Goal: Task Accomplishment & Management: Manage account settings

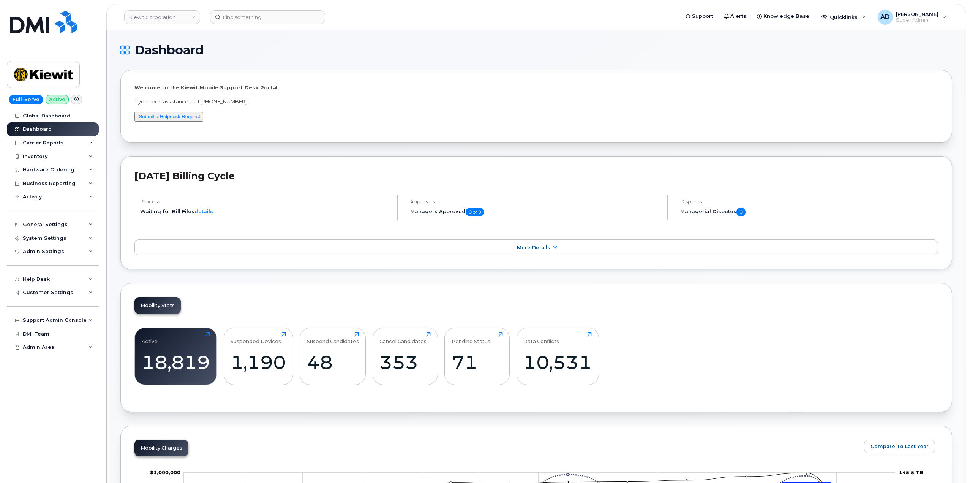
scroll to position [1100, 0]
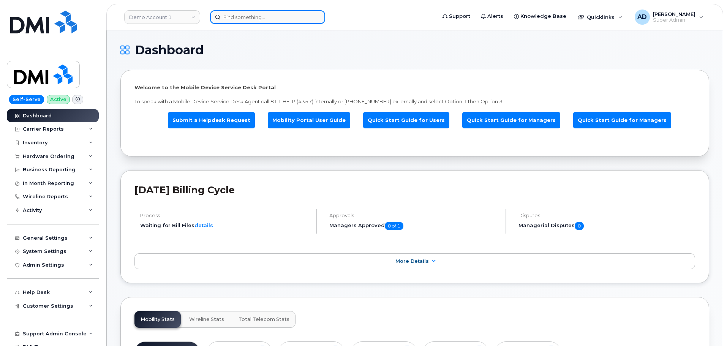
click at [232, 16] on input at bounding box center [267, 17] width 115 height 14
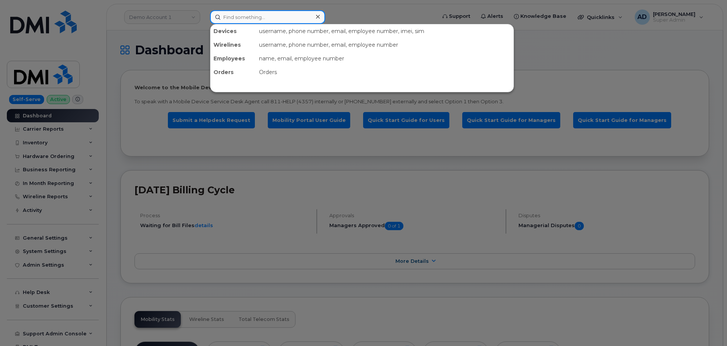
paste input "7802985730"
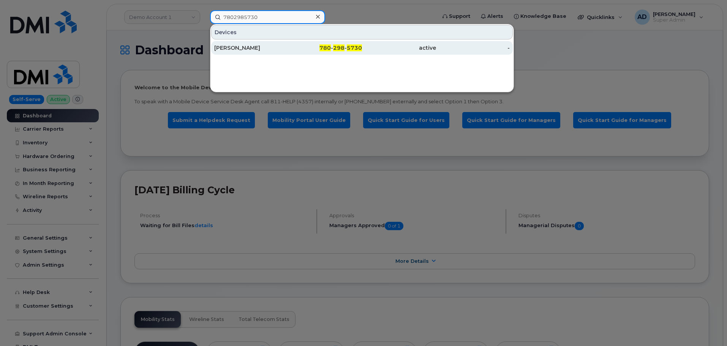
type input "7802985730"
click at [365, 47] on div "active" at bounding box center [399, 48] width 74 height 8
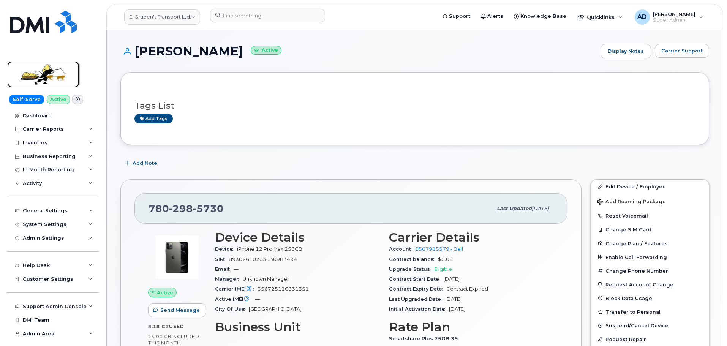
click at [53, 71] on img at bounding box center [43, 74] width 58 height 22
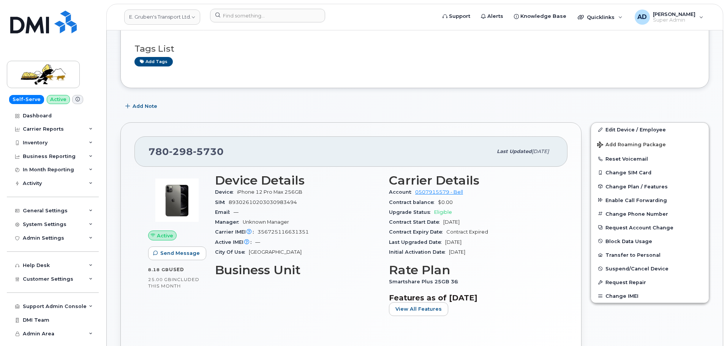
scroll to position [76, 0]
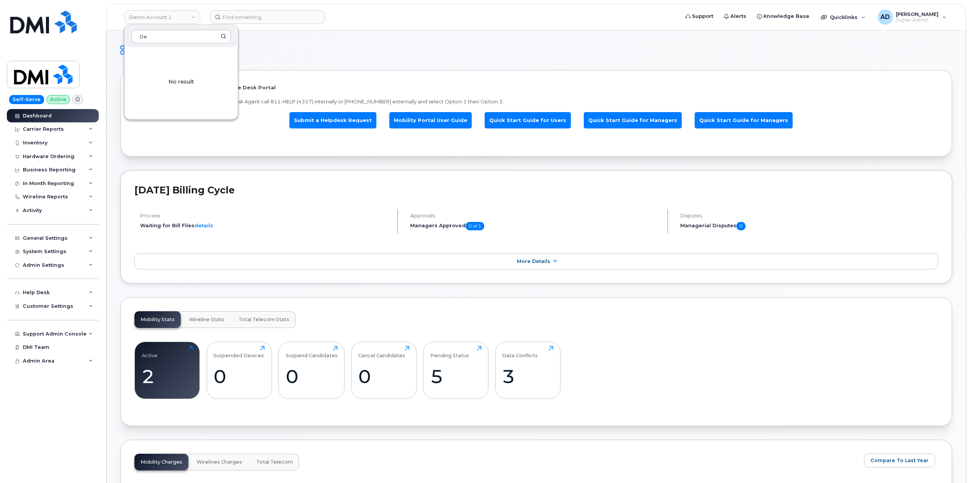
type input "D"
type input "groupe tech"
click at [152, 71] on span "Groupe Technologies [PERSON_NAME]" at bounding box center [174, 72] width 87 height 15
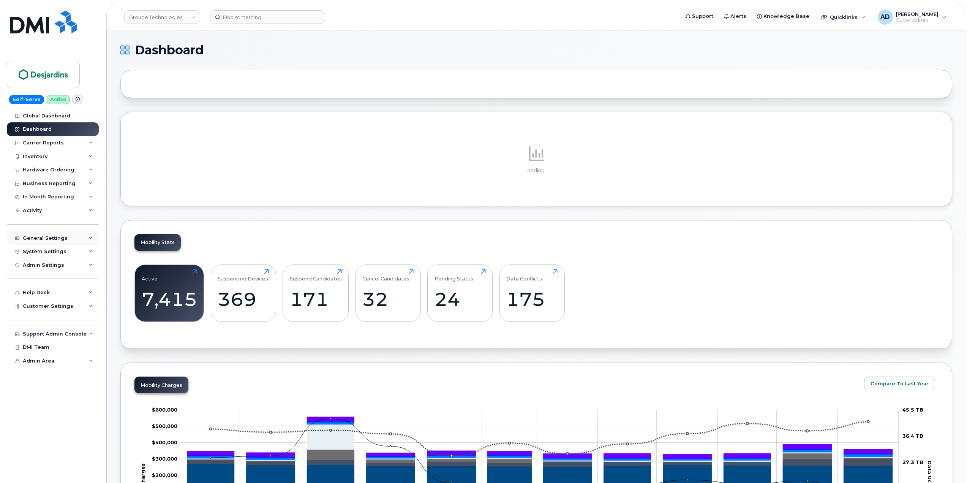
click at [75, 232] on div "General Settings" at bounding box center [53, 238] width 92 height 14
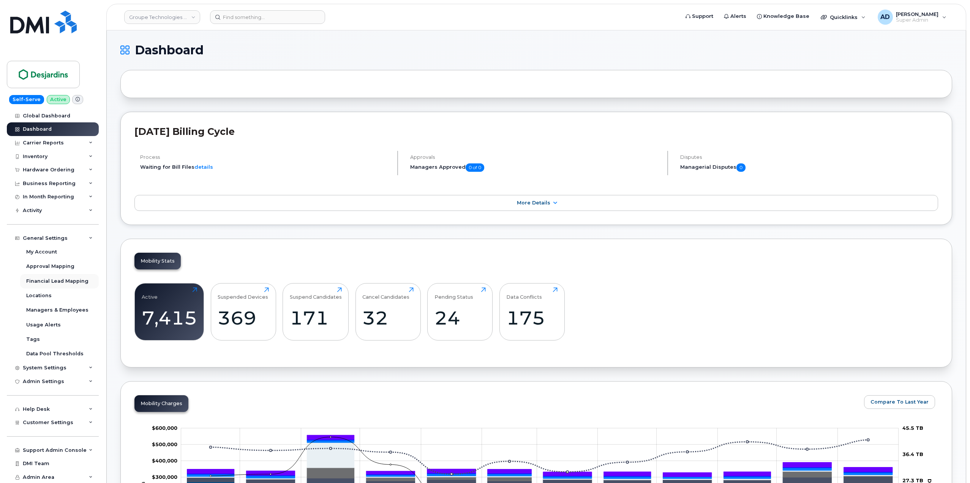
scroll to position [1, 0]
click at [70, 159] on div "Inventory" at bounding box center [53, 156] width 92 height 14
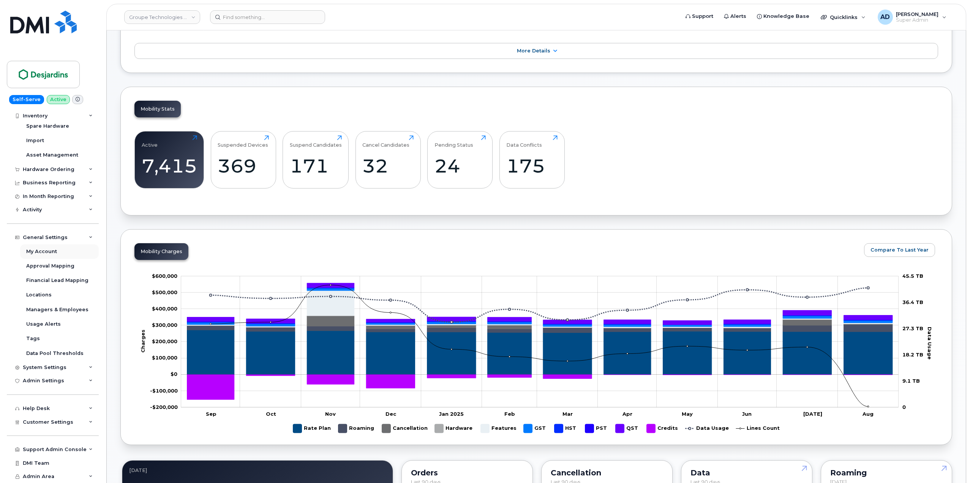
scroll to position [0, 0]
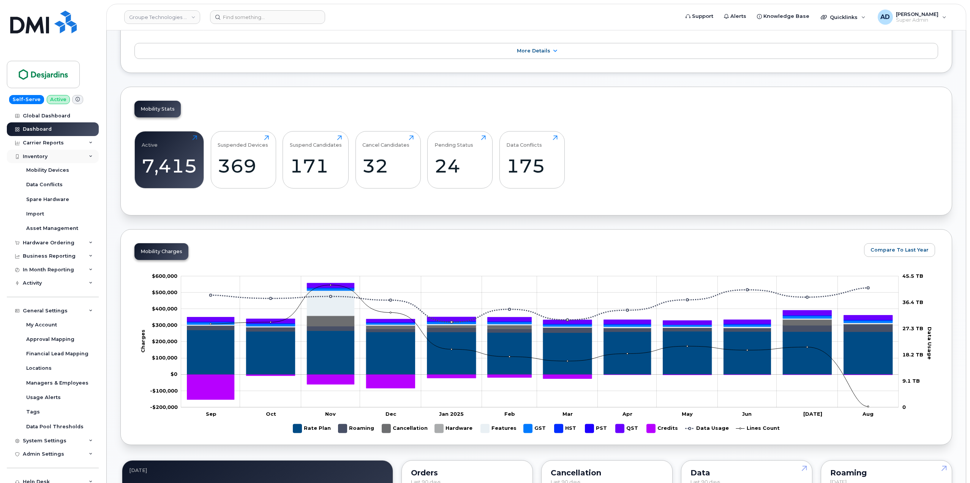
click at [83, 156] on div "Inventory" at bounding box center [53, 157] width 92 height 14
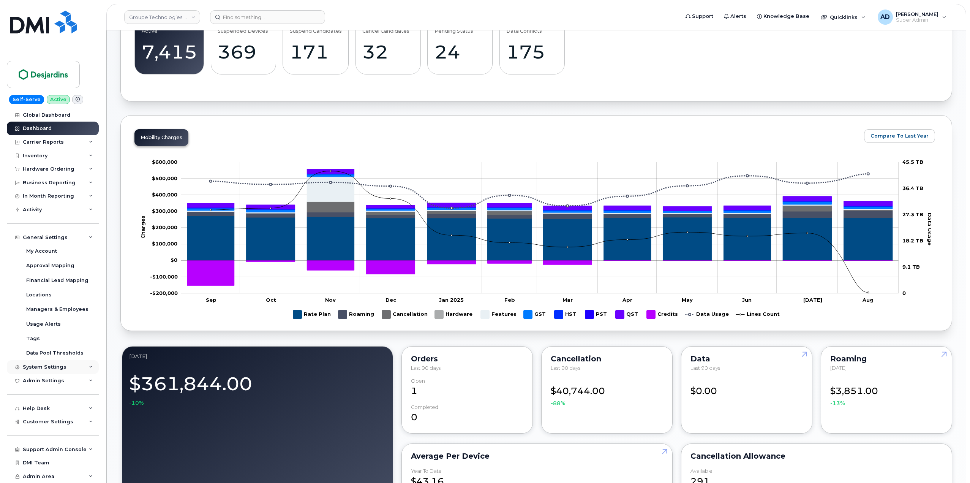
click at [82, 364] on div "System Settings" at bounding box center [53, 367] width 92 height 14
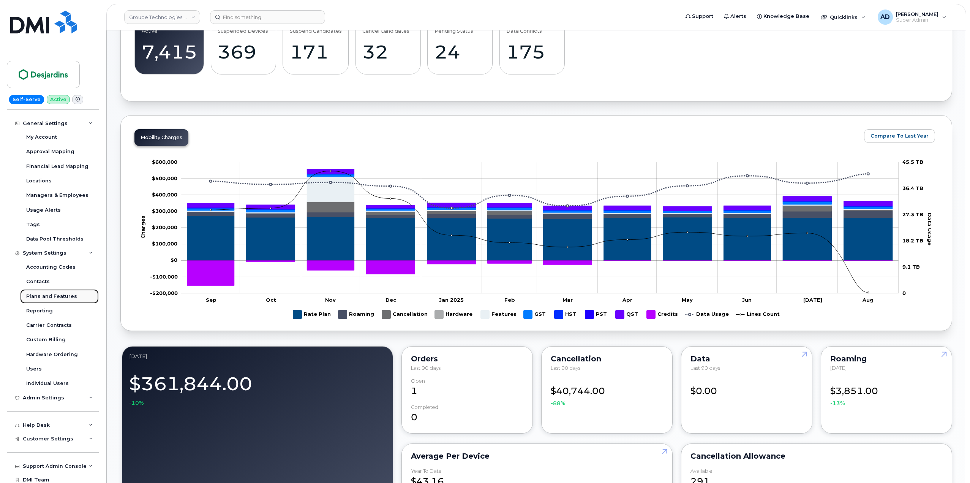
click at [59, 293] on div "Plans and Features" at bounding box center [51, 296] width 51 height 7
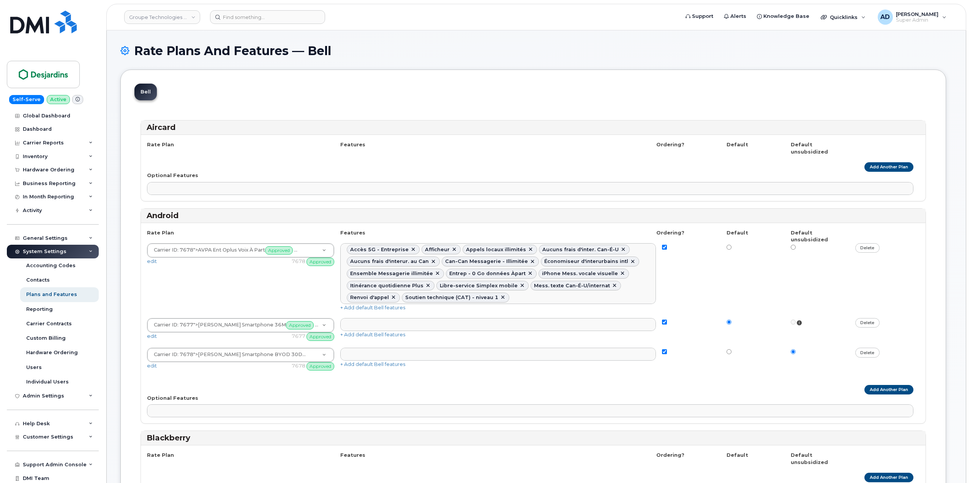
select select
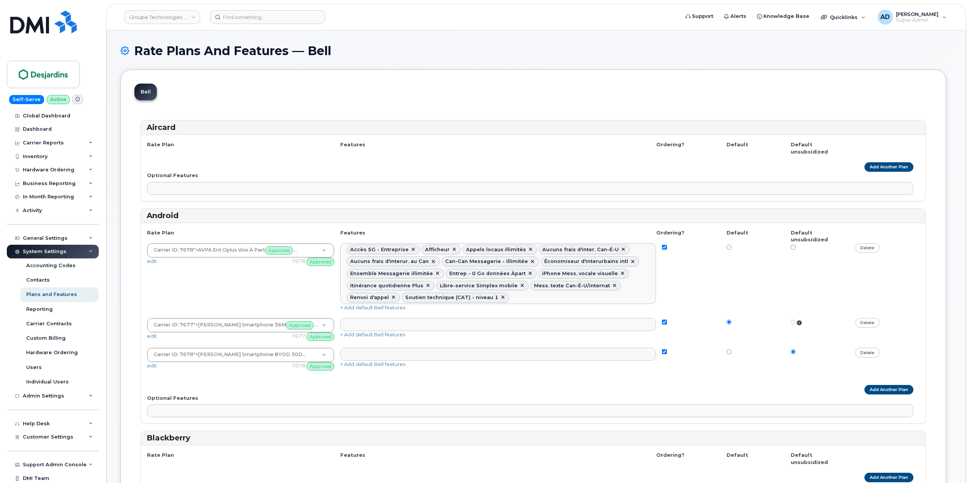
select select
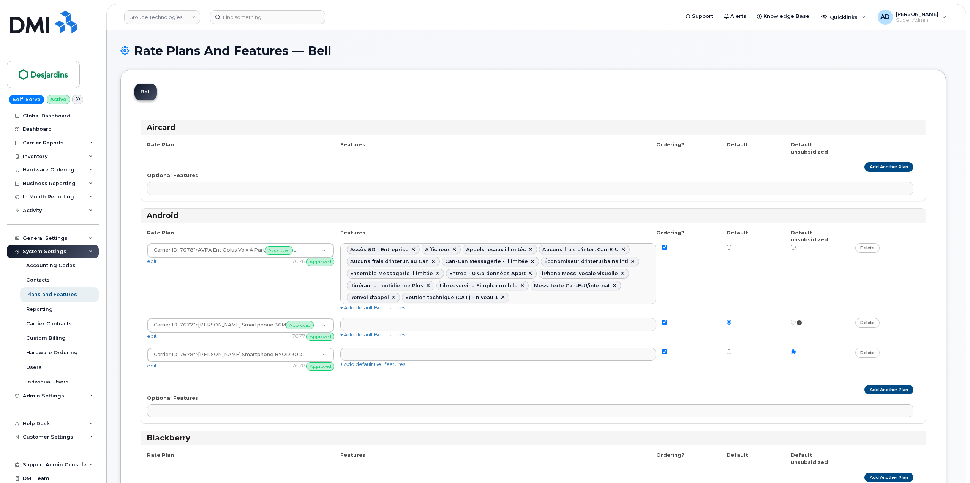
select select
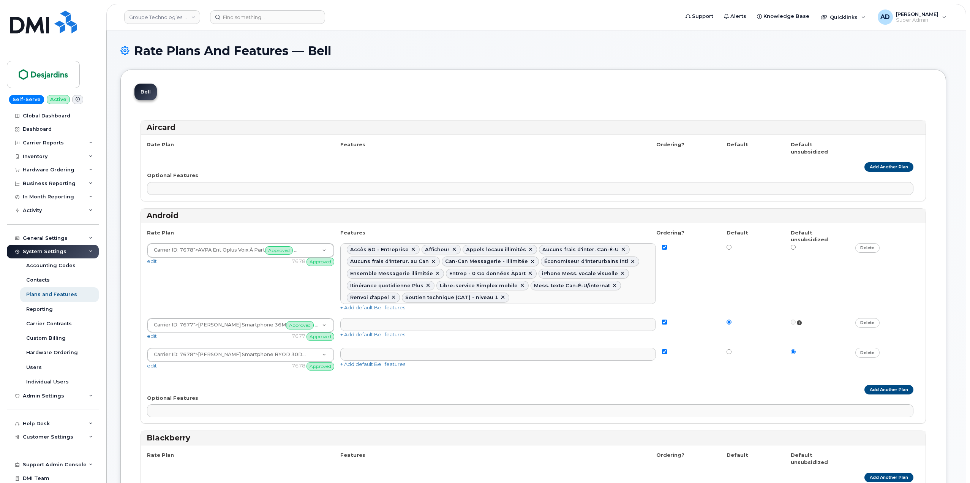
select select
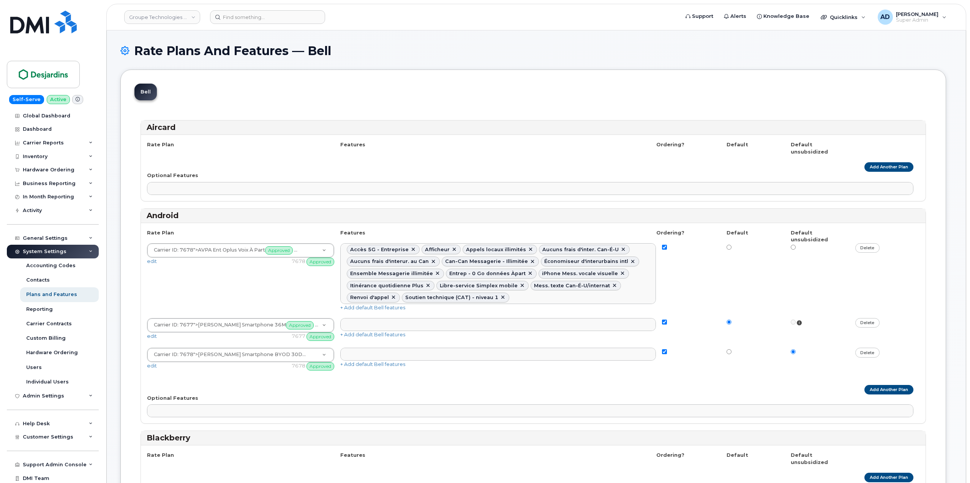
select select
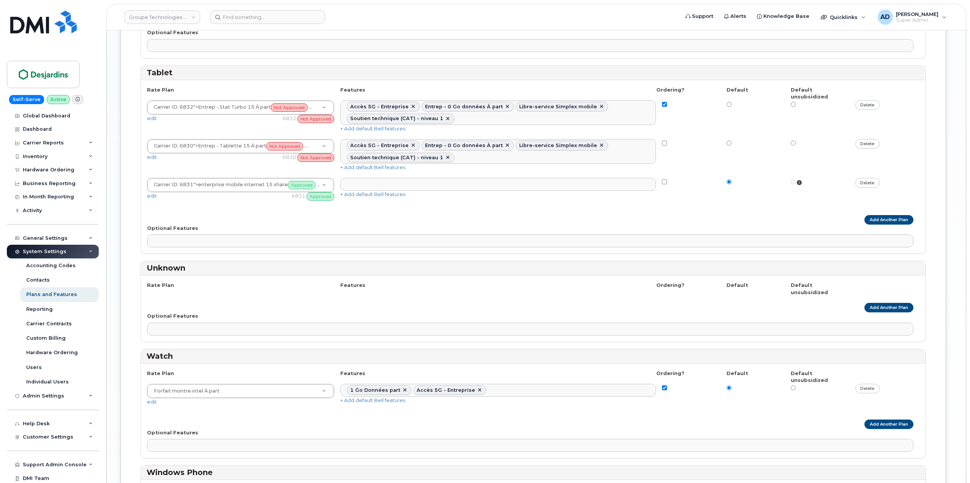
scroll to position [1405, 0]
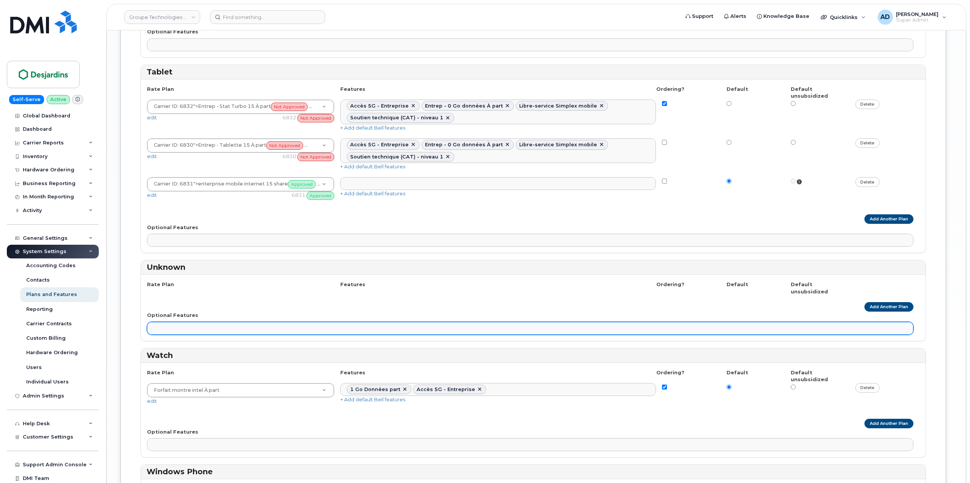
click at [190, 322] on ul at bounding box center [529, 328] width 765 height 12
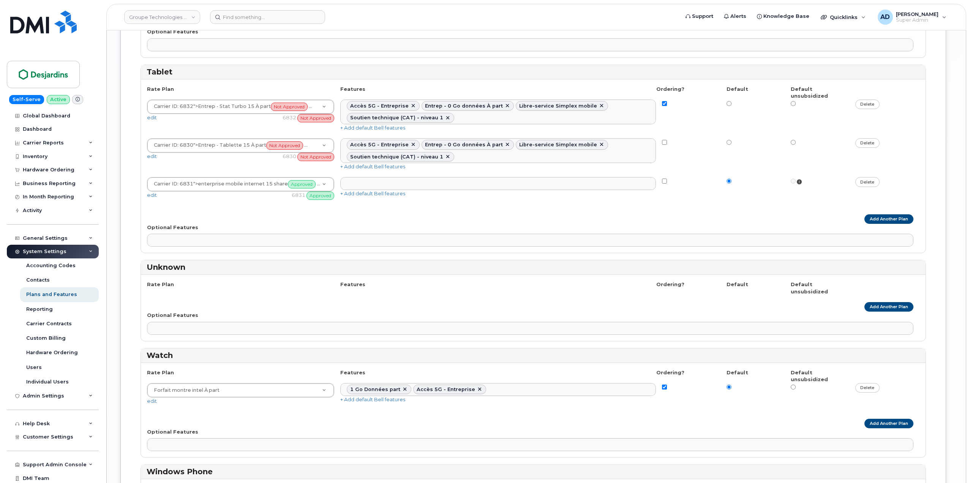
click at [199, 311] on div "Optional Features Dynamic IP Static IP" at bounding box center [533, 322] width 772 height 23
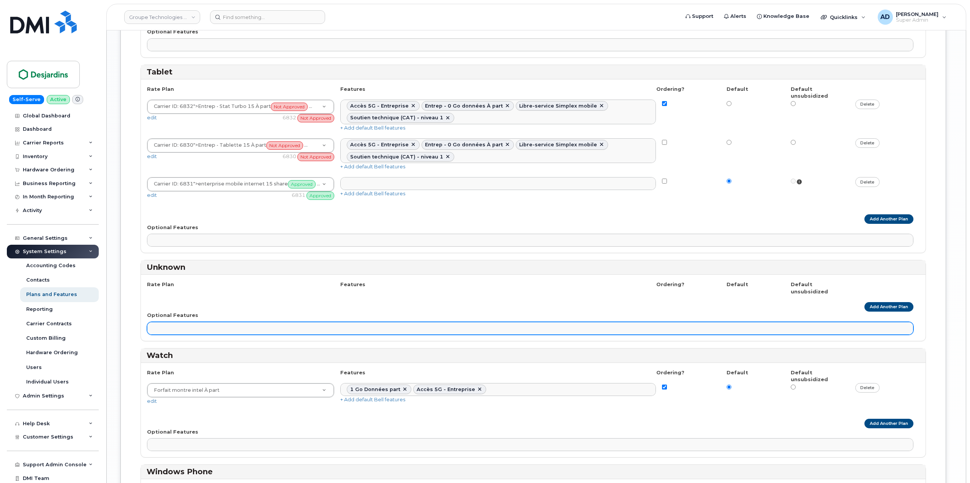
click at [208, 322] on ul at bounding box center [529, 328] width 765 height 12
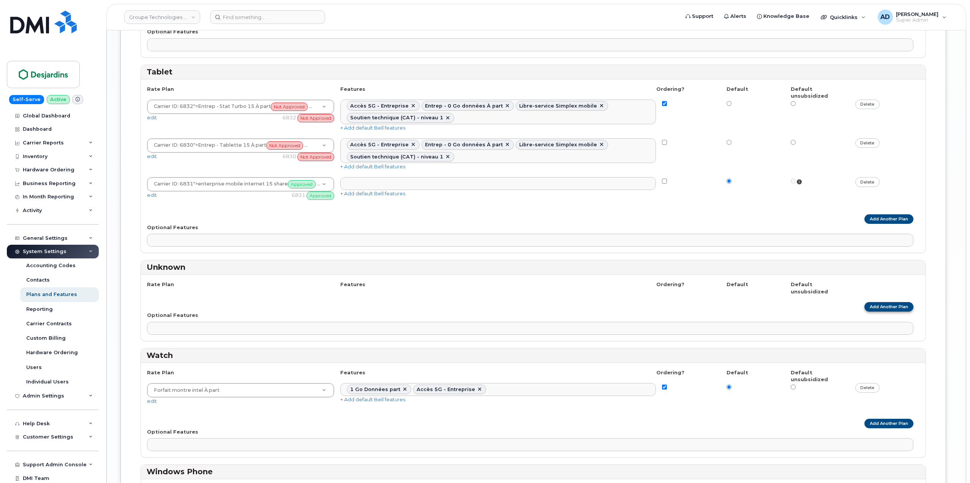
click at [881, 302] on link "Add Another Plan" at bounding box center [888, 306] width 49 height 9
select select
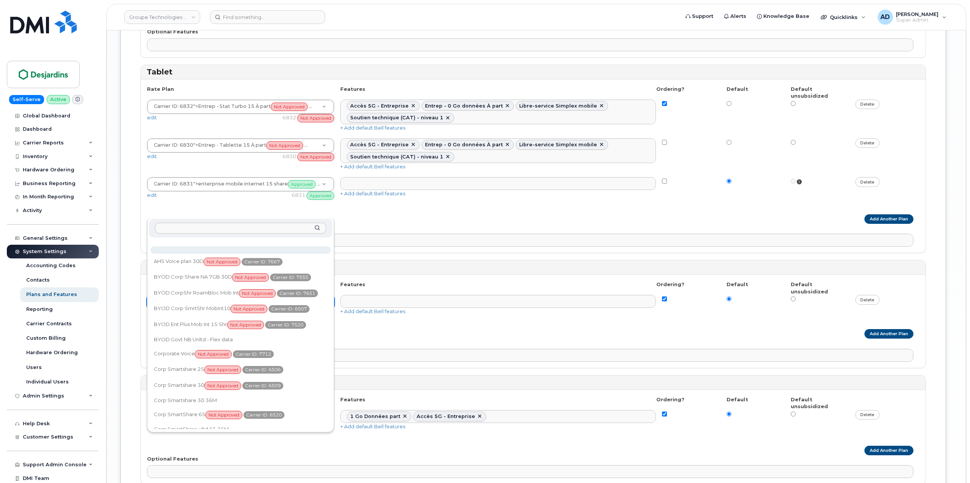
type input "R"
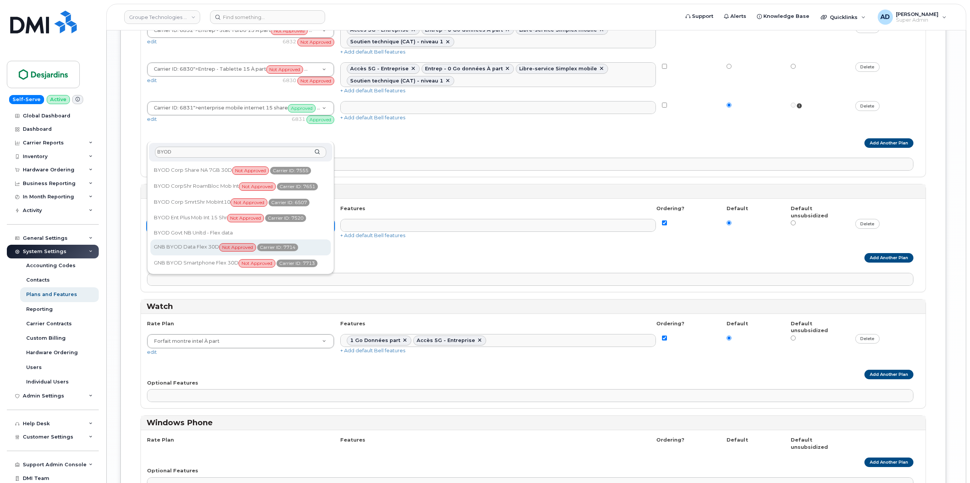
scroll to position [1443, 0]
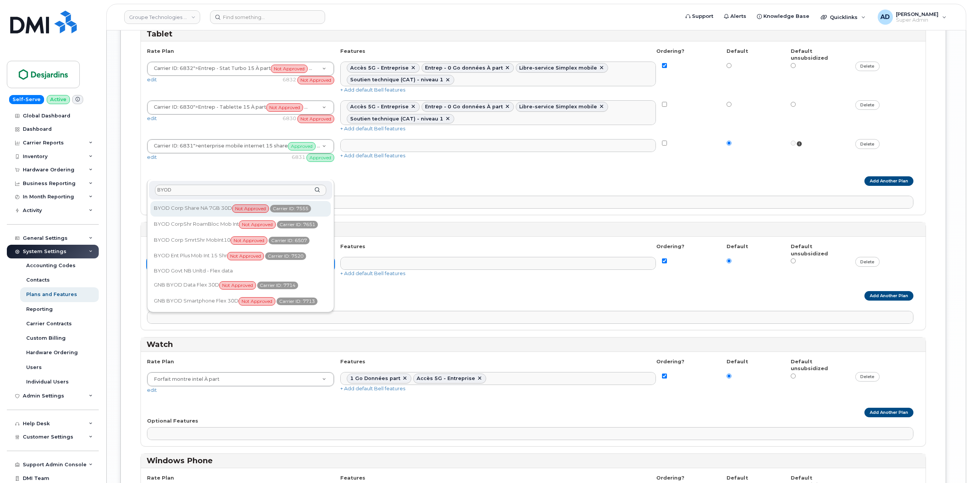
drag, startPoint x: 289, startPoint y: 188, endPoint x: 156, endPoint y: 189, distance: 132.5
click at [156, 189] on input "BYOD" at bounding box center [240, 190] width 171 height 11
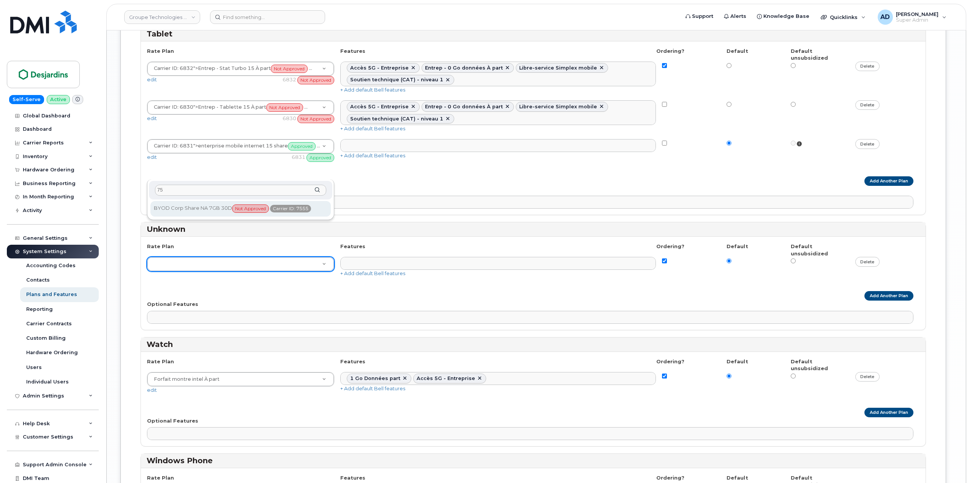
type input "7"
click at [230, 192] on input "766" at bounding box center [240, 190] width 171 height 11
type input "7678"
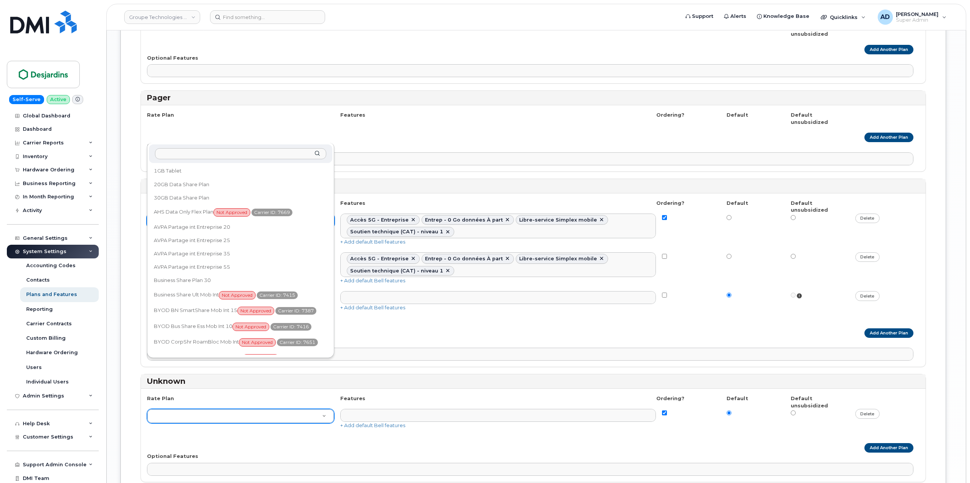
scroll to position [346, 0]
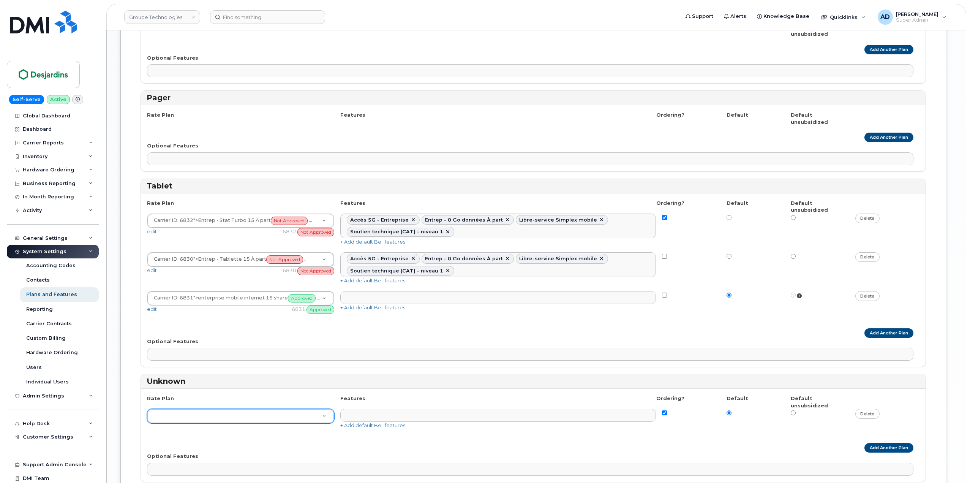
click at [246, 409] on div at bounding box center [240, 416] width 187 height 14
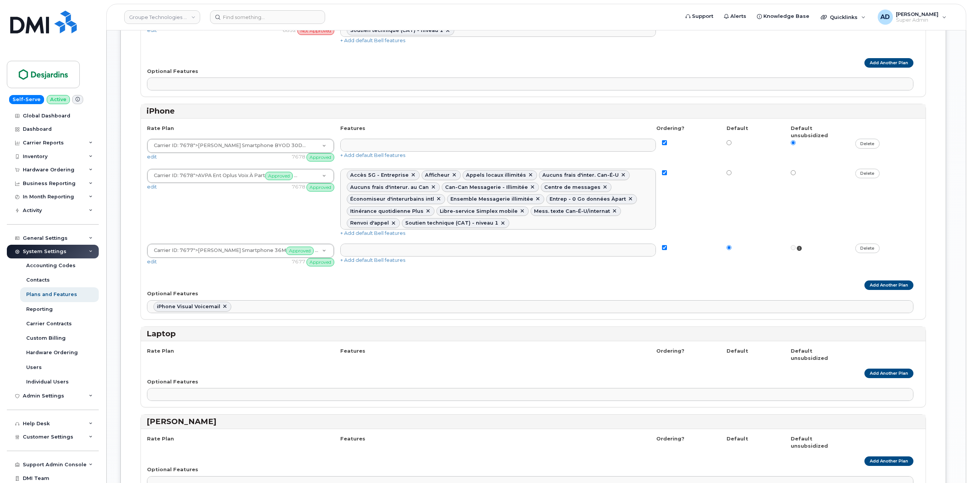
scroll to position [683, 0]
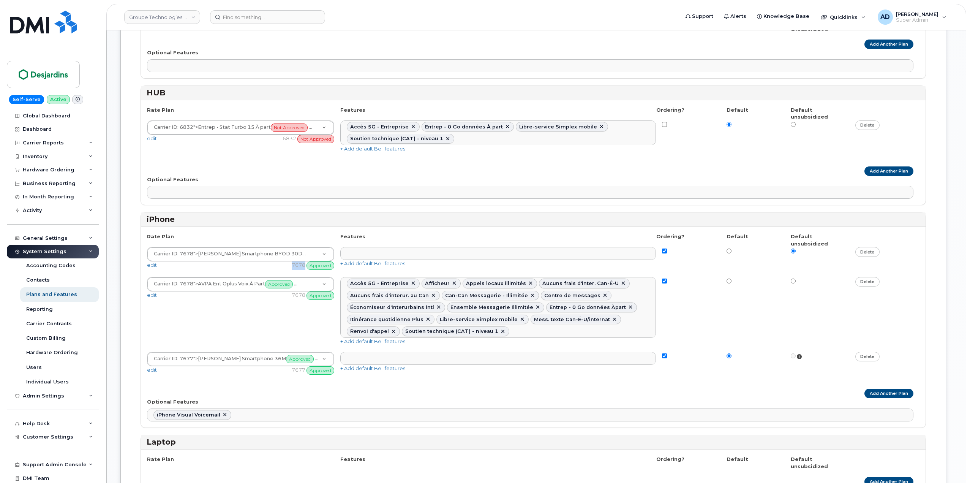
drag, startPoint x: 303, startPoint y: 215, endPoint x: 287, endPoint y: 215, distance: 15.6
click at [287, 261] on div "edit 7678 Approved" at bounding box center [240, 264] width 187 height 7
copy div "7678"
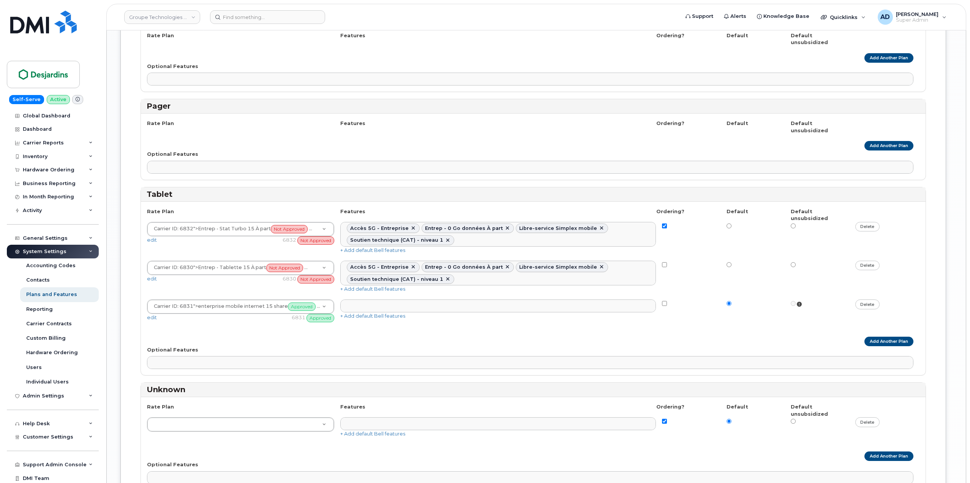
scroll to position [1291, 0]
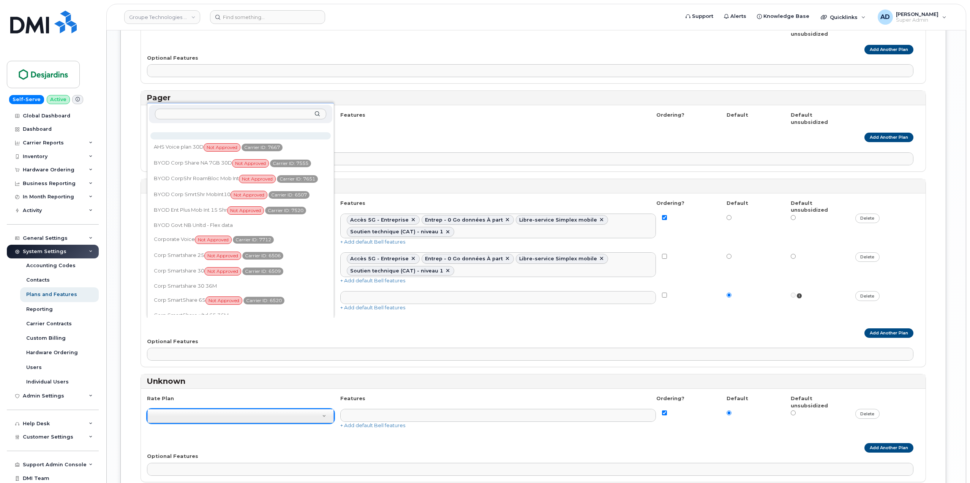
paste input "7678"
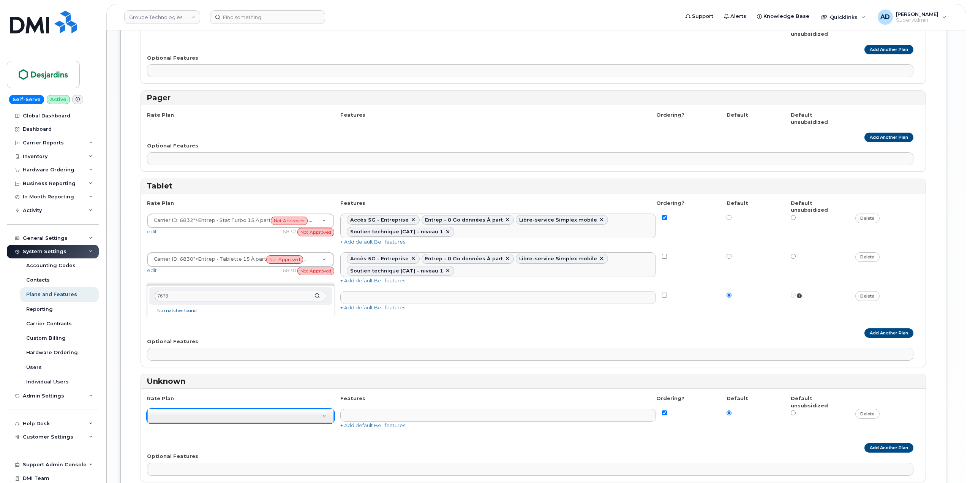
drag, startPoint x: 231, startPoint y: 297, endPoint x: 102, endPoint y: 292, distance: 129.2
type input "d"
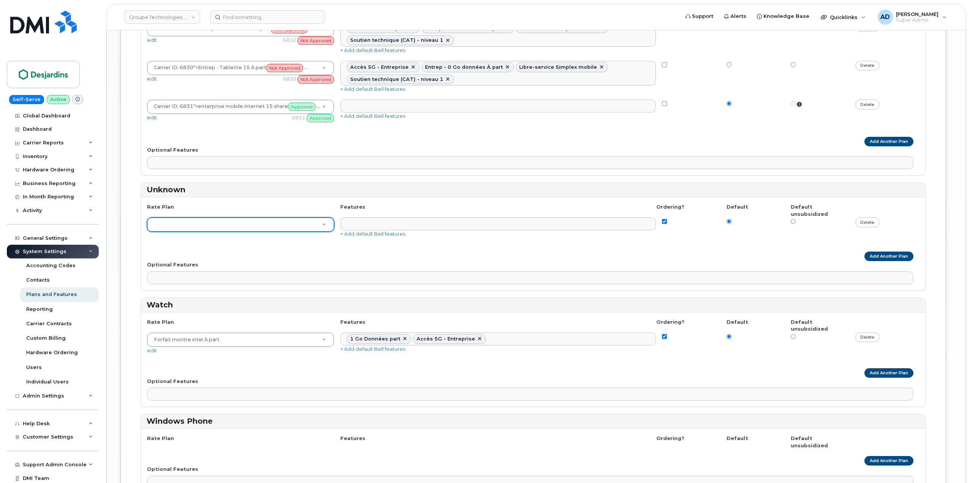
scroll to position [1405, 0]
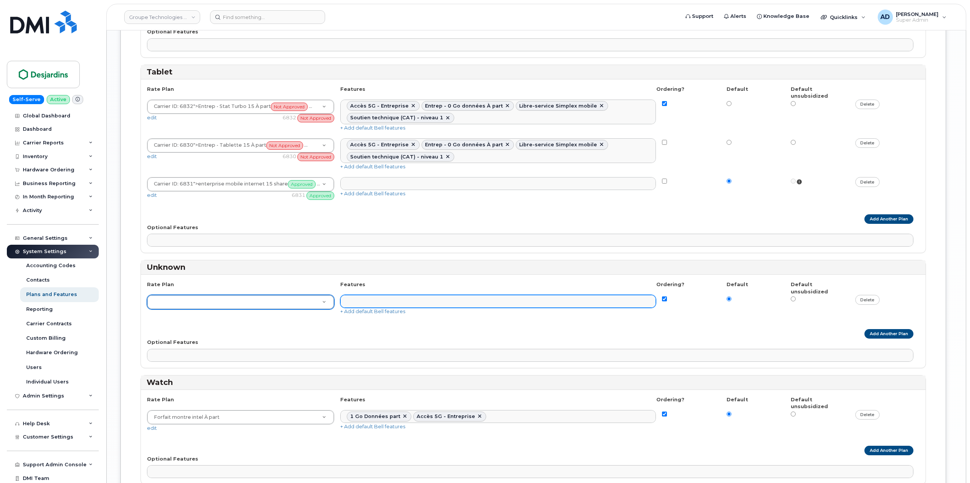
click at [402, 295] on ul at bounding box center [498, 301] width 315 height 12
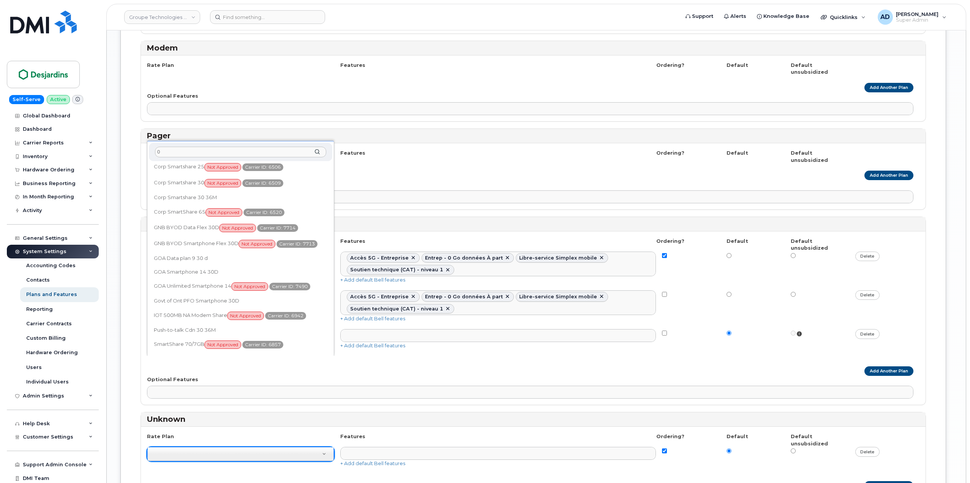
scroll to position [0, 0]
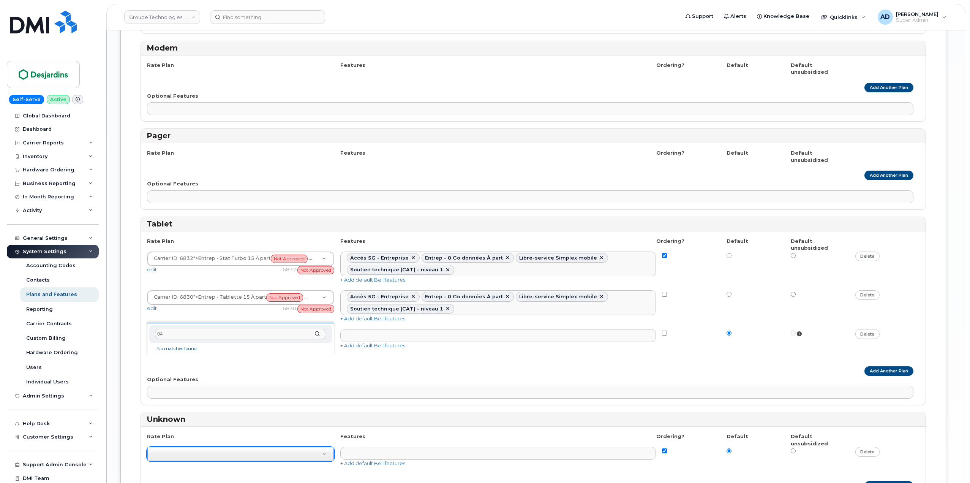
type input "0"
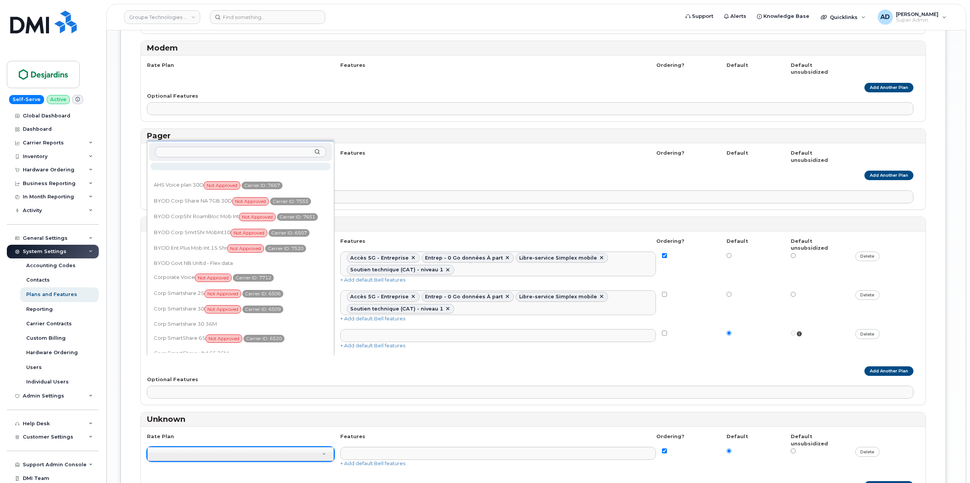
type input "1"
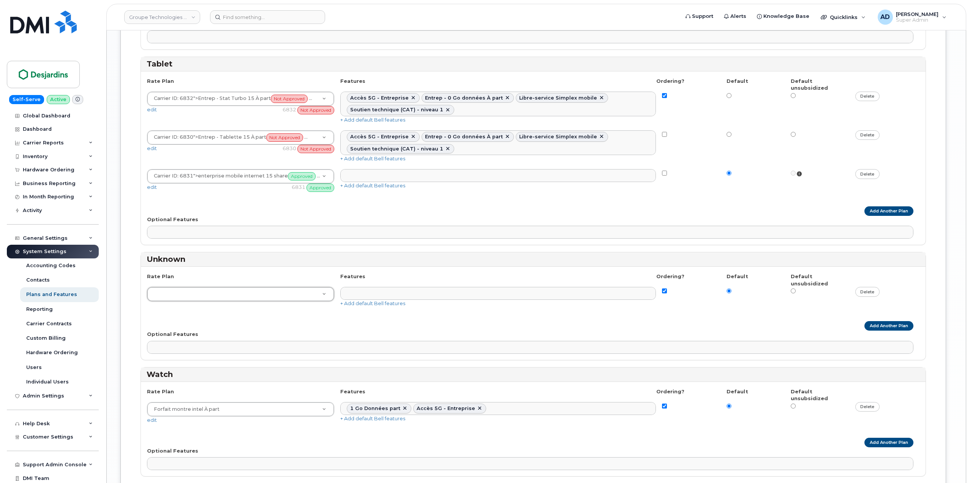
scroll to position [1412, 0]
click at [387, 301] on link "+ Add default Bell features" at bounding box center [372, 304] width 65 height 6
click at [792, 289] on input "radio" at bounding box center [793, 291] width 5 height 5
radio input "true"
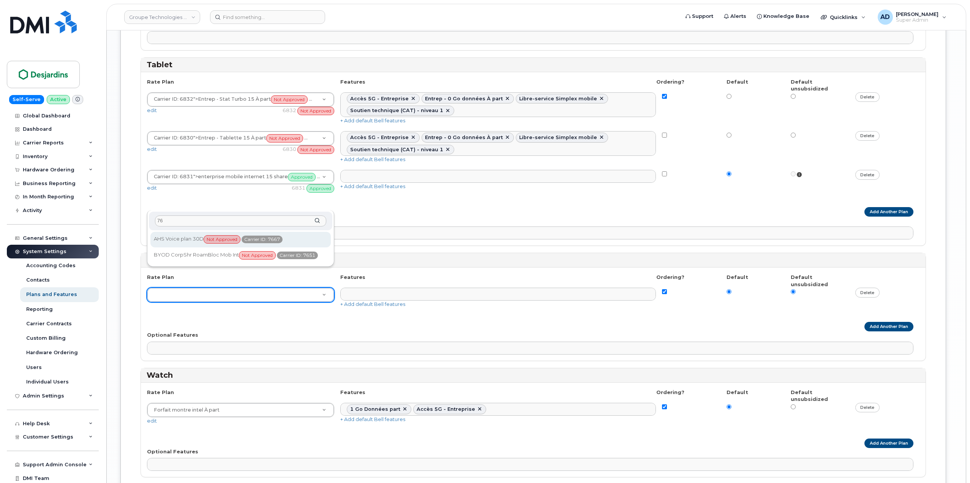
type input "7"
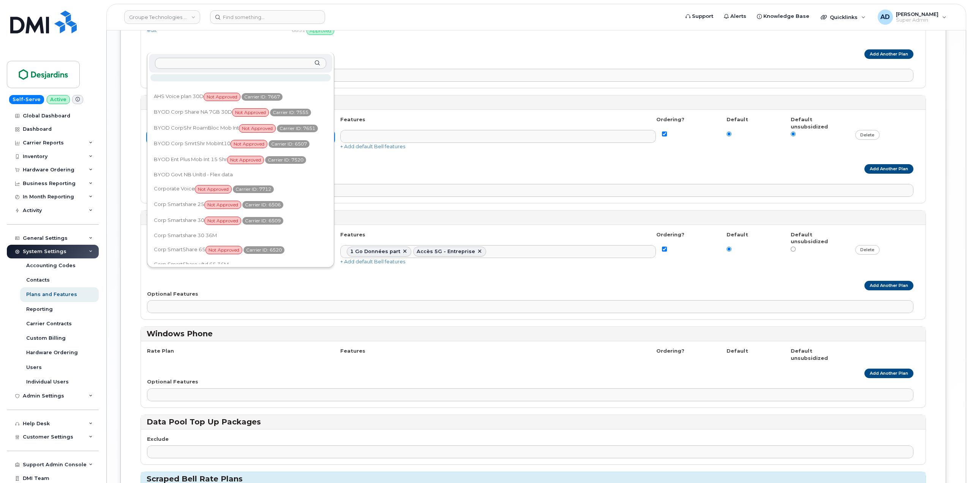
scroll to position [1602, 0]
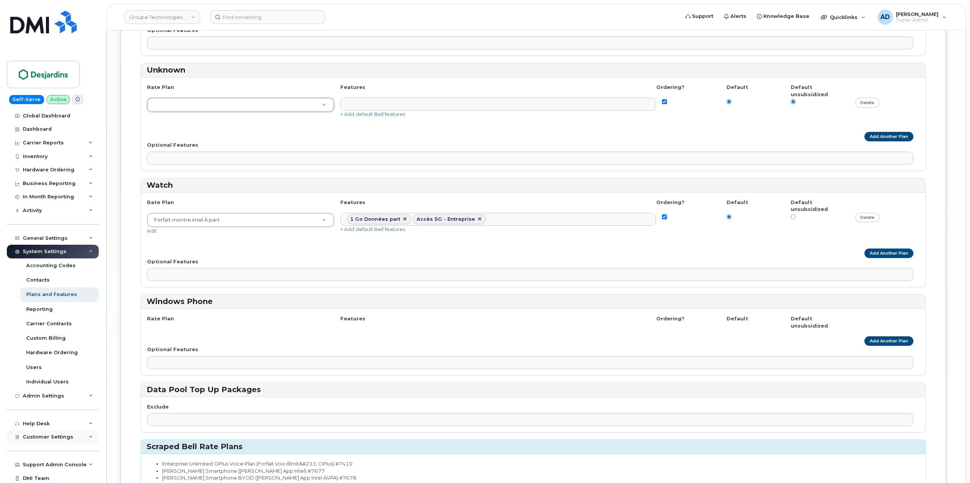
click at [77, 439] on div "Customer Settings" at bounding box center [53, 437] width 92 height 14
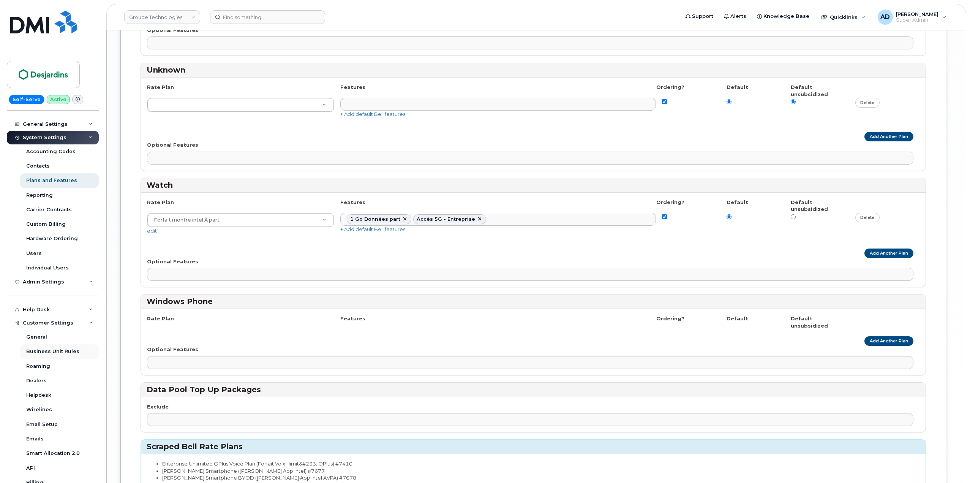
scroll to position [228, 0]
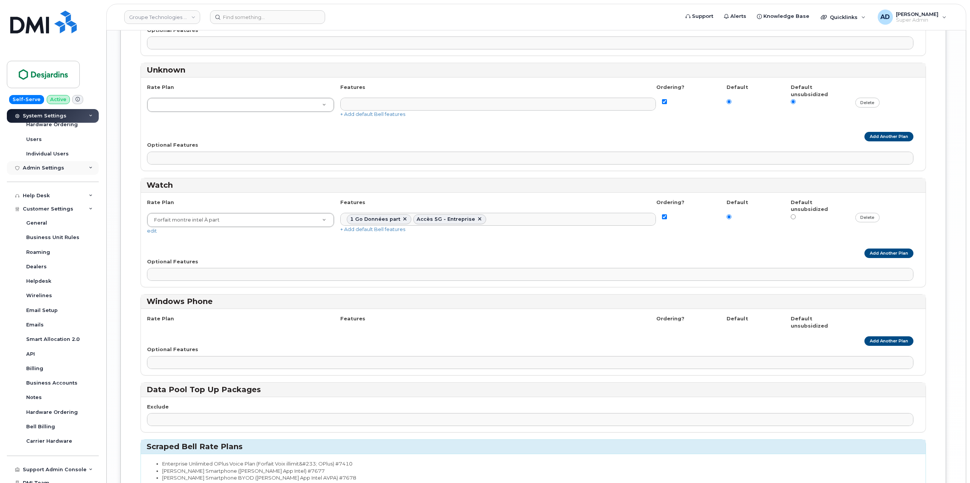
click at [73, 167] on div "Admin Settings" at bounding box center [53, 168] width 92 height 14
click at [73, 164] on div "Admin Settings" at bounding box center [53, 168] width 92 height 14
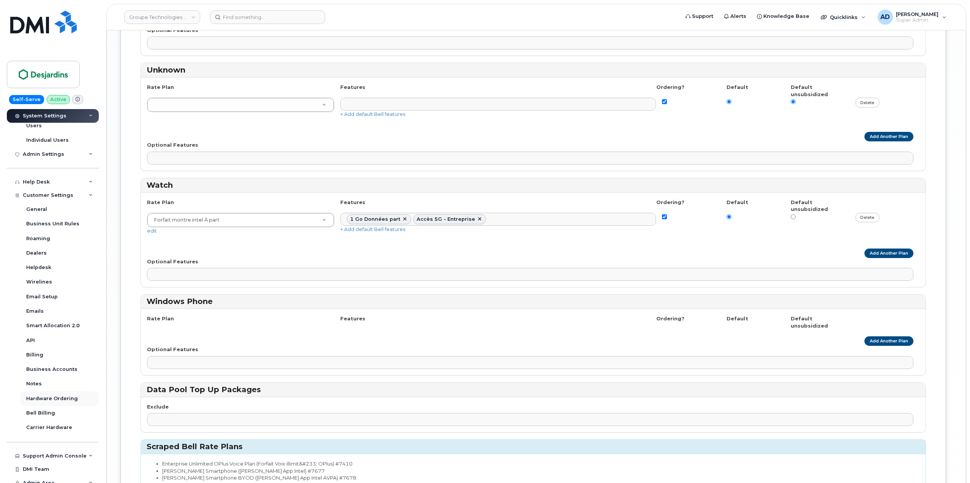
scroll to position [248, 0]
click at [73, 451] on div "Support Admin Console" at bounding box center [55, 450] width 64 height 6
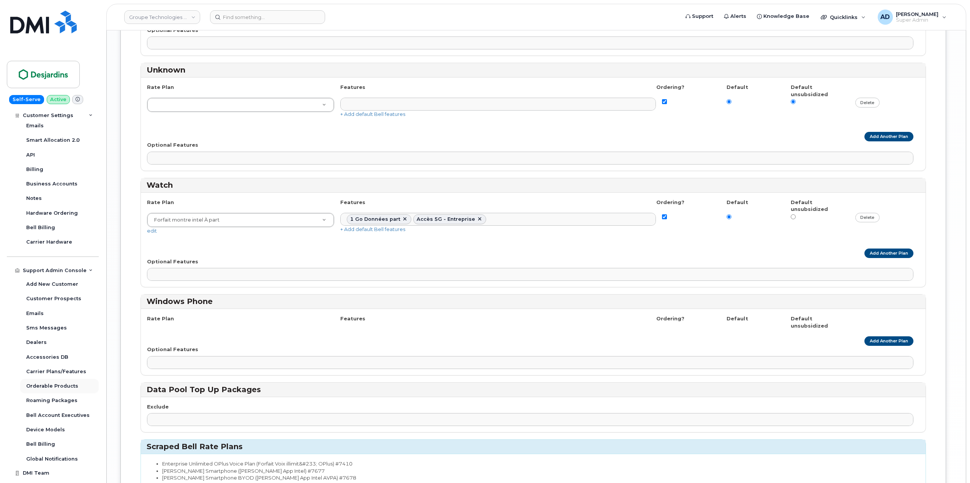
scroll to position [437, 0]
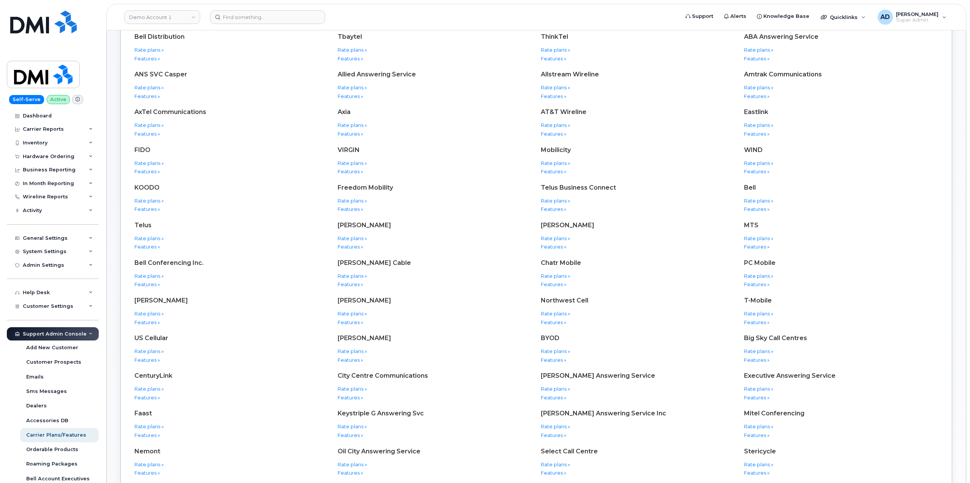
scroll to position [114, 0]
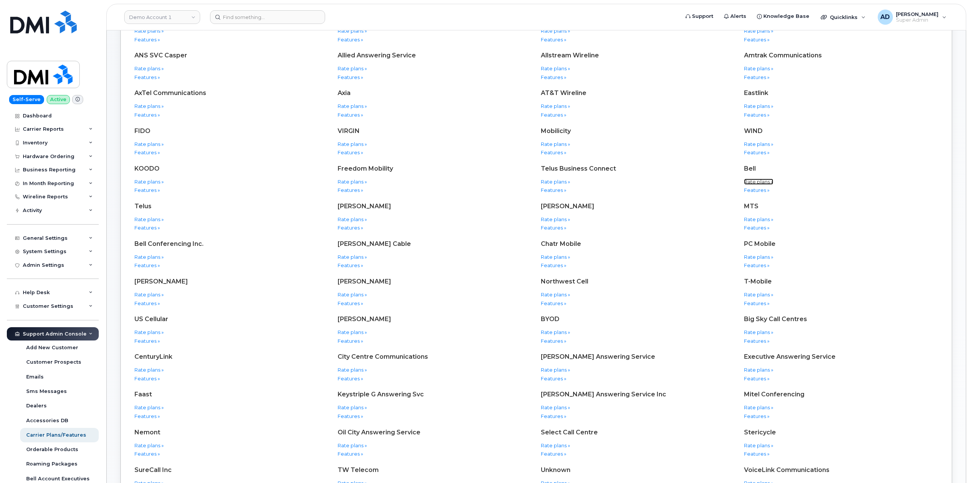
click at [767, 181] on link "Rate plans »" at bounding box center [758, 181] width 29 height 6
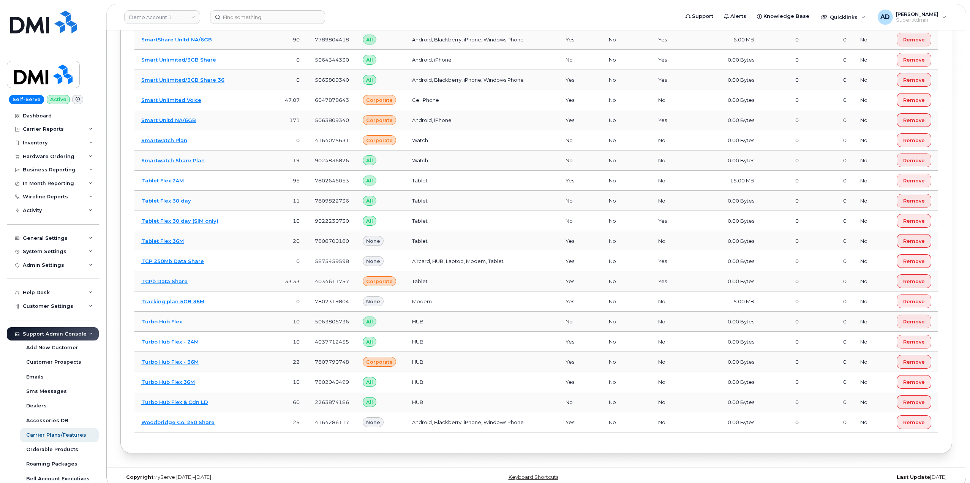
scroll to position [4447, 0]
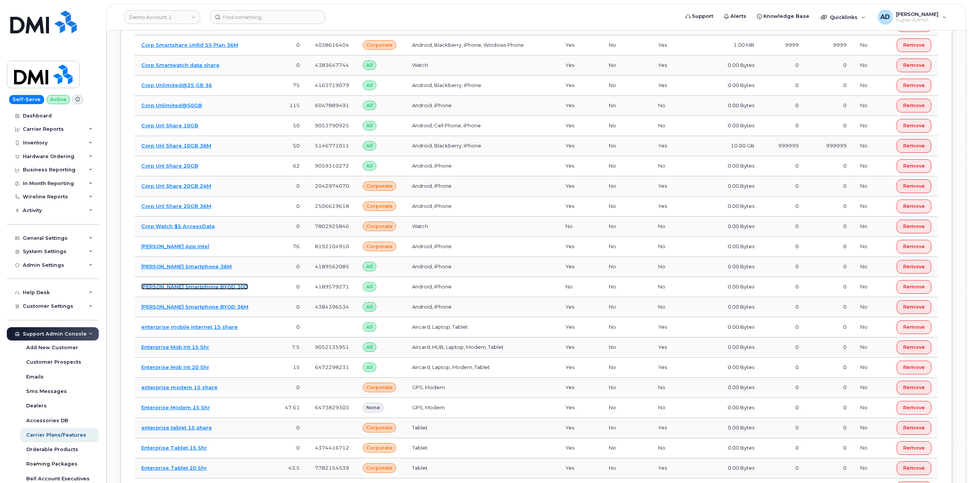
click at [202, 283] on link "[PERSON_NAME] Smartphone BYOD 30D" at bounding box center [194, 286] width 107 height 6
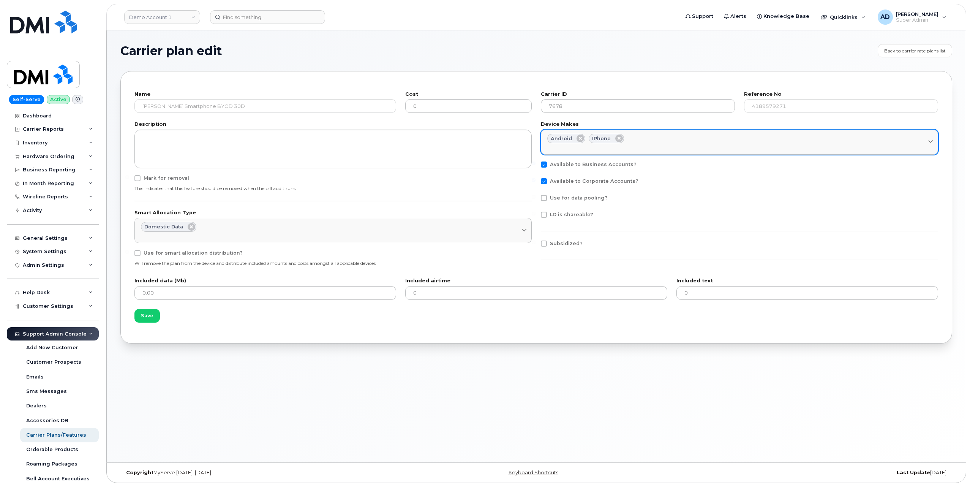
click at [655, 138] on div "Android iPhone" at bounding box center [739, 139] width 384 height 10
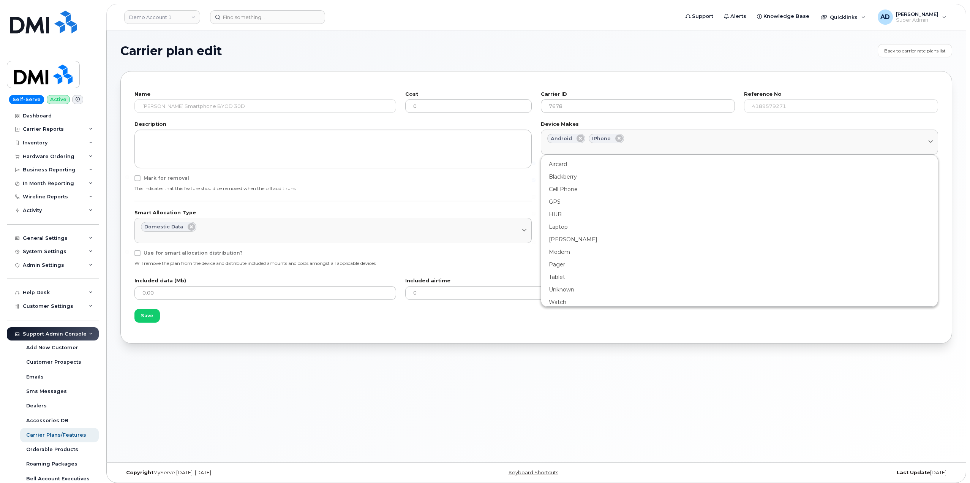
click at [216, 410] on div "Carrier plan edit Back to carrier rate plans list Name [PERSON_NAME] Smartphone…" at bounding box center [536, 246] width 859 height 432
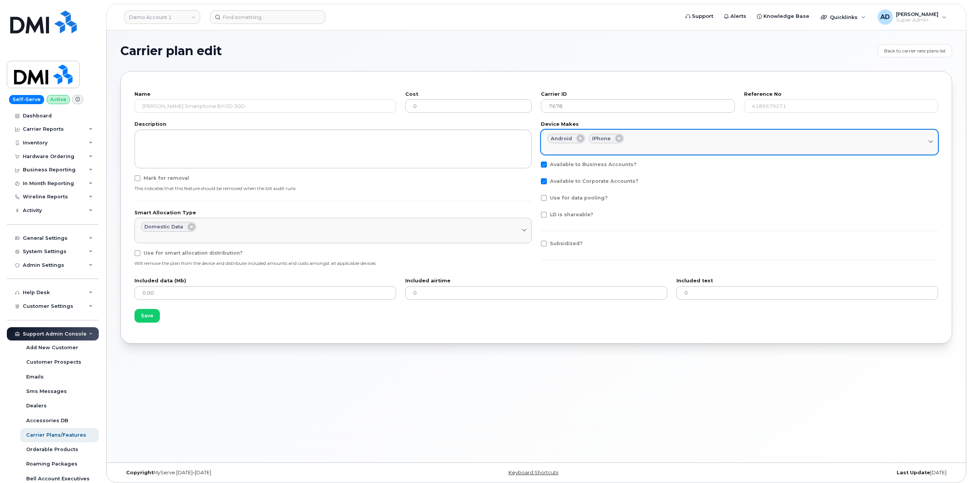
click at [657, 137] on div "Android iPhone" at bounding box center [739, 139] width 384 height 10
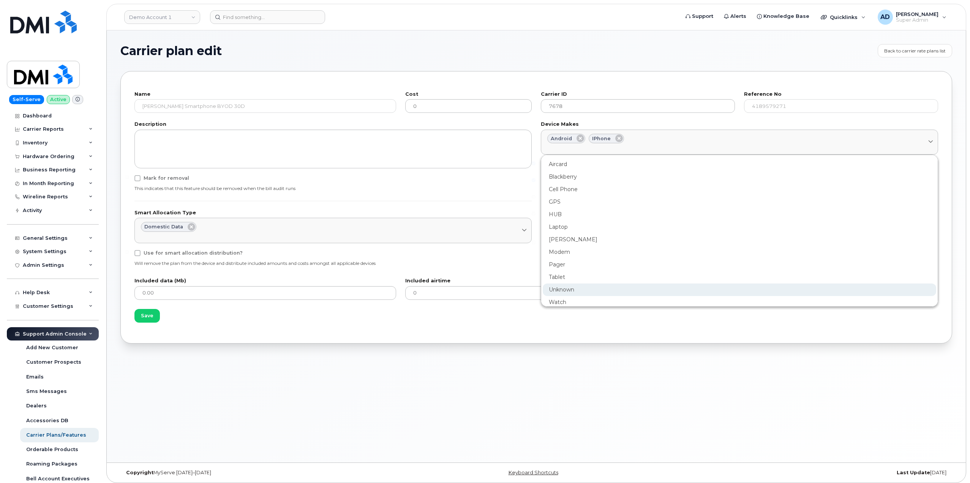
click at [581, 290] on div "Unknown" at bounding box center [739, 289] width 393 height 13
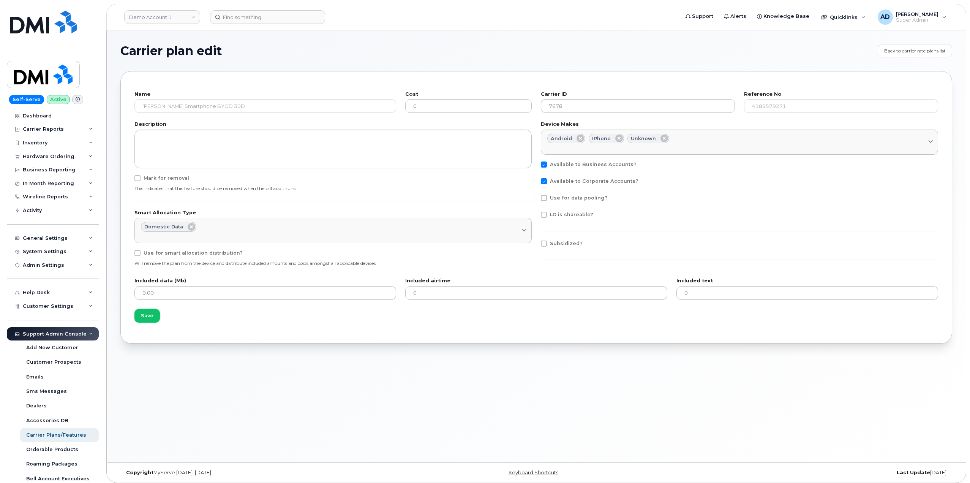
click at [148, 318] on span "Save" at bounding box center [147, 315] width 13 height 7
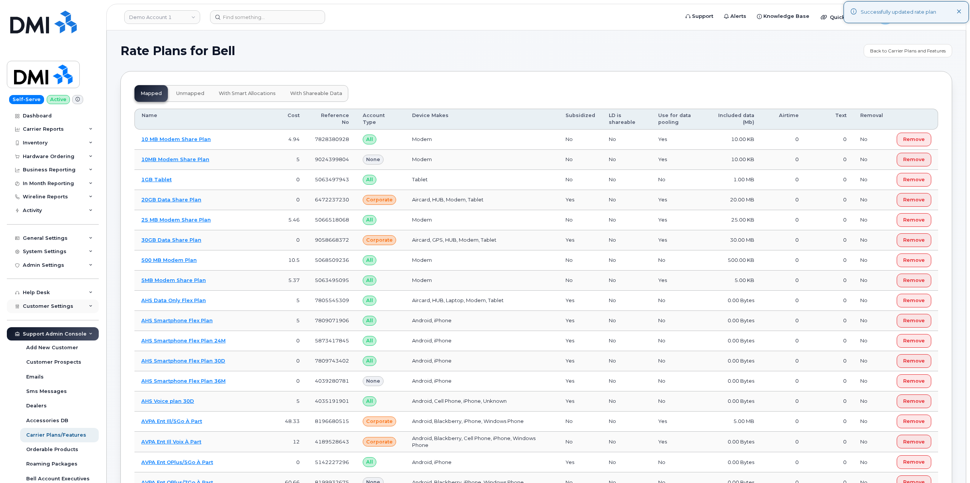
click at [77, 304] on div "Customer Settings" at bounding box center [53, 306] width 92 height 14
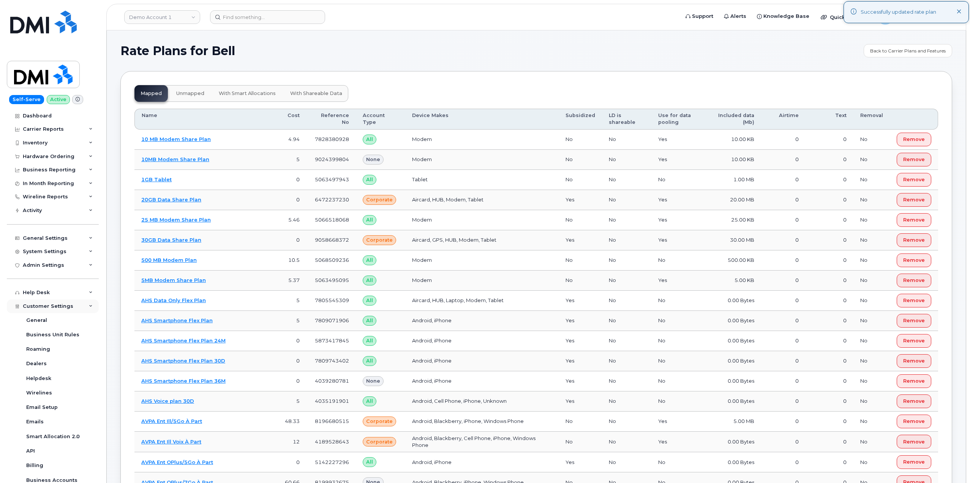
click at [73, 305] on div "Customer Settings" at bounding box center [53, 306] width 92 height 14
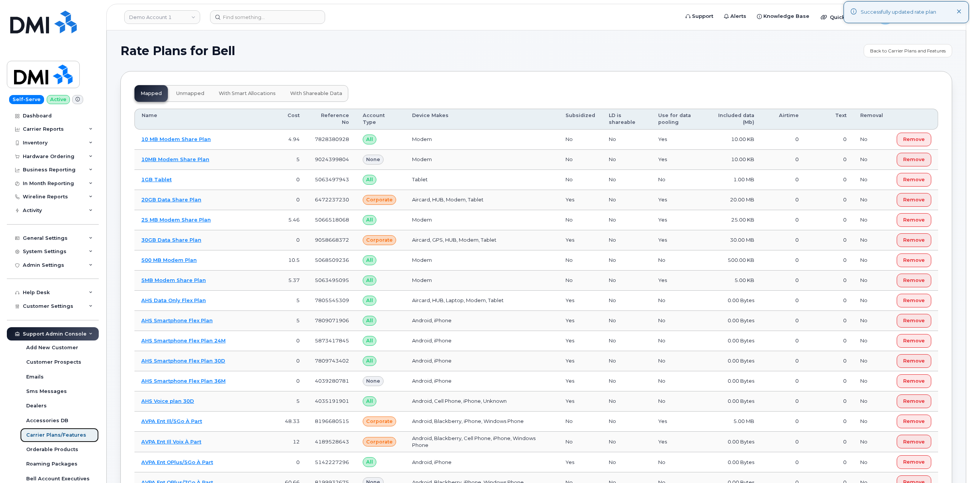
click at [76, 437] on div "Carrier Plans/Features" at bounding box center [56, 434] width 60 height 7
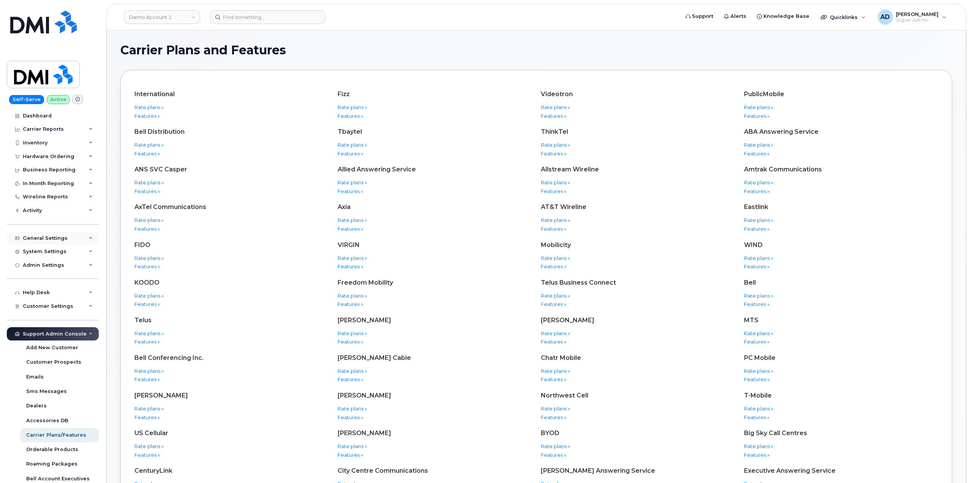
click at [71, 243] on div "General Settings" at bounding box center [53, 238] width 92 height 14
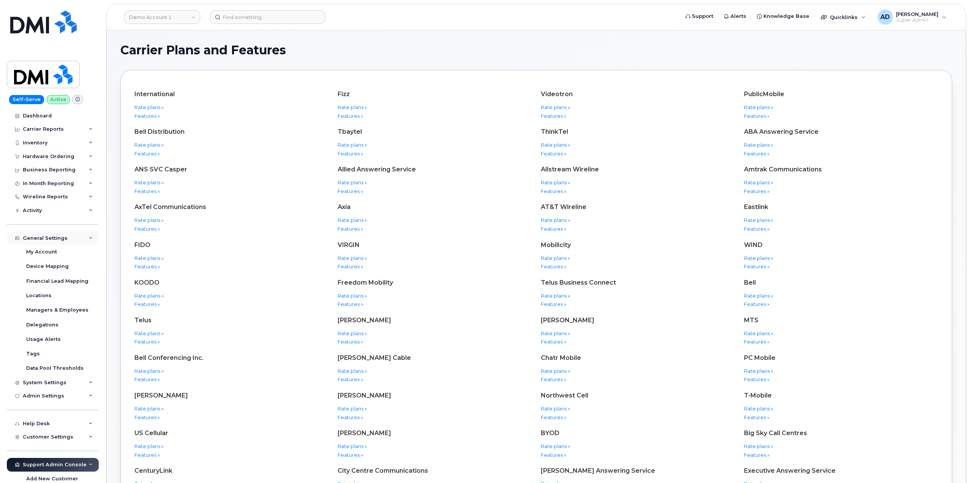
click at [85, 236] on div "General Settings" at bounding box center [53, 238] width 92 height 14
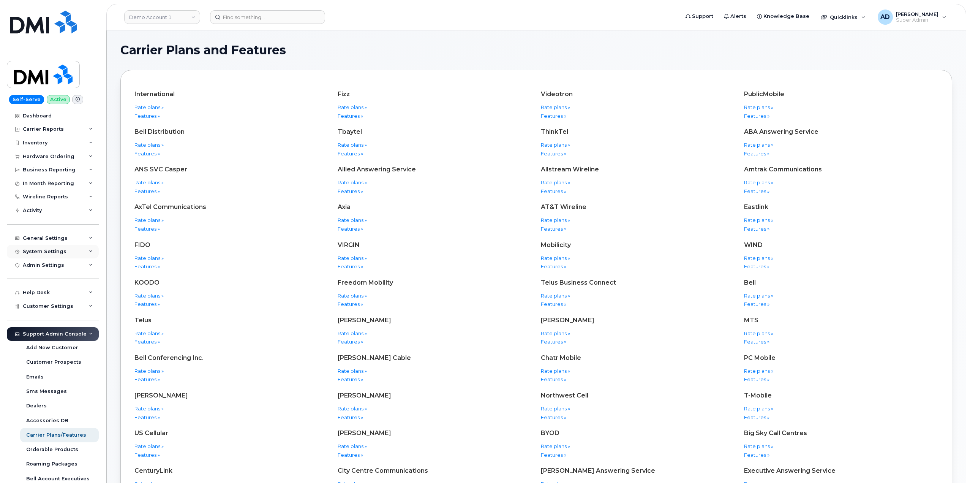
click at [81, 252] on div "System Settings" at bounding box center [53, 252] width 92 height 14
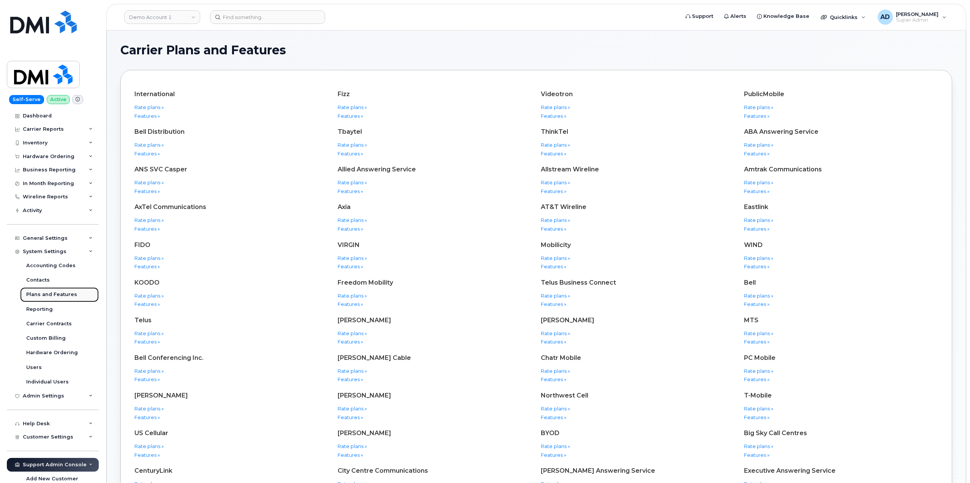
click at [70, 292] on div "Plans and Features" at bounding box center [51, 294] width 51 height 7
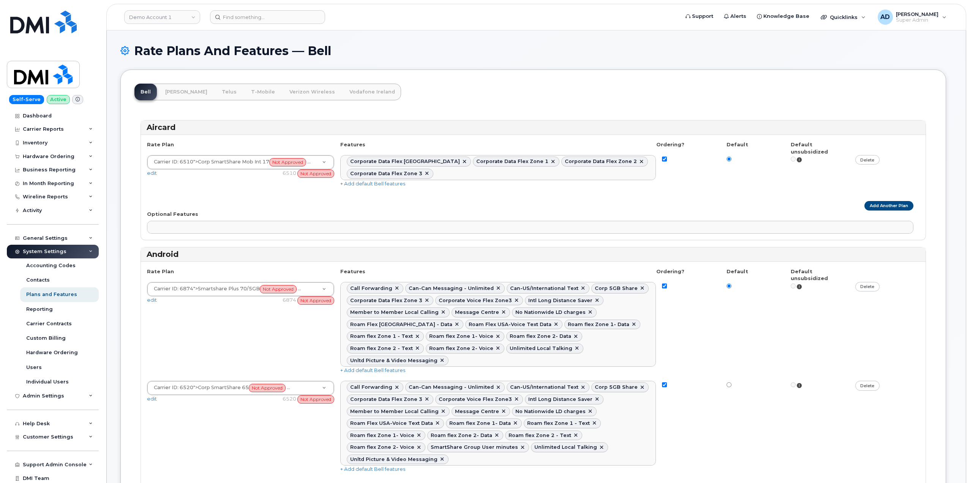
select select
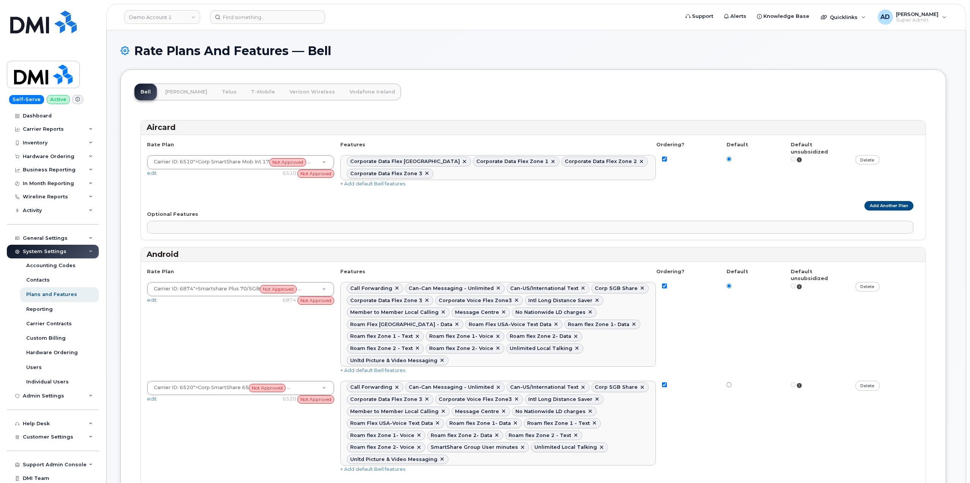
select select
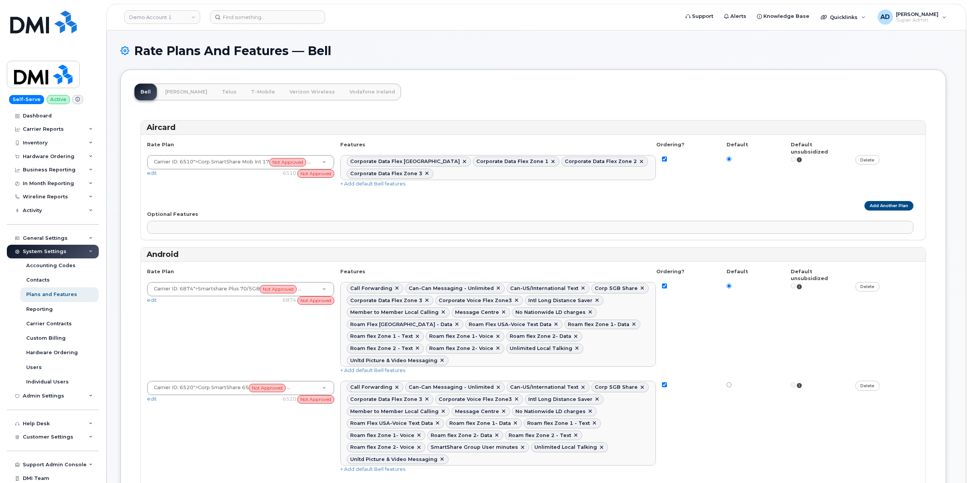
select select
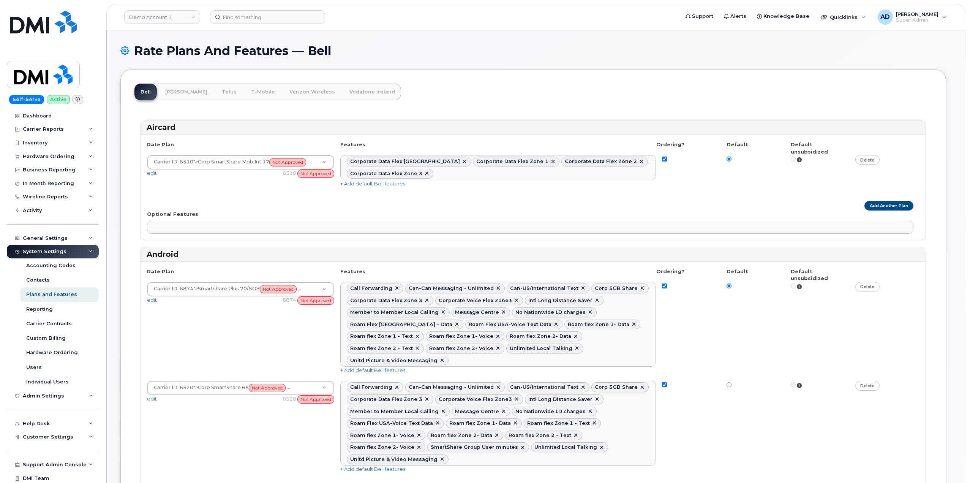
select select
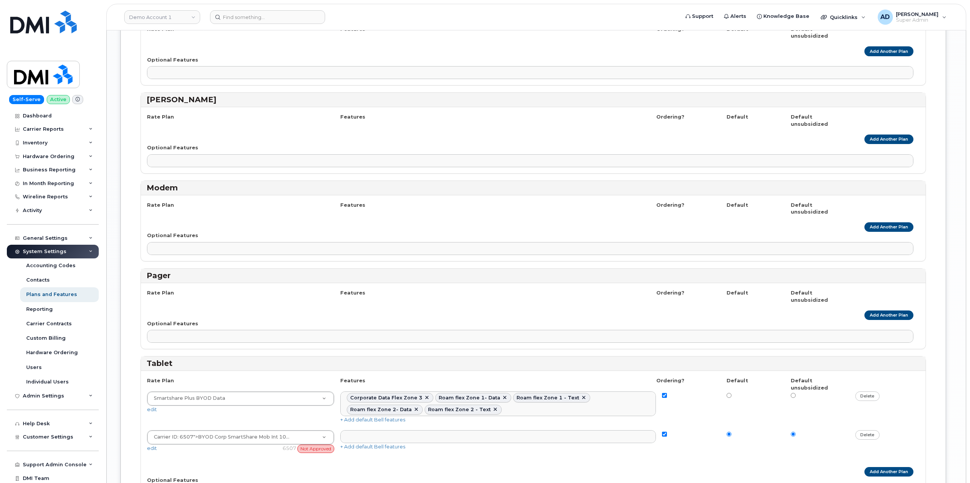
scroll to position [1481, 0]
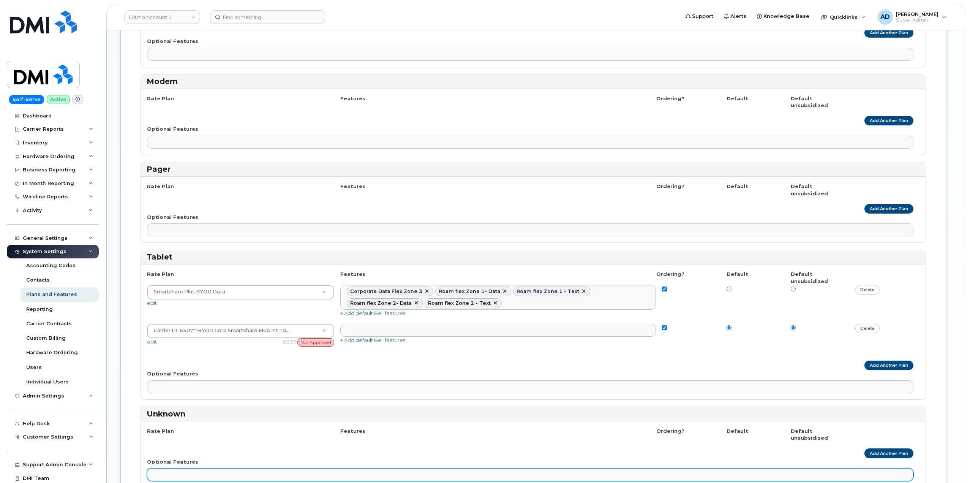
click at [420, 468] on ul at bounding box center [529, 474] width 765 height 12
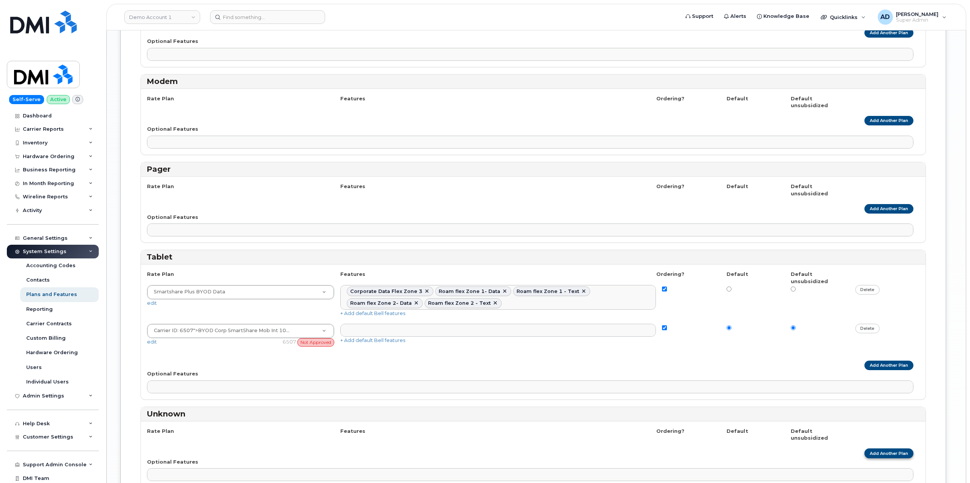
click at [879, 448] on link "Add Another Plan" at bounding box center [888, 452] width 49 height 9
select select
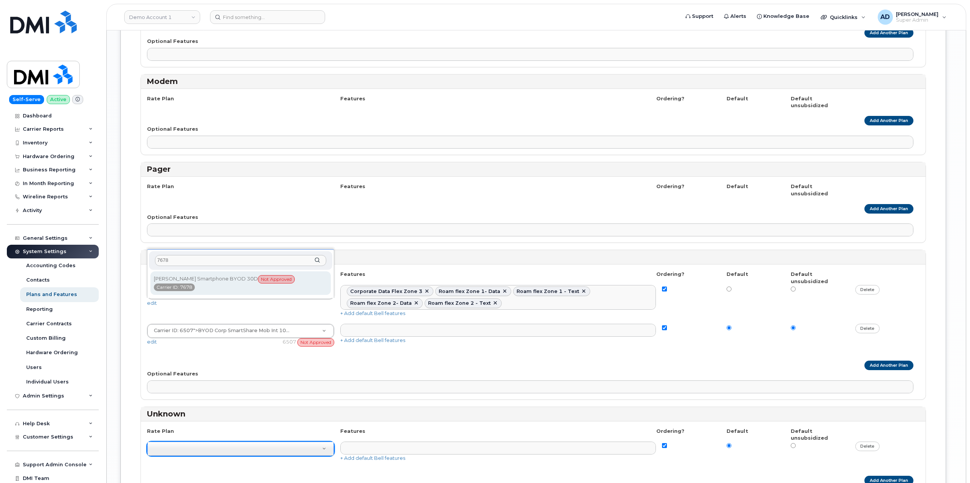
type input "7678"
select select "4758860"
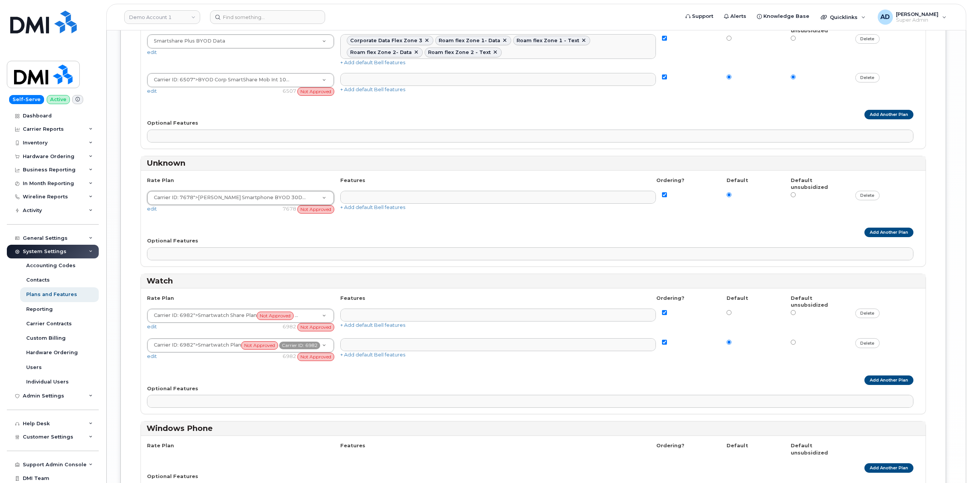
scroll to position [1733, 0]
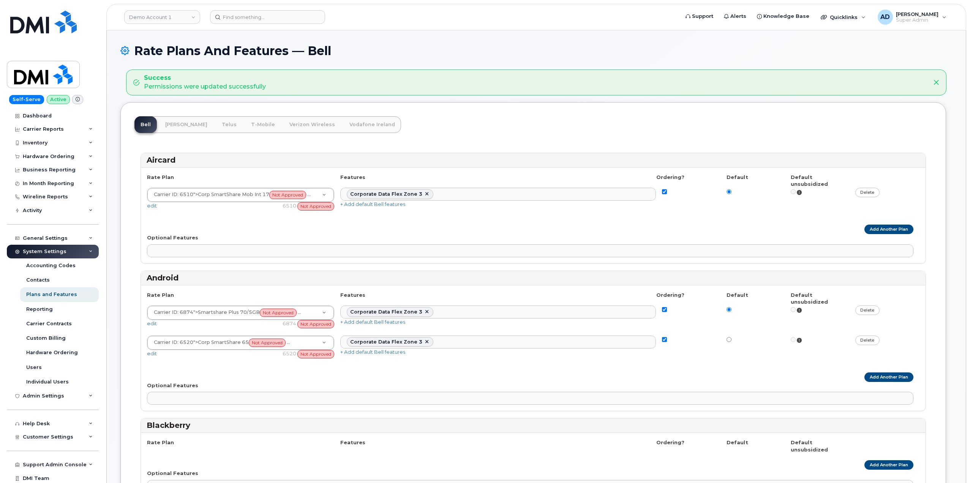
select select
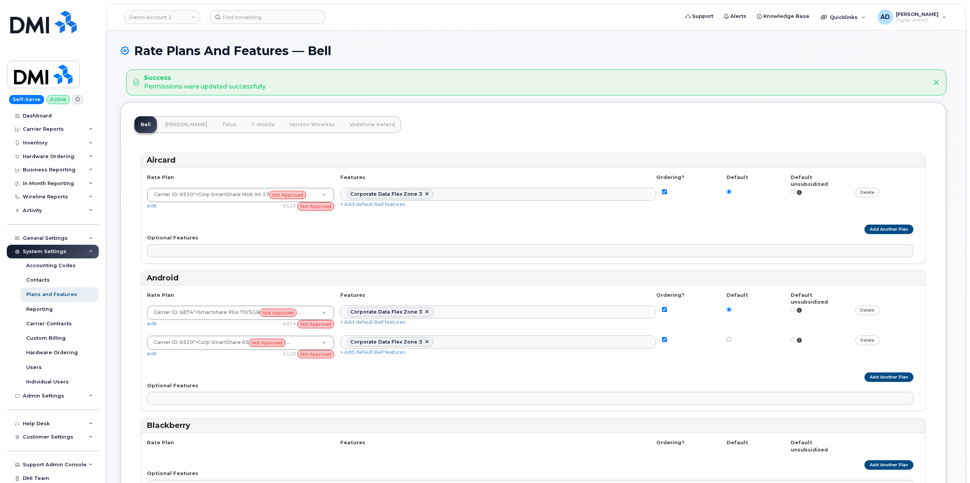
select select
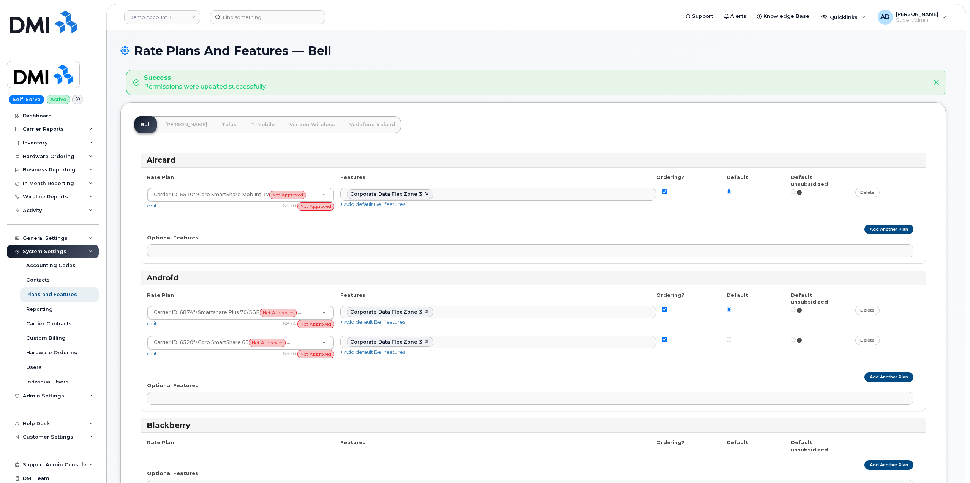
select select
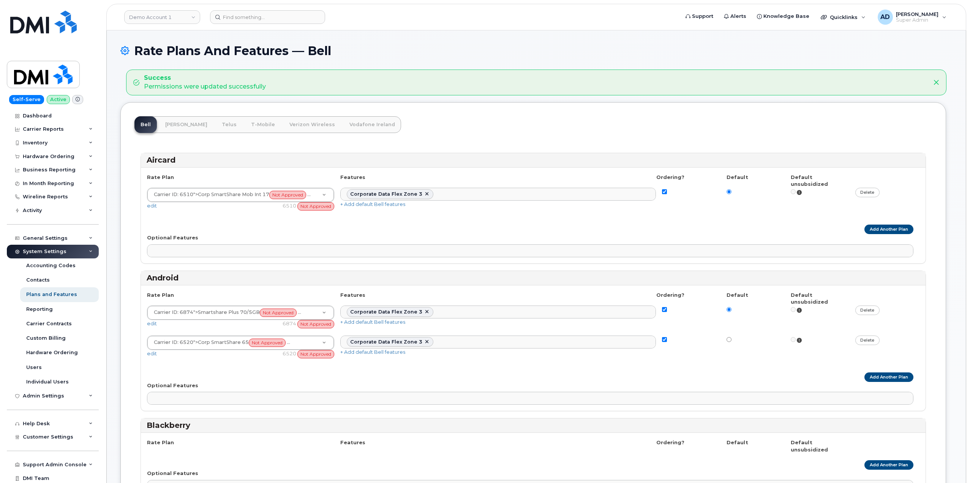
select select
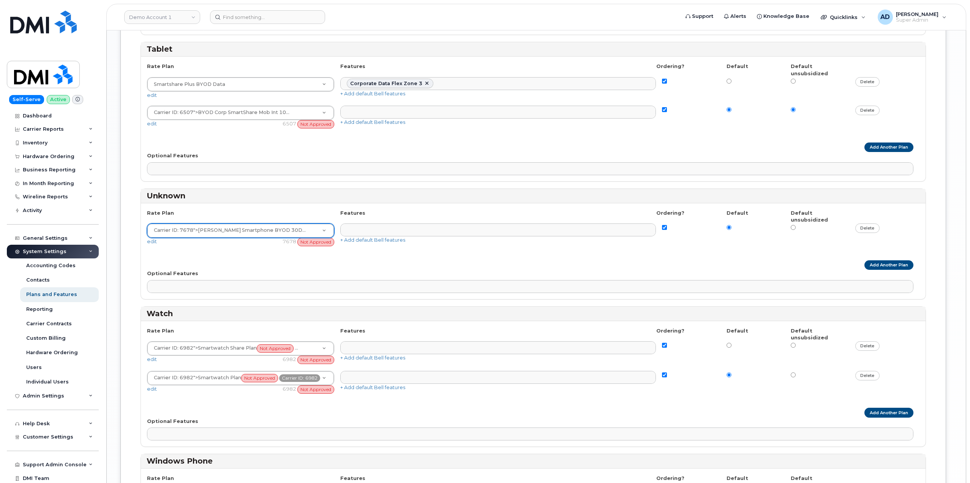
scroll to position [1152, 0]
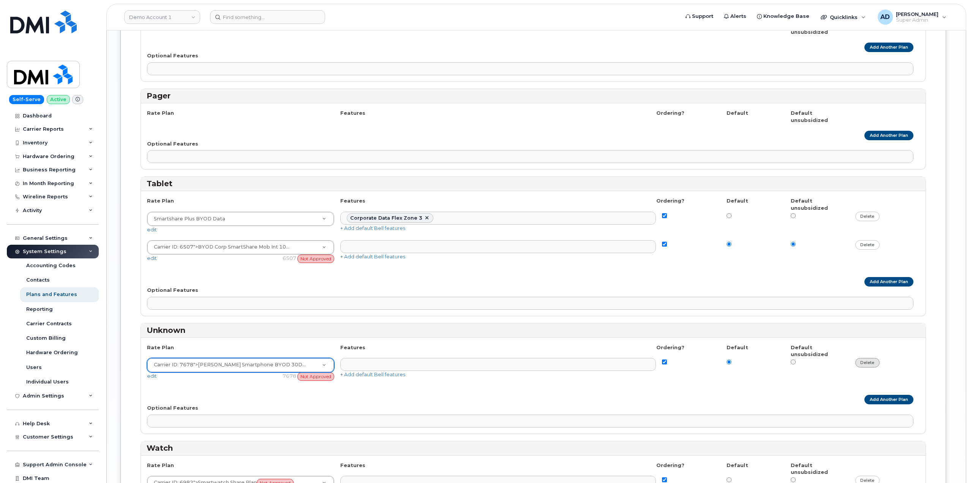
click at [866, 358] on link "delete" at bounding box center [867, 362] width 25 height 9
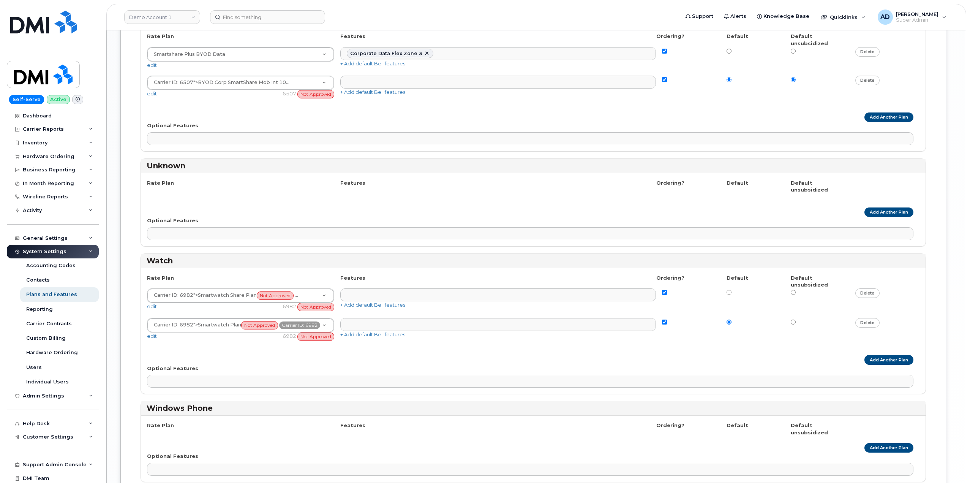
scroll to position [1357, 0]
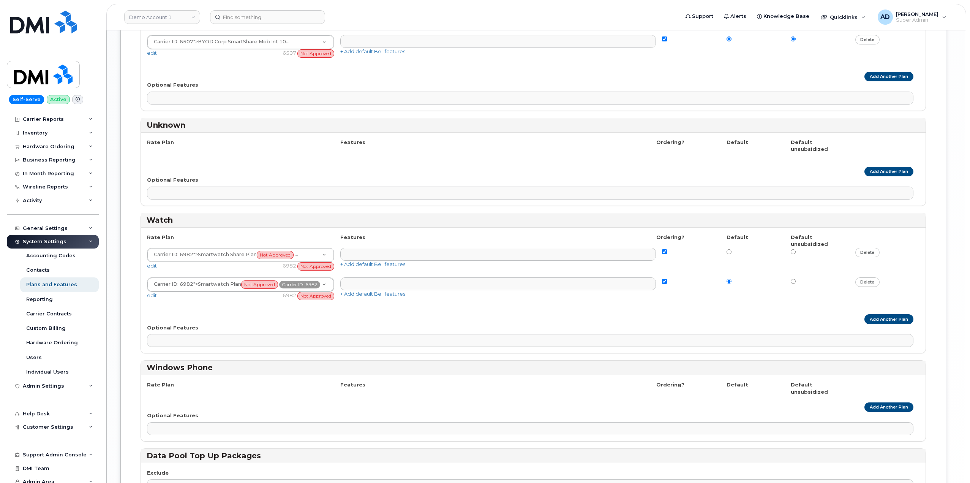
scroll to position [15, 0]
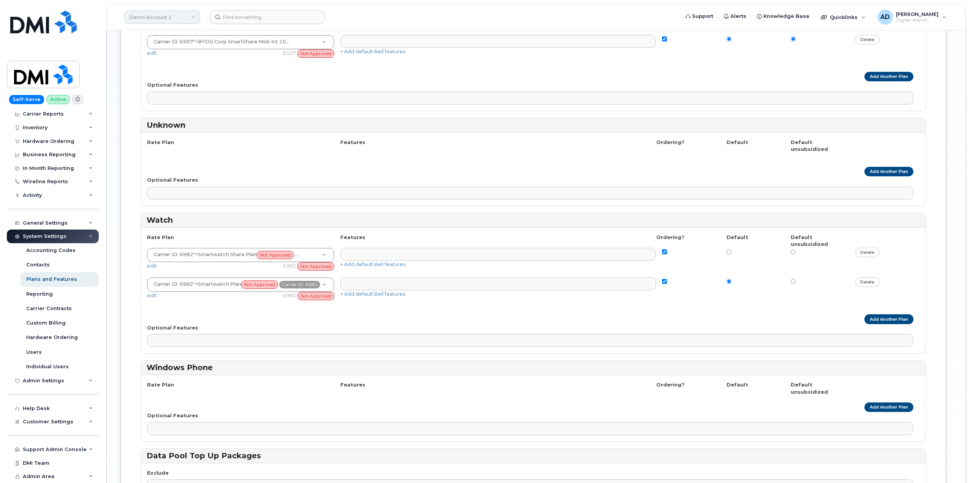
click at [177, 18] on link "Demo Account 1" at bounding box center [162, 17] width 76 height 14
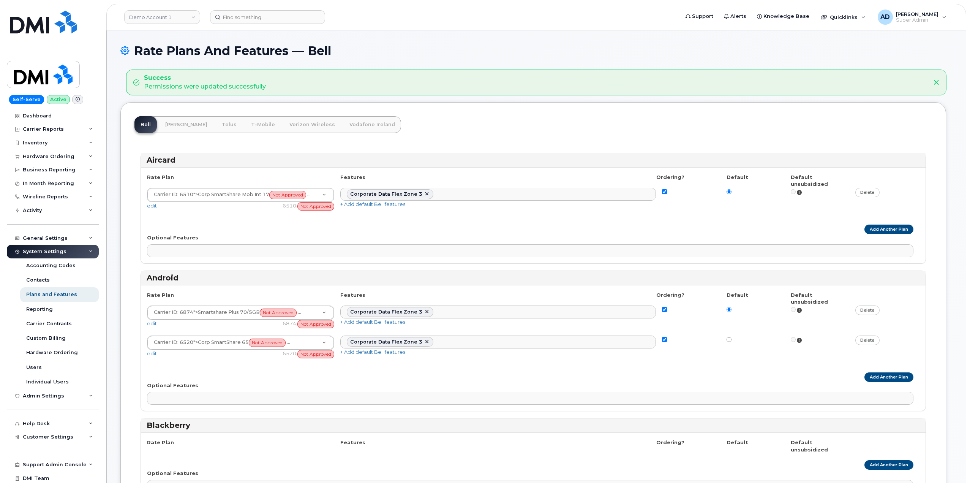
select select
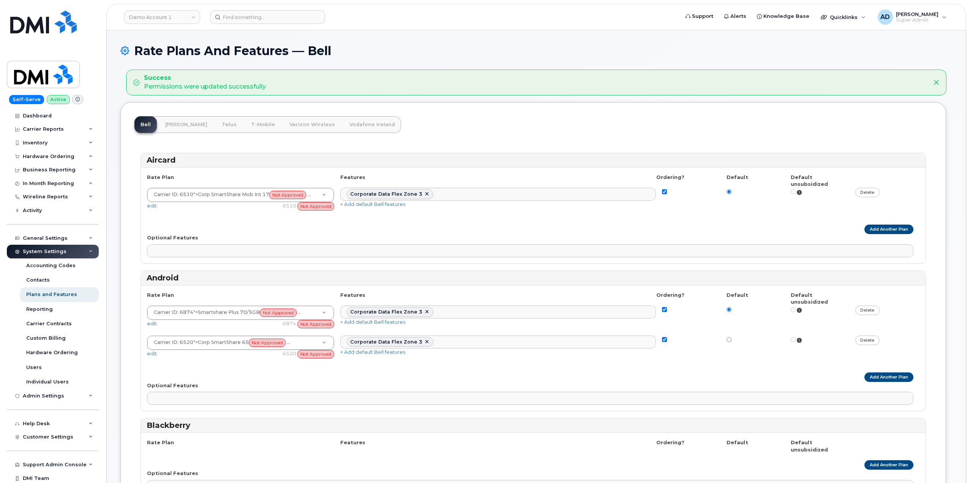
select select
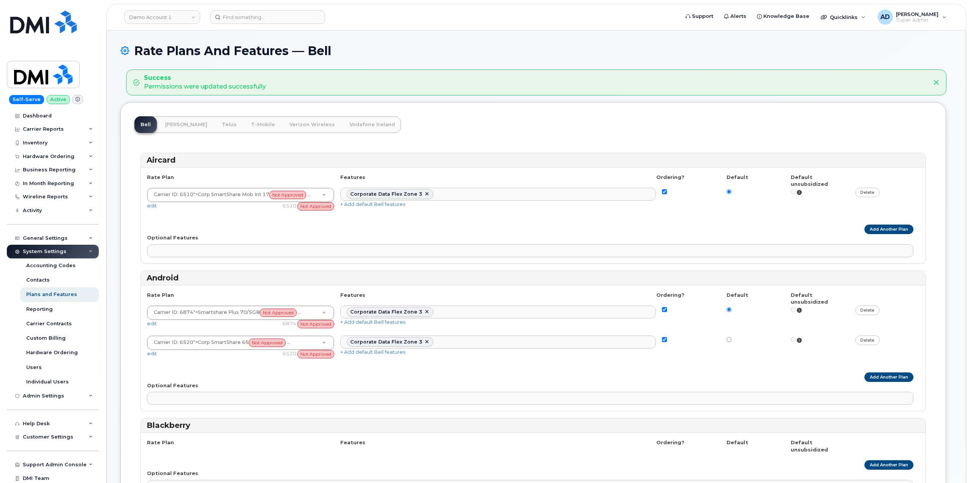
select select
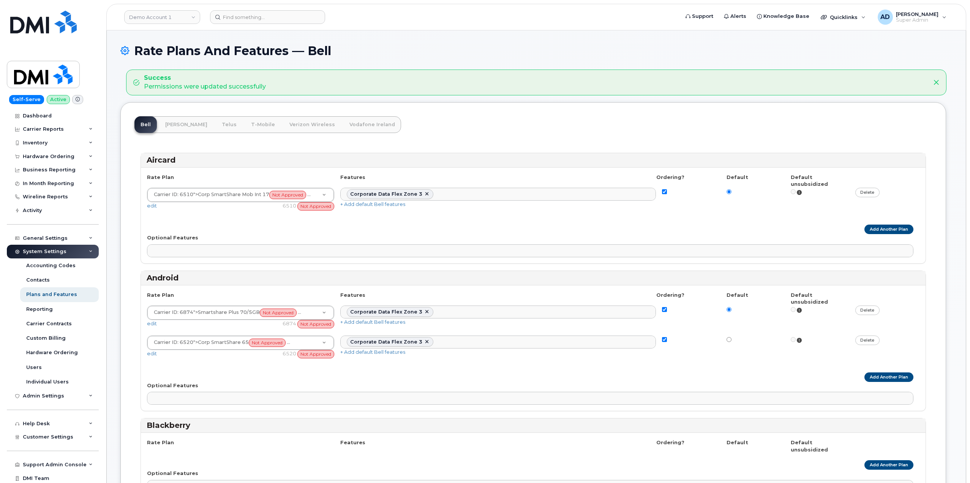
select select
click at [177, 19] on link "Demo Account 1" at bounding box center [162, 17] width 76 height 14
type input "groupe t"
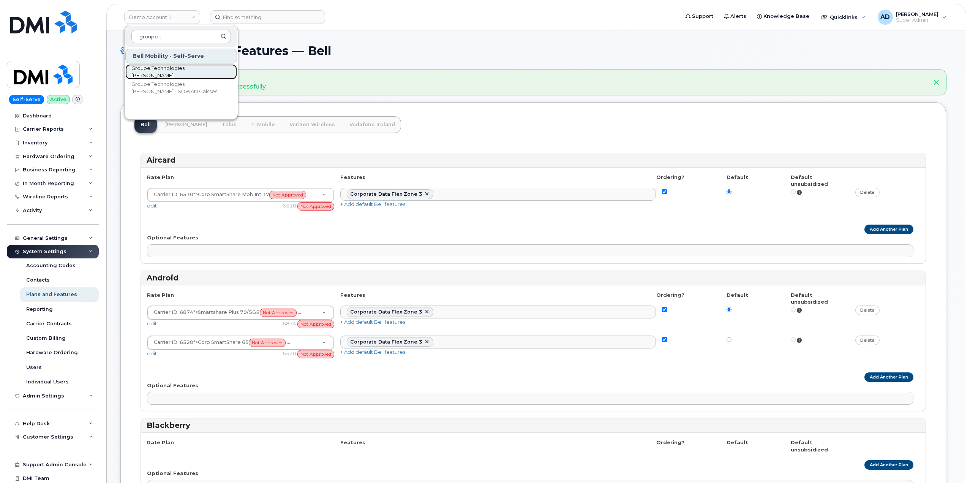
click at [189, 73] on span "Groupe Technologies [PERSON_NAME]" at bounding box center [174, 72] width 87 height 15
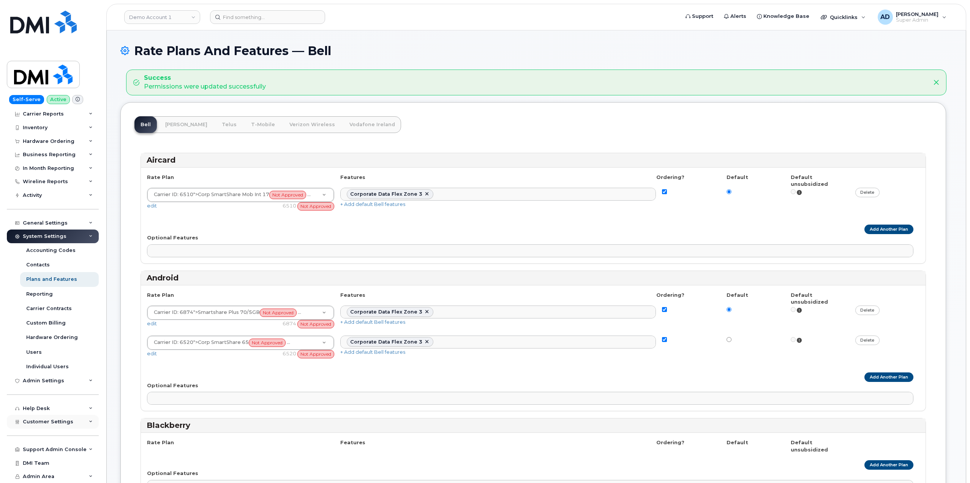
scroll to position [28, 0]
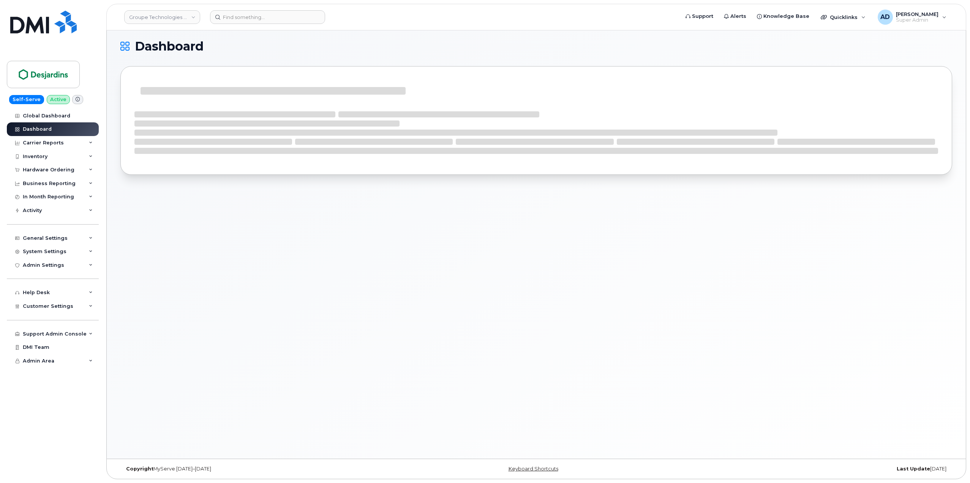
scroll to position [4, 0]
click at [186, 11] on link "Groupe Technologies [PERSON_NAME]" at bounding box center [162, 17] width 76 height 14
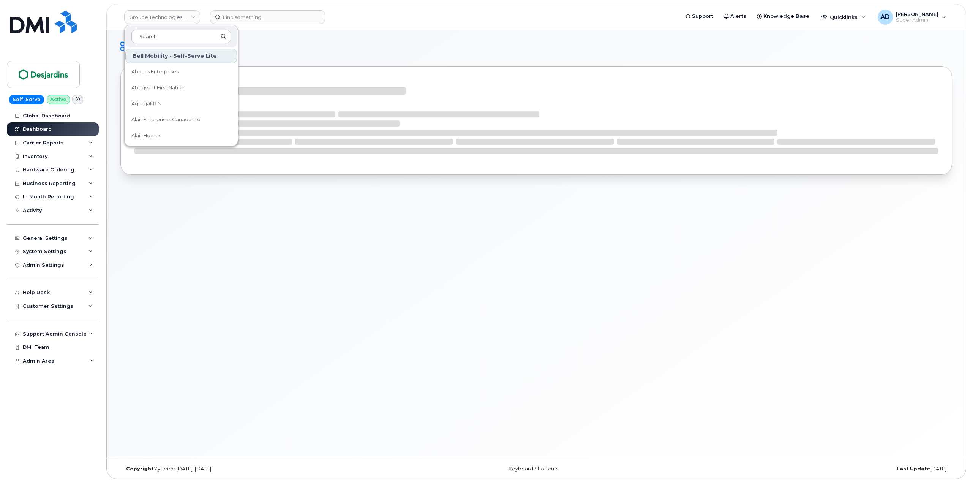
type input "T"
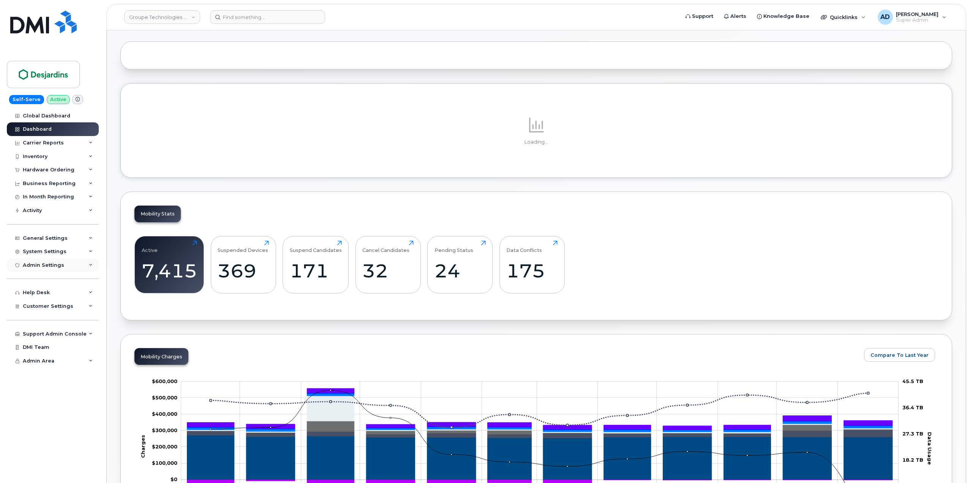
scroll to position [42, 0]
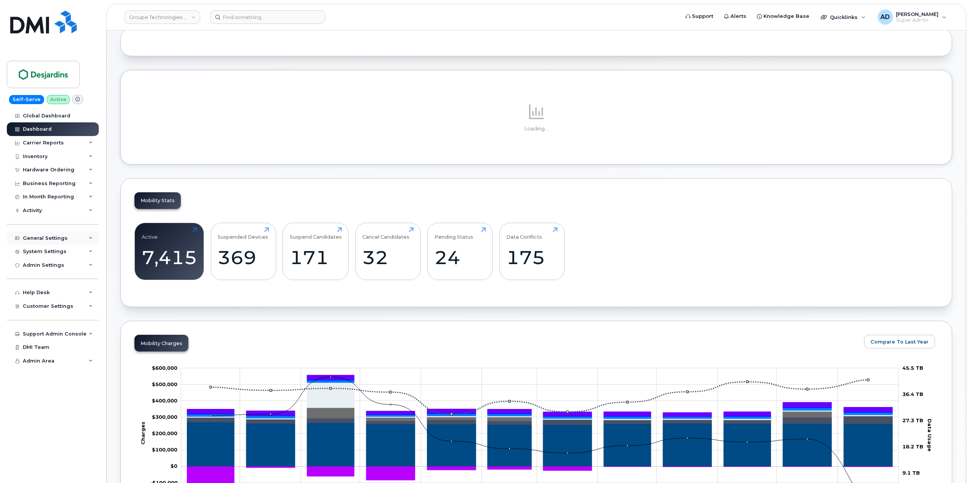
click at [67, 240] on div "General Settings" at bounding box center [53, 238] width 92 height 14
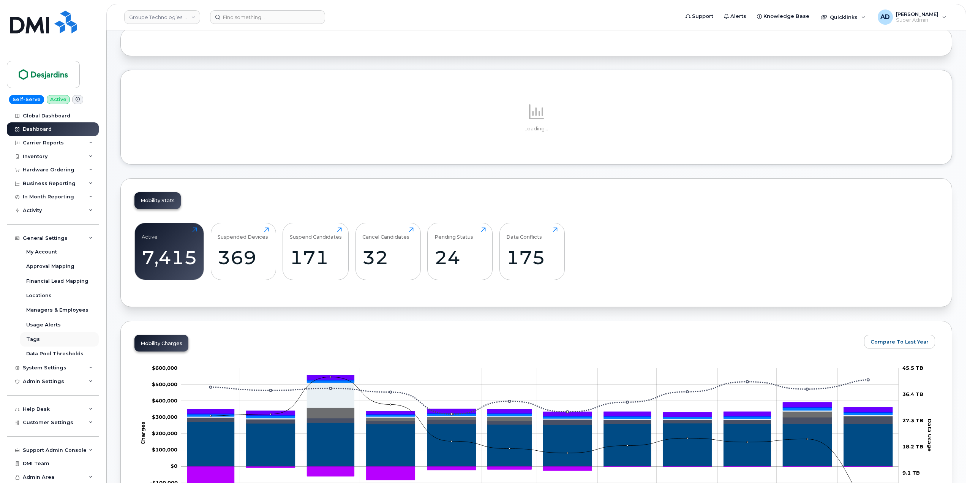
scroll to position [1, 0]
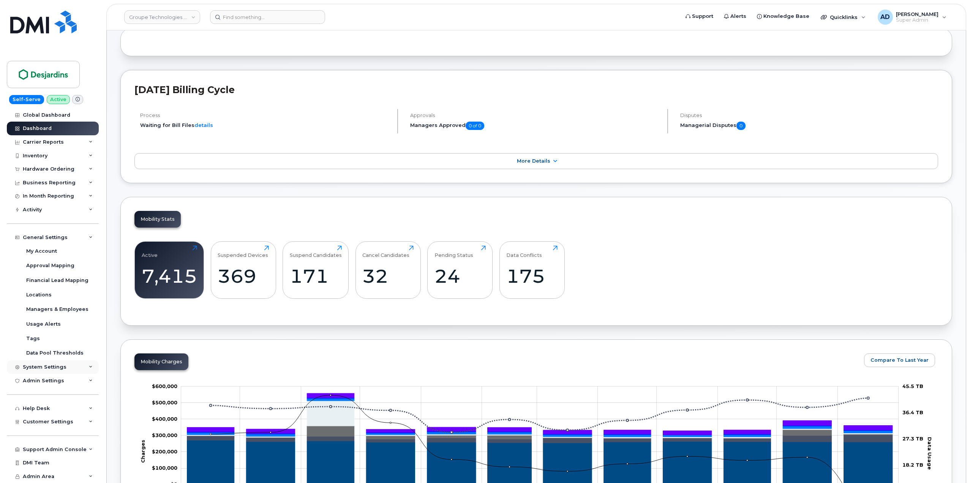
click at [76, 365] on div "System Settings" at bounding box center [53, 367] width 92 height 14
click at [70, 408] on div "Plans and Features" at bounding box center [51, 410] width 51 height 7
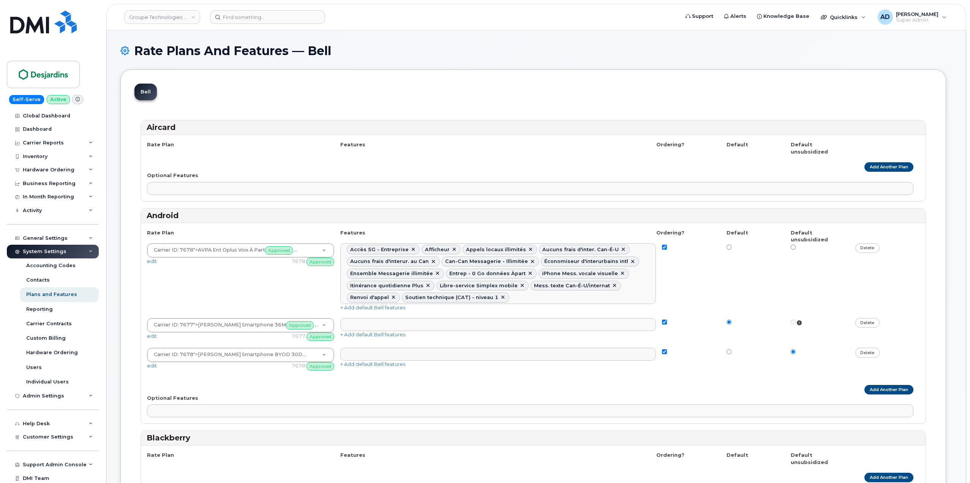
select select
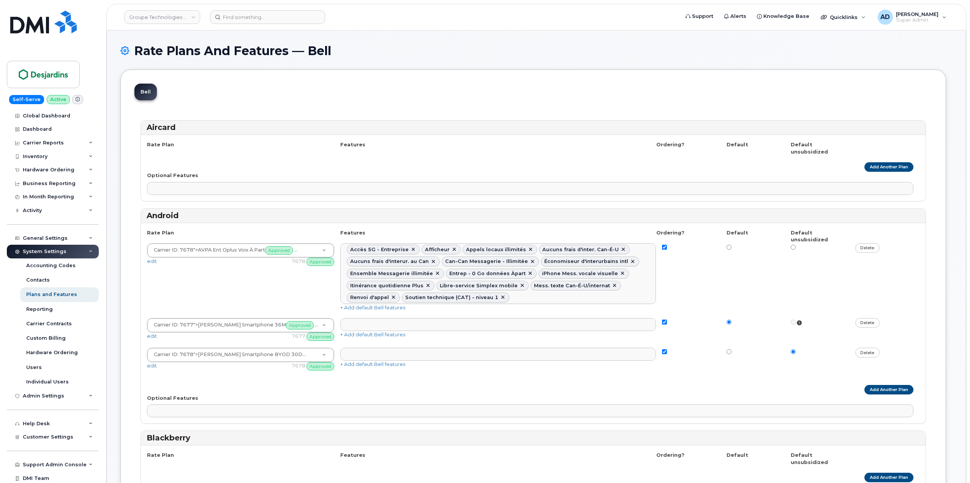
select select
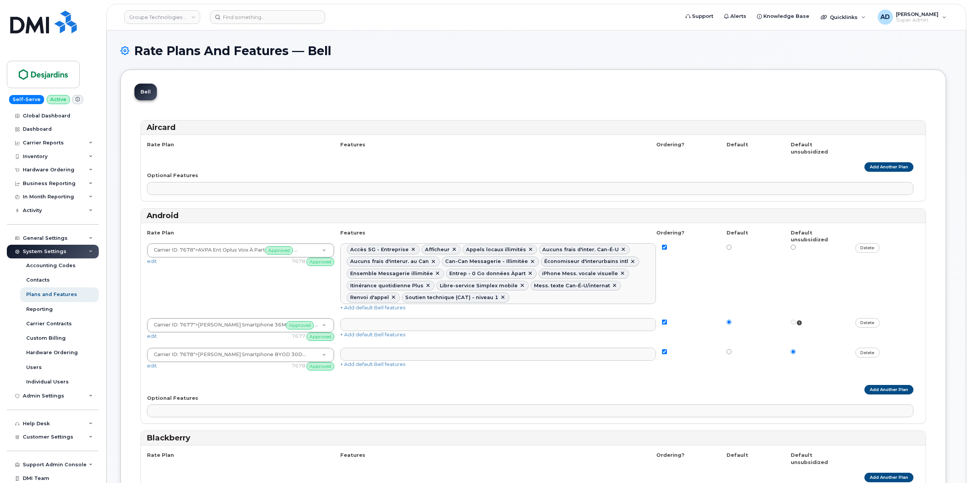
select select
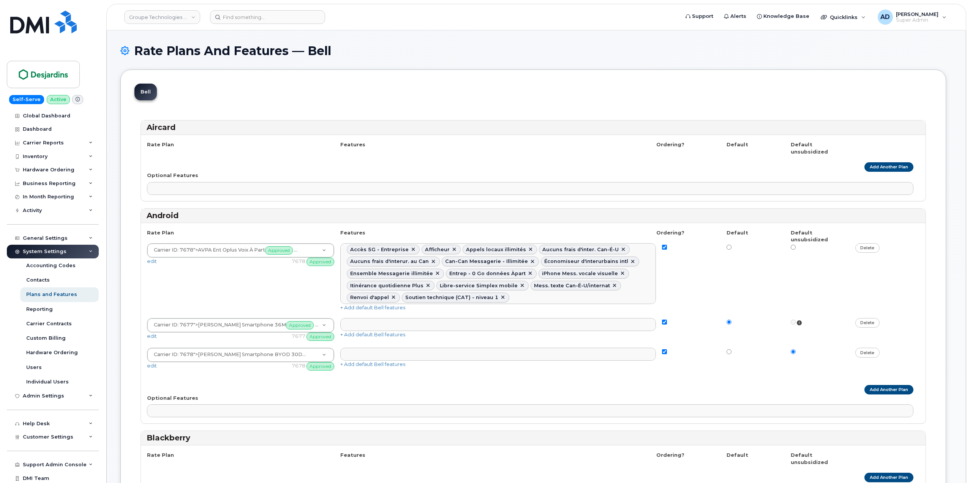
select select
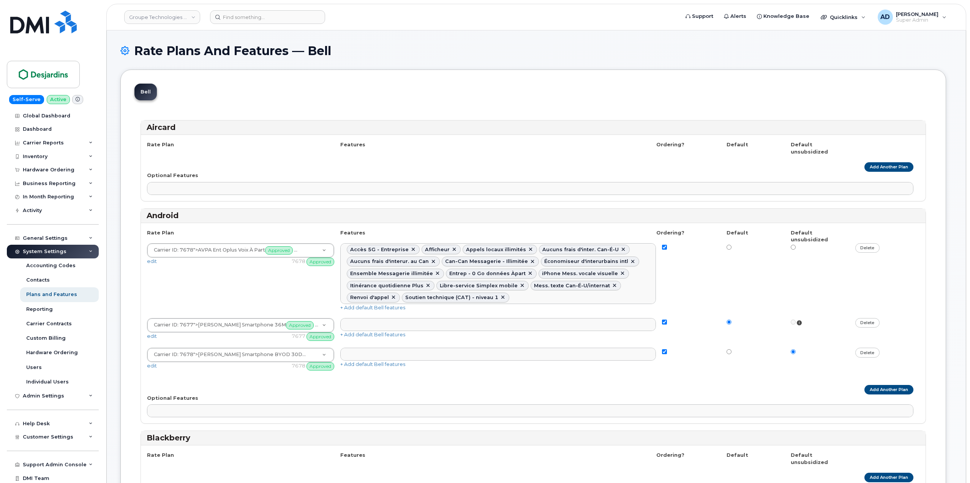
select select
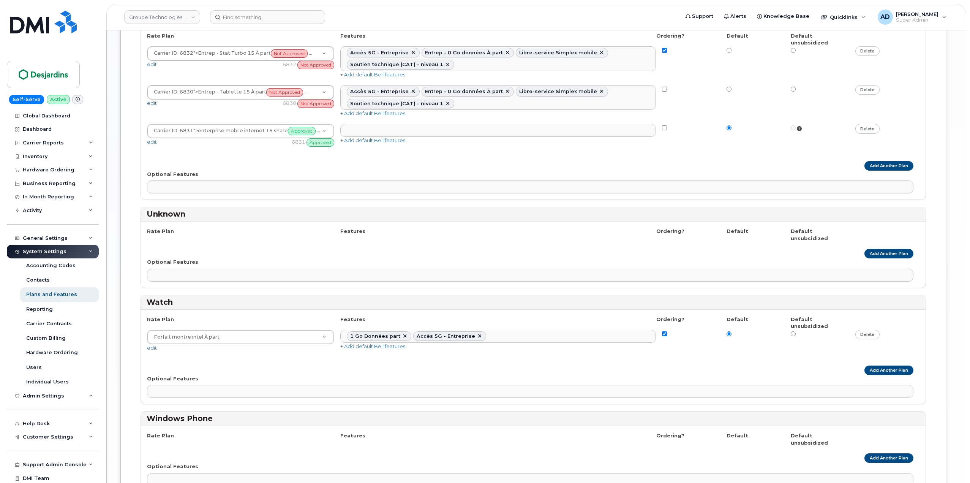
scroll to position [1385, 0]
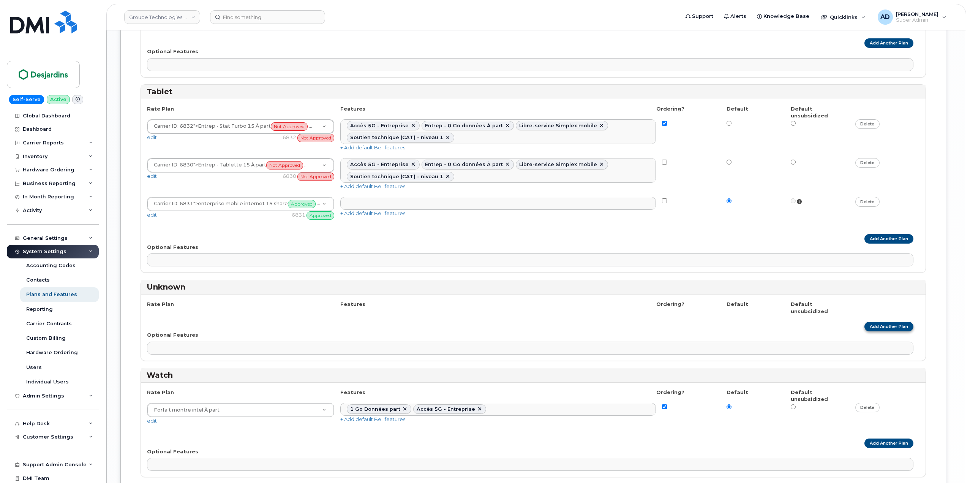
click at [887, 322] on link "Add Another Plan" at bounding box center [888, 326] width 49 height 9
select select
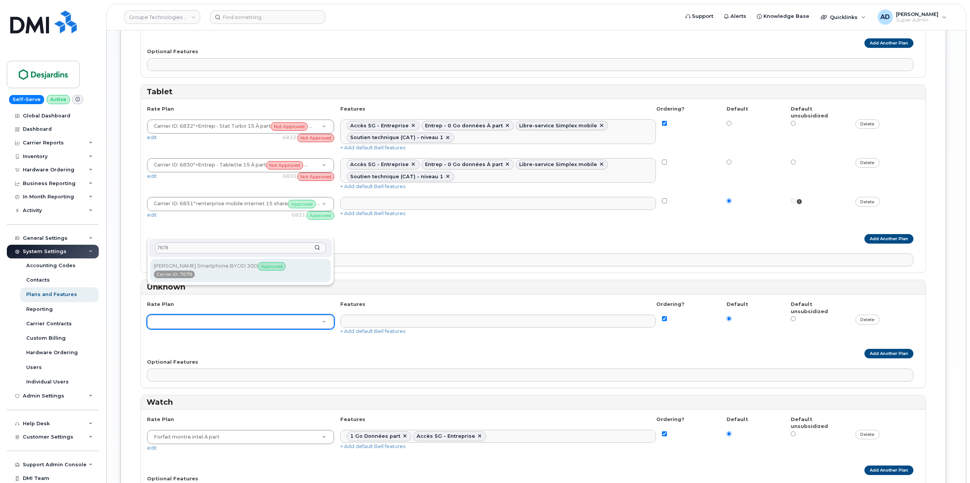
type input "7678"
select select "4758860"
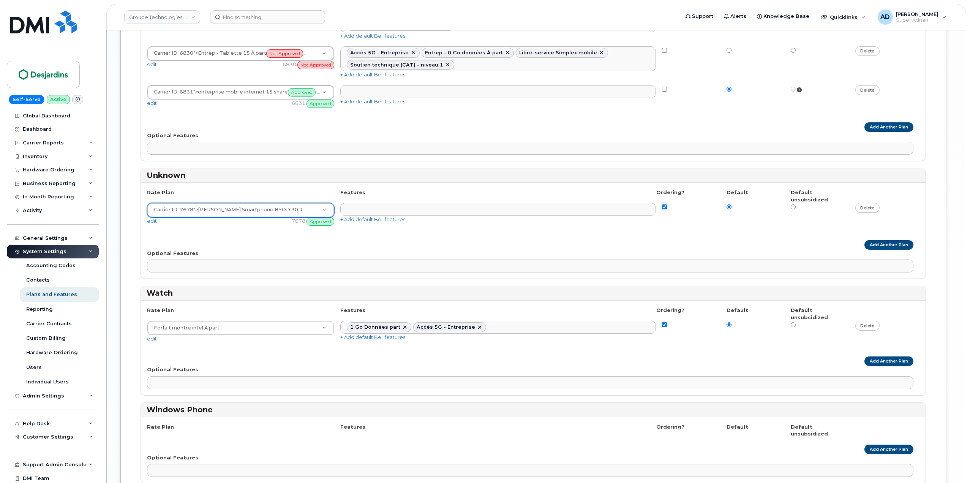
scroll to position [1605, 0]
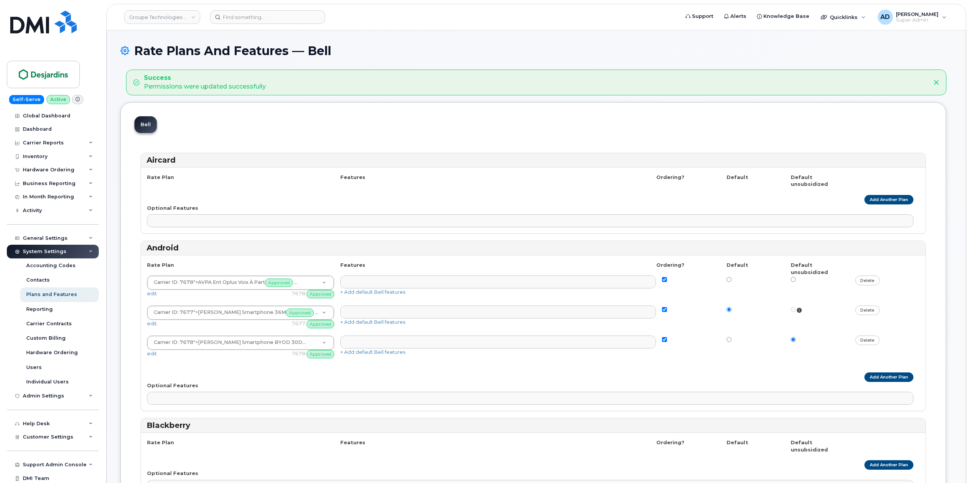
select select
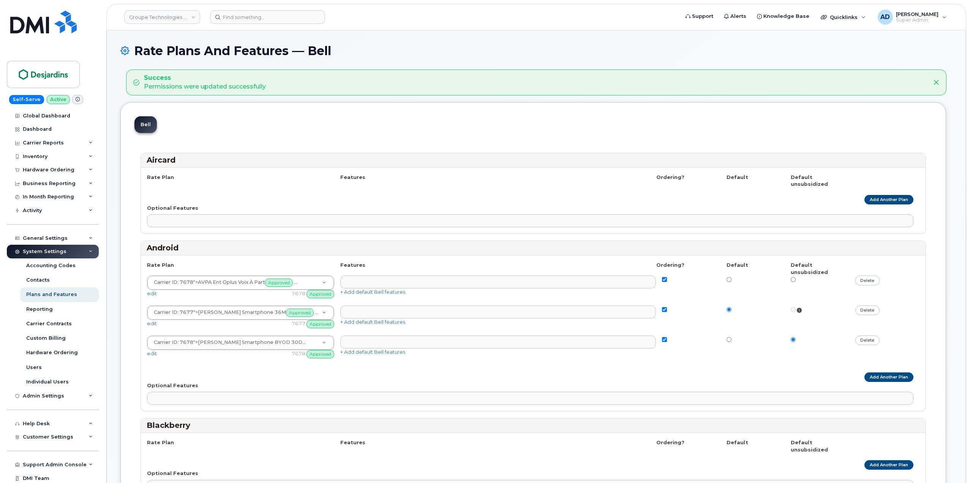
select select
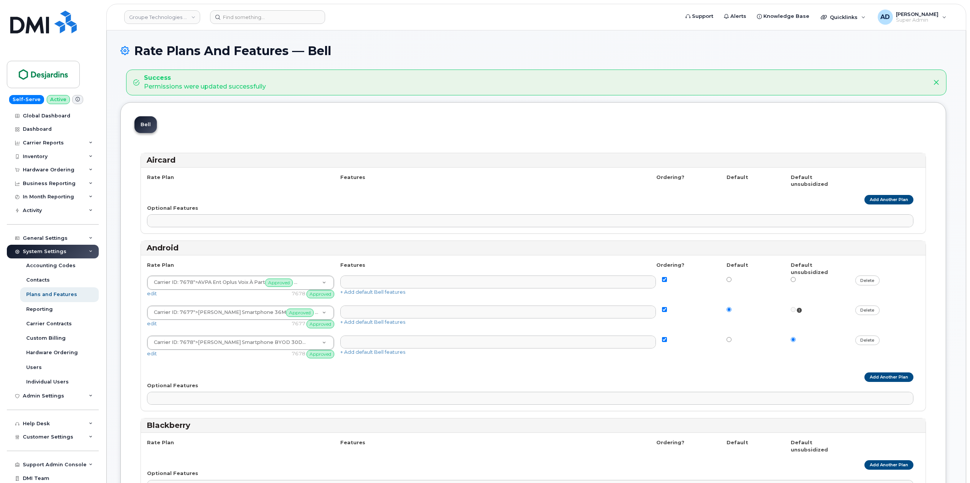
select select
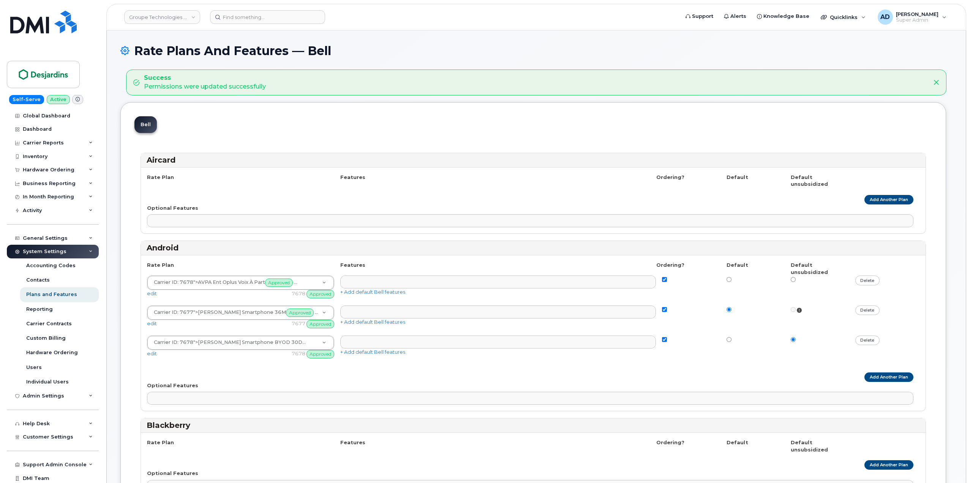
select select
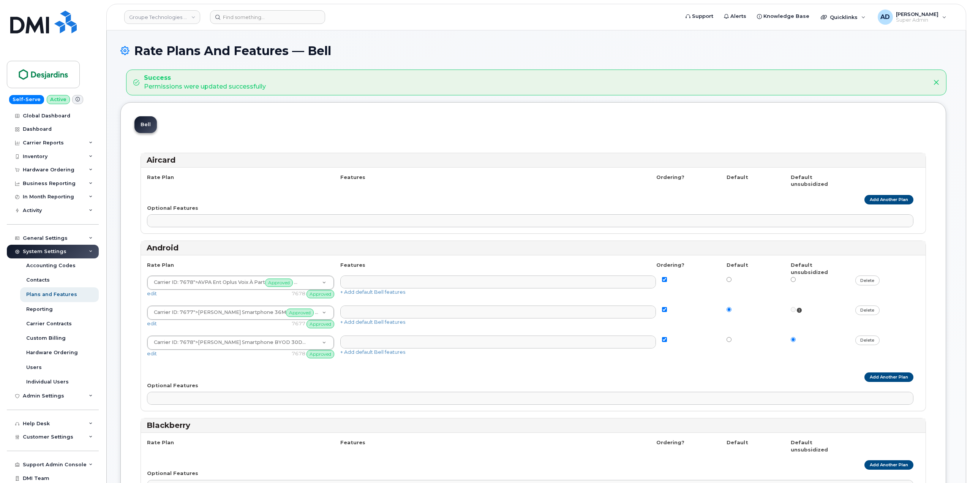
select select
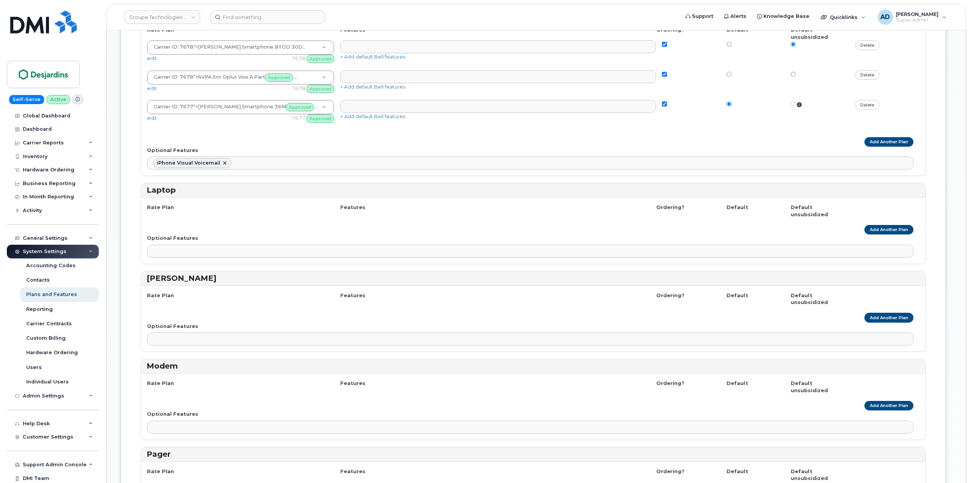
scroll to position [721, 0]
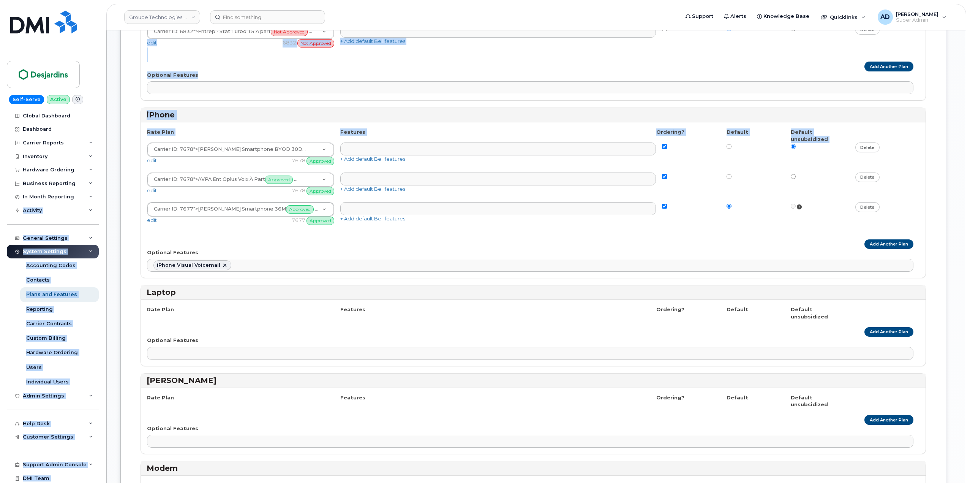
click at [93, 212] on body "Groupe Technologies Desjardins Support Alerts Knowledge Base Quicklinks Suspend…" at bounding box center [485, 311] width 970 height 2064
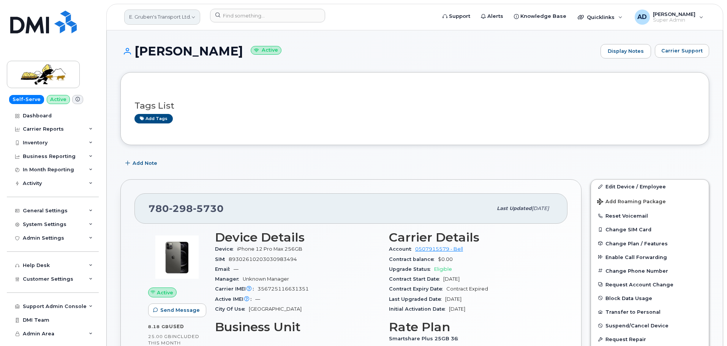
click at [149, 23] on link "E. Gruben's Transport Ltd." at bounding box center [162, 16] width 76 height 15
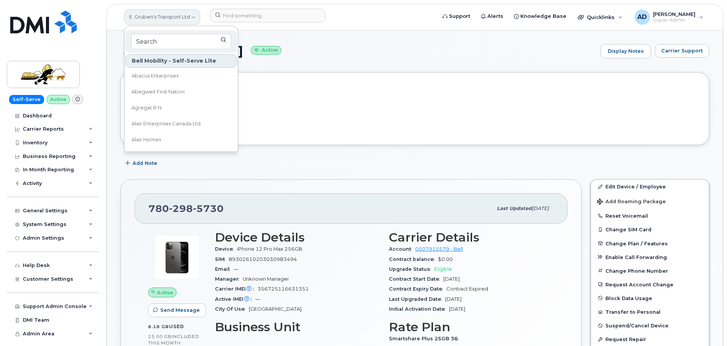
click at [153, 19] on link "E. Gruben's Transport Ltd." at bounding box center [162, 16] width 76 height 15
type input "g"
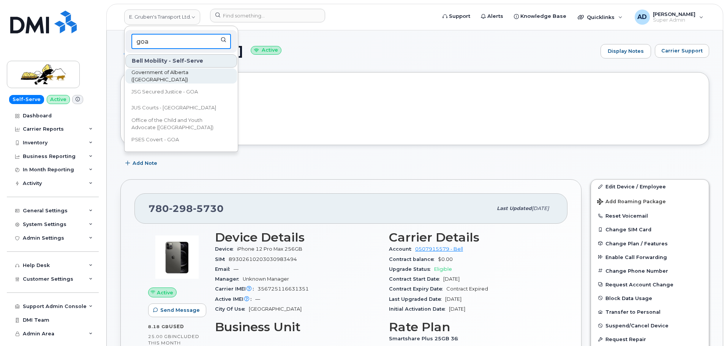
type input "goa"
click at [156, 82] on link "Government of Alberta ([GEOGRAPHIC_DATA])" at bounding box center [181, 75] width 112 height 15
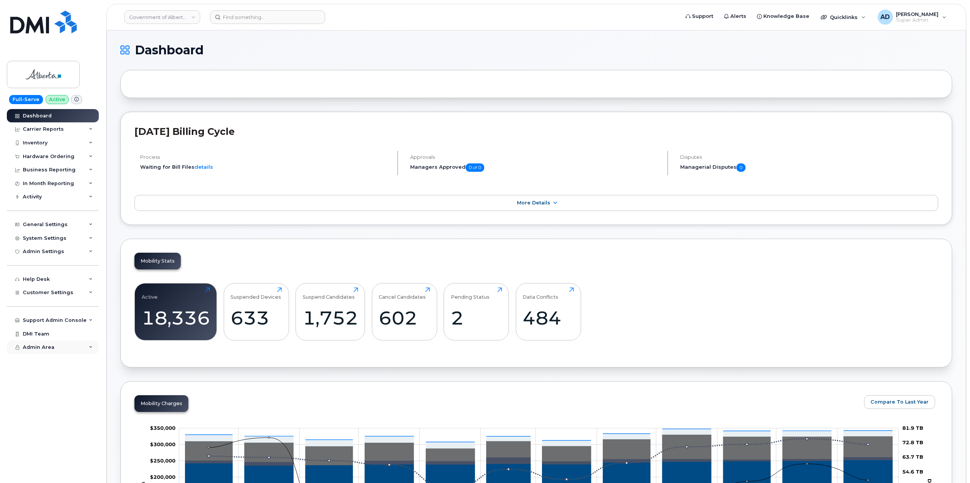
click at [79, 342] on div "Admin Area" at bounding box center [53, 347] width 92 height 14
click at [76, 320] on div "Support Admin Console" at bounding box center [55, 320] width 64 height 6
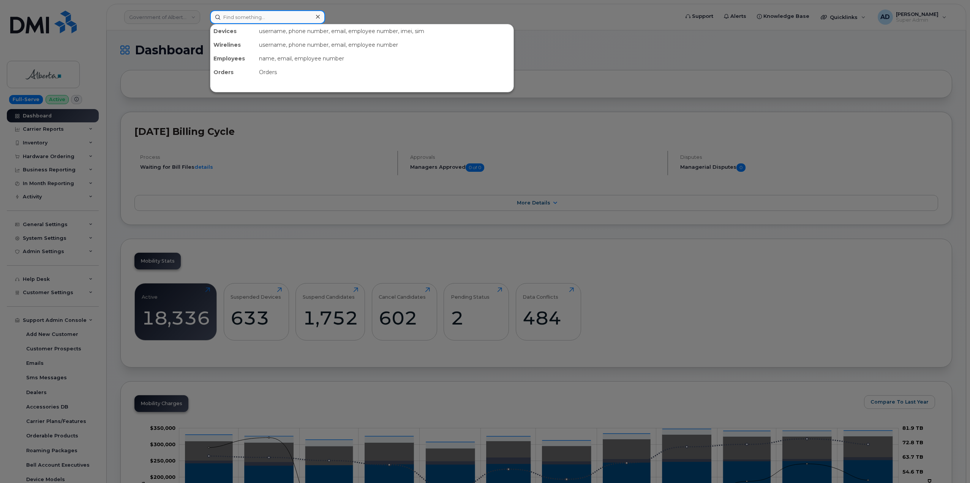
click at [235, 17] on input at bounding box center [267, 17] width 115 height 14
click at [480, 192] on div at bounding box center [485, 241] width 970 height 483
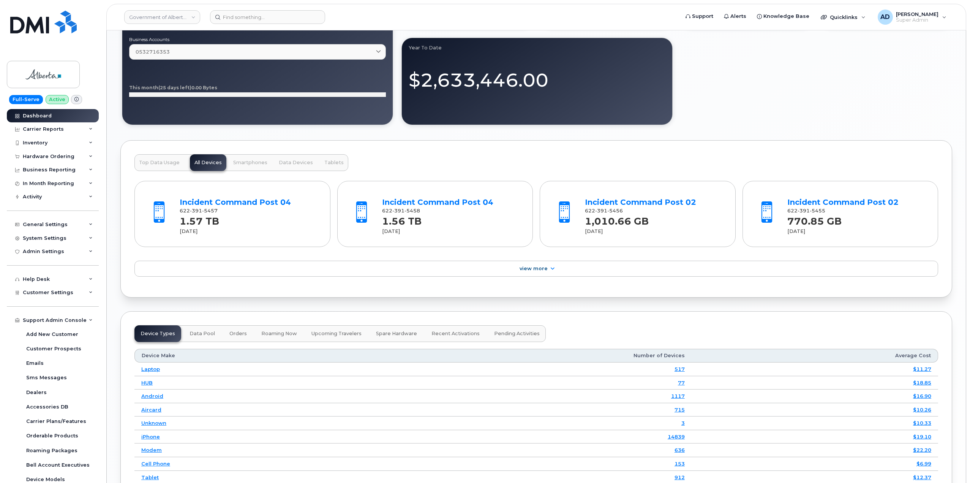
scroll to position [631, 0]
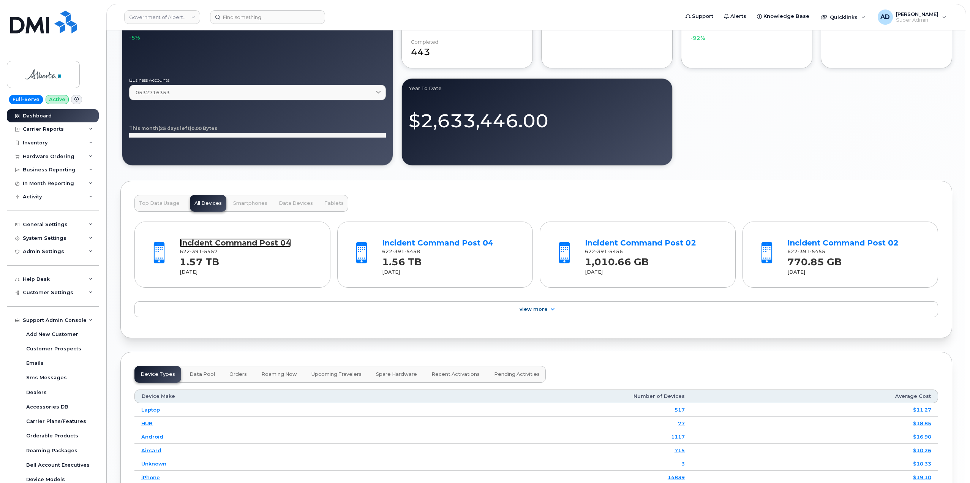
drag, startPoint x: 267, startPoint y: 237, endPoint x: 251, endPoint y: 243, distance: 17.0
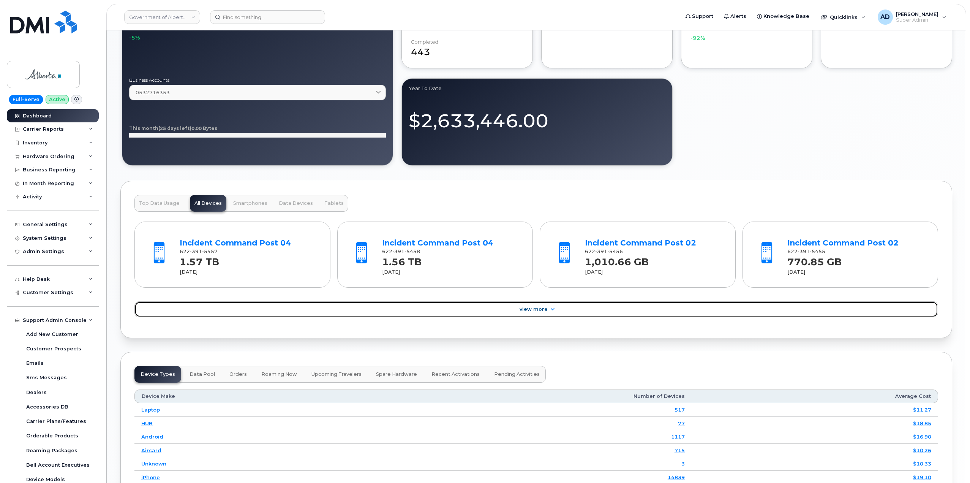
drag, startPoint x: 251, startPoint y: 243, endPoint x: 536, endPoint y: 309, distance: 292.2
click at [480, 309] on span "View More" at bounding box center [533, 309] width 28 height 6
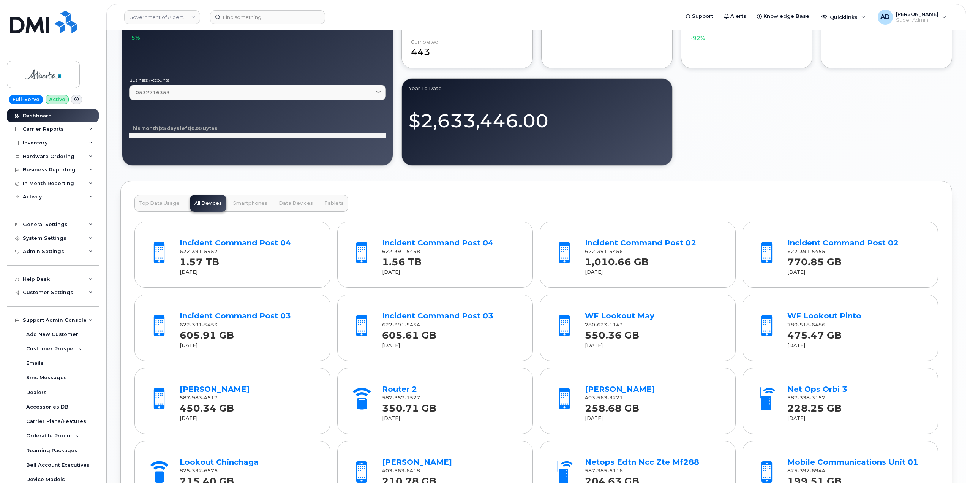
click at [257, 206] on button "Smartphones" at bounding box center [250, 203] width 43 height 17
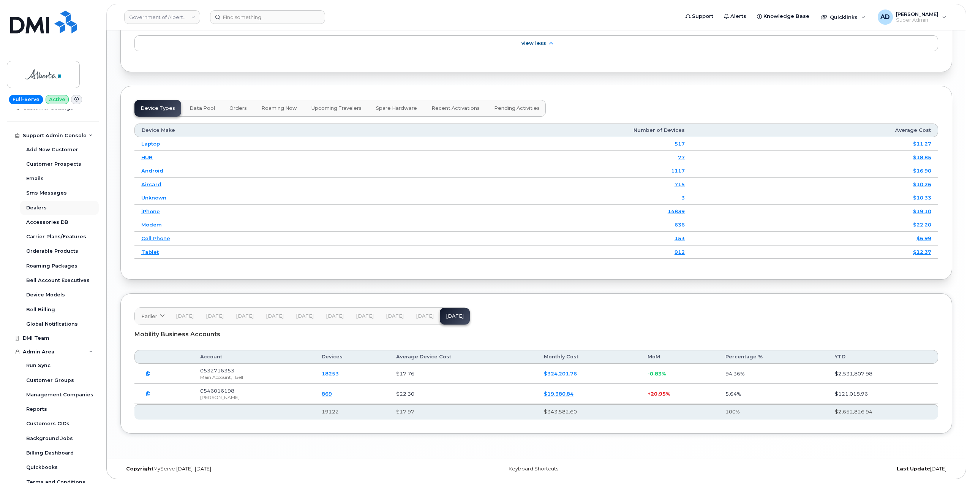
scroll to position [167, 0]
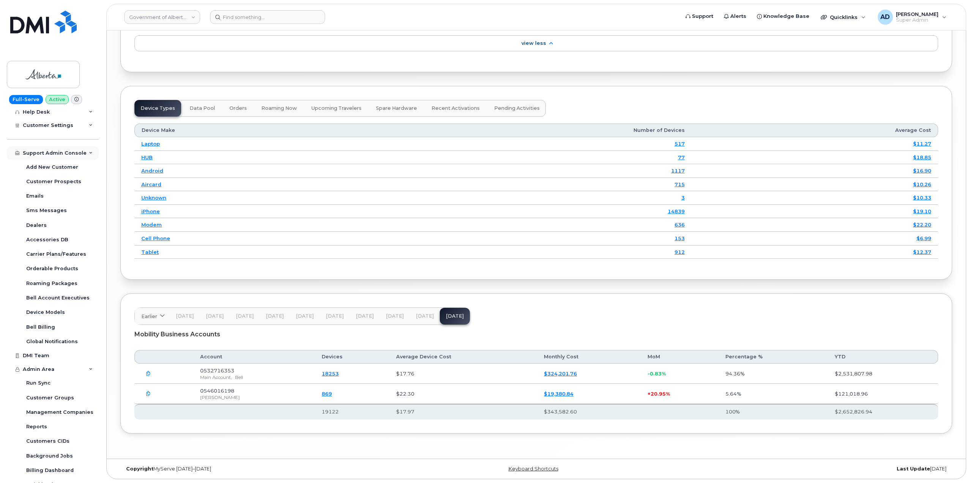
click at [70, 150] on div "Support Admin Console" at bounding box center [55, 153] width 64 height 6
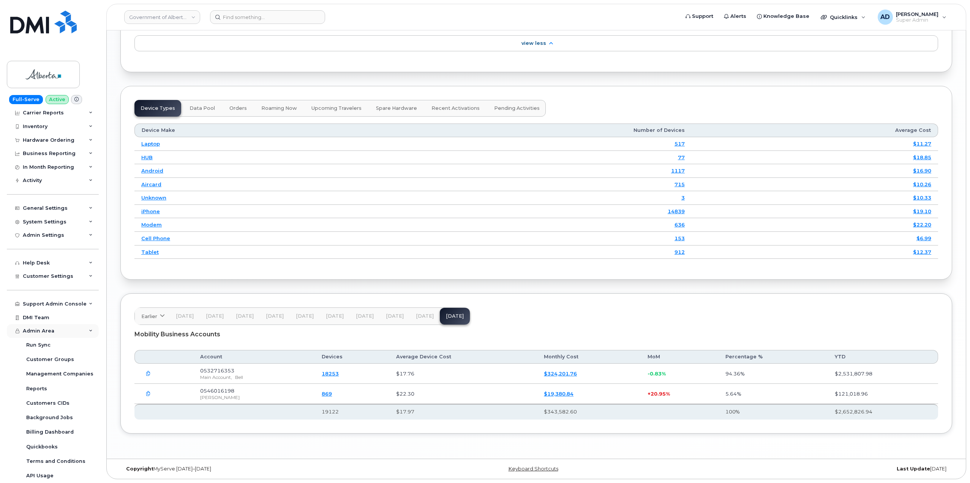
click at [70, 333] on div "Admin Area" at bounding box center [53, 331] width 92 height 14
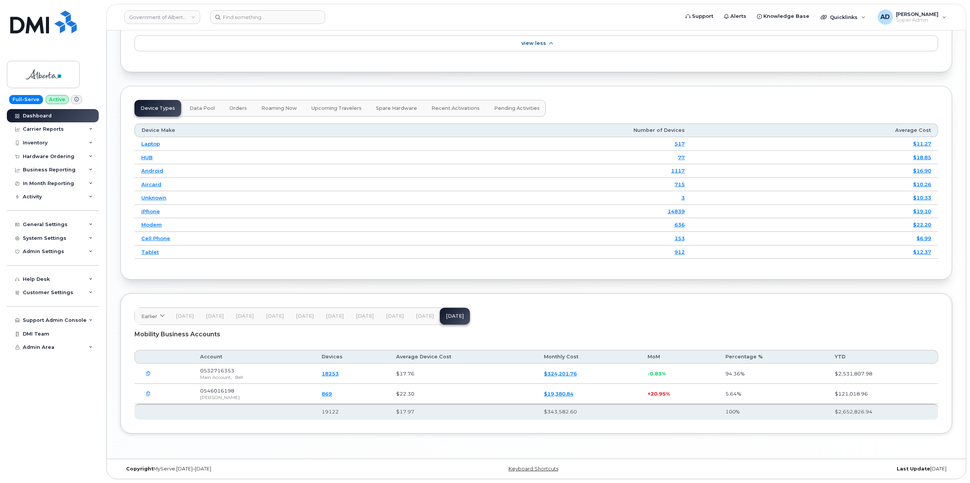
scroll to position [0, 0]
click at [54, 342] on div "Admin Area" at bounding box center [53, 347] width 92 height 14
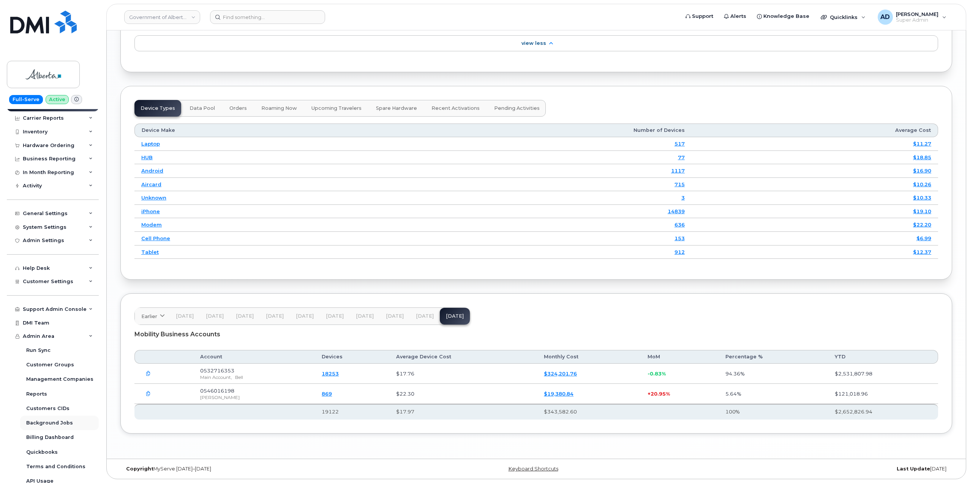
scroll to position [16, 0]
click at [72, 330] on div "Admin Area" at bounding box center [53, 331] width 92 height 14
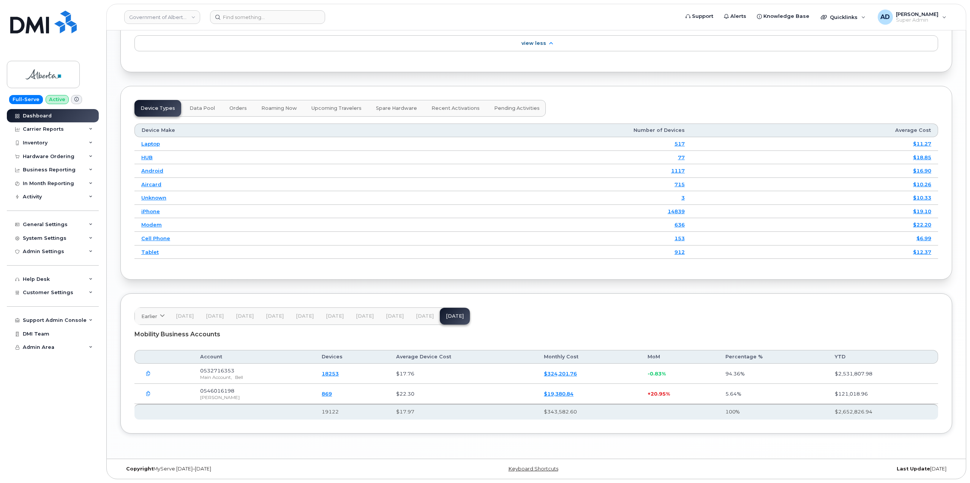
scroll to position [0, 0]
click at [76, 278] on div "Help Desk" at bounding box center [53, 279] width 92 height 14
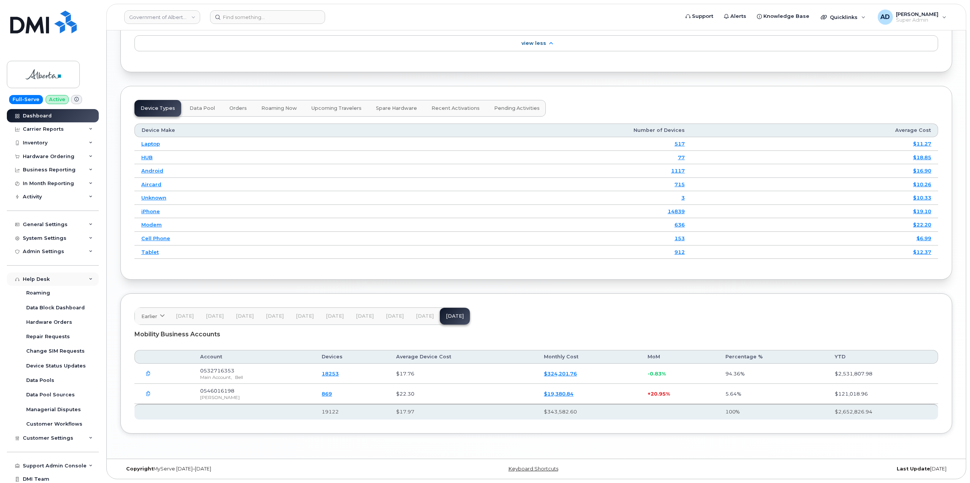
click at [76, 278] on div "Help Desk" at bounding box center [53, 279] width 92 height 14
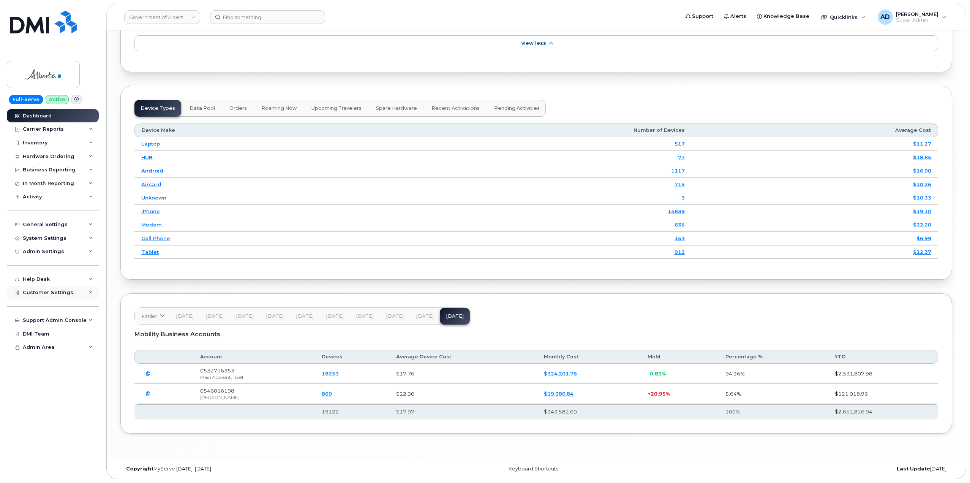
click at [80, 294] on div "Customer Settings" at bounding box center [53, 293] width 92 height 14
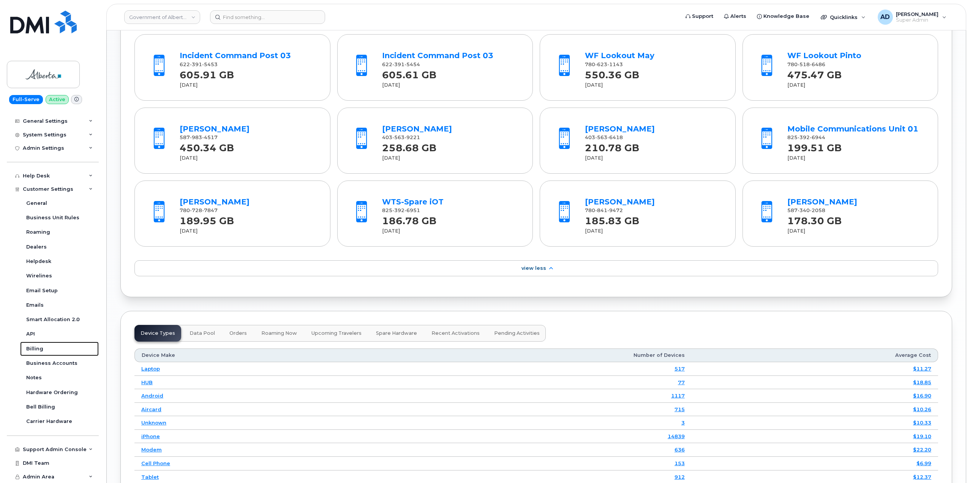
scroll to position [888, 0]
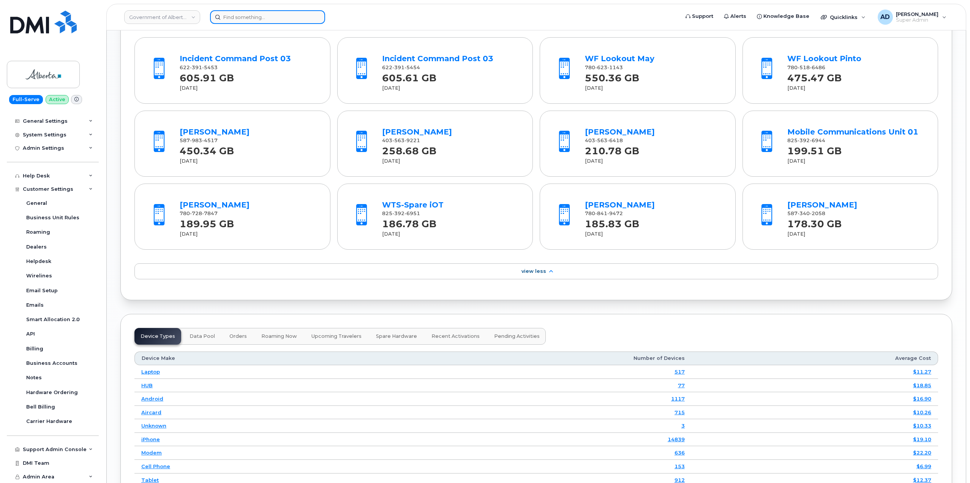
click at [230, 19] on input at bounding box center [267, 17] width 115 height 14
paste input "5879824297"
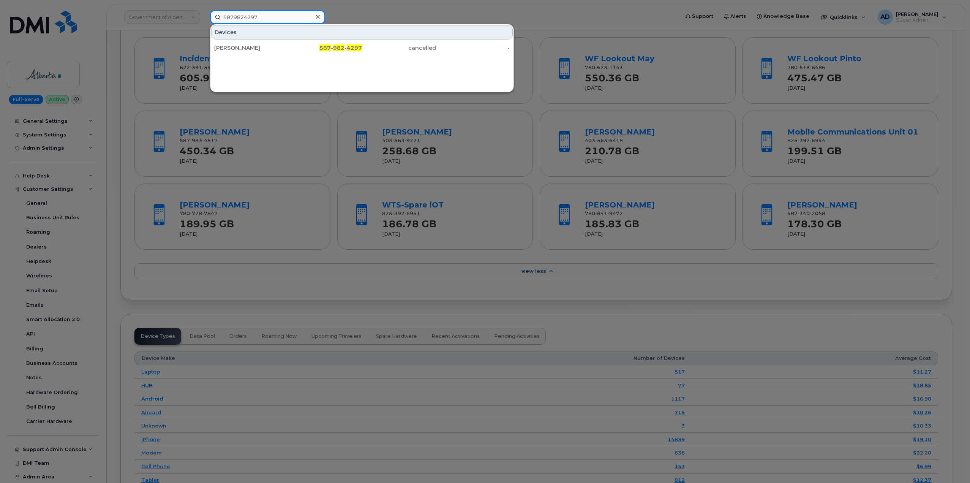
type input "5879824297"
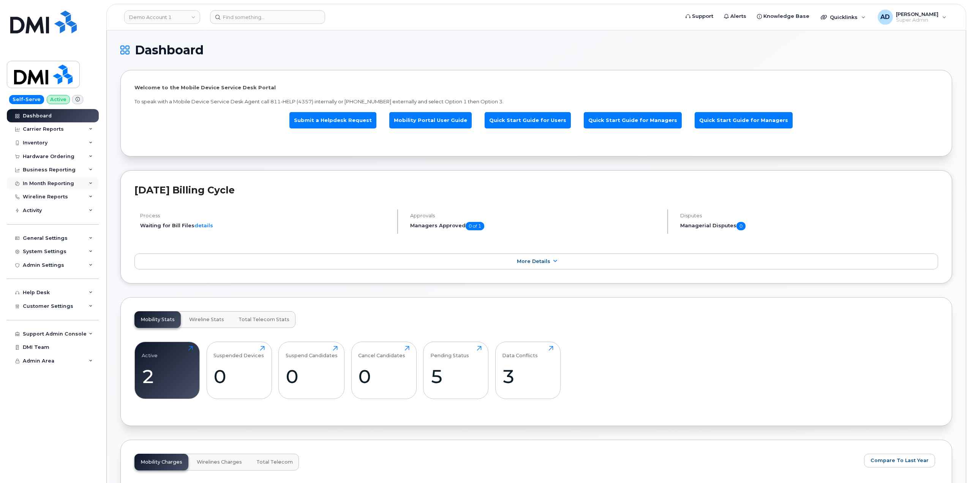
click at [77, 184] on div "In Month Reporting" at bounding box center [53, 184] width 92 height 14
click at [76, 184] on div "In Month Reporting" at bounding box center [53, 184] width 92 height 14
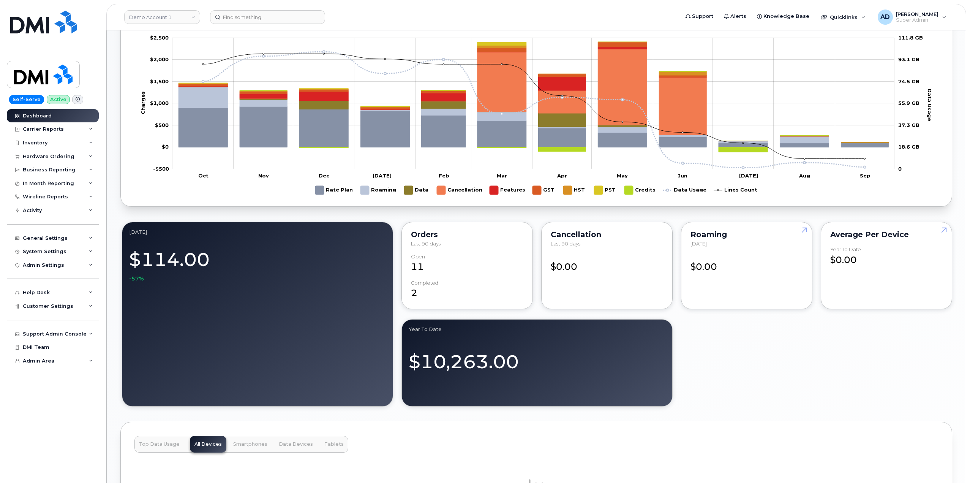
scroll to position [570, 0]
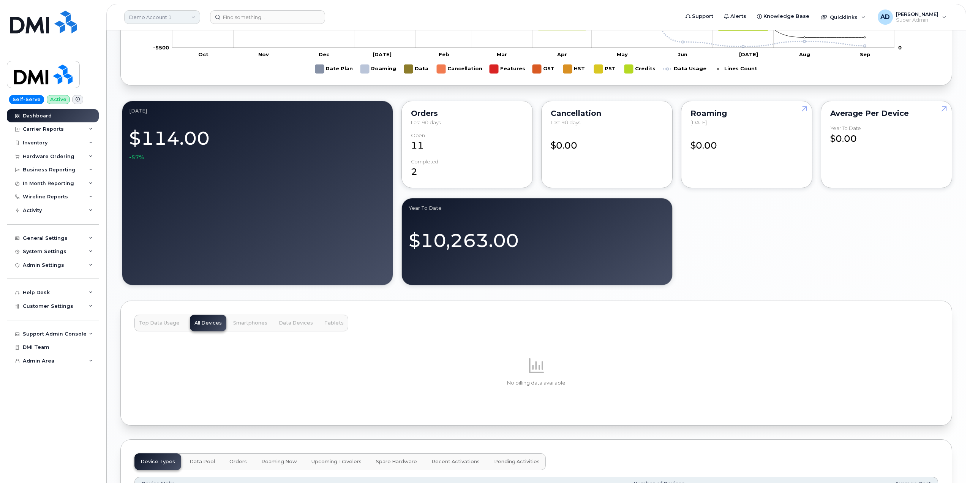
click at [188, 16] on link "Demo Account 1" at bounding box center [162, 17] width 76 height 14
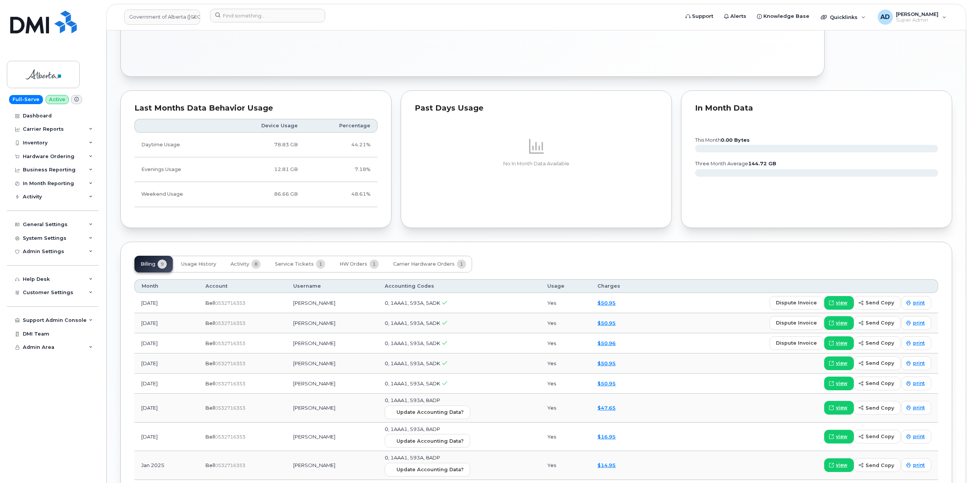
scroll to position [578, 0]
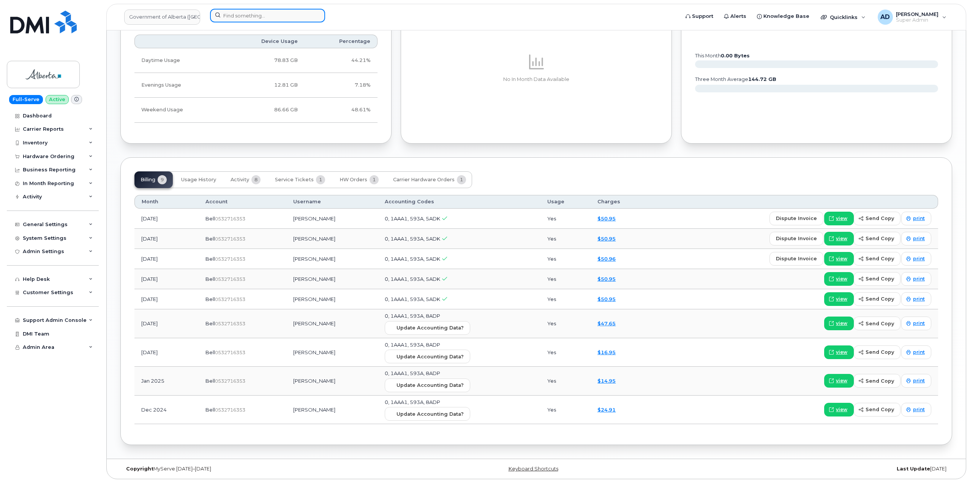
click at [271, 16] on input at bounding box center [267, 16] width 115 height 14
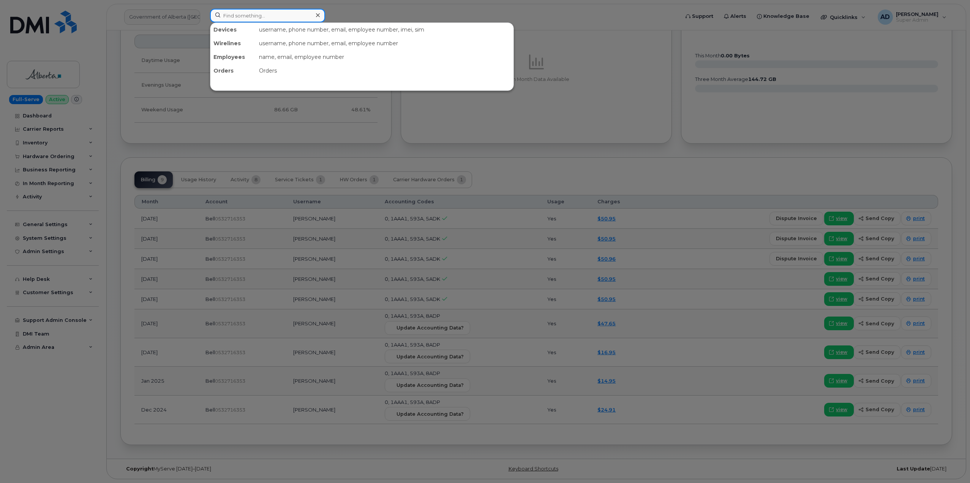
paste input "5877831257, 5879824297, 7805542104, 7808938409"
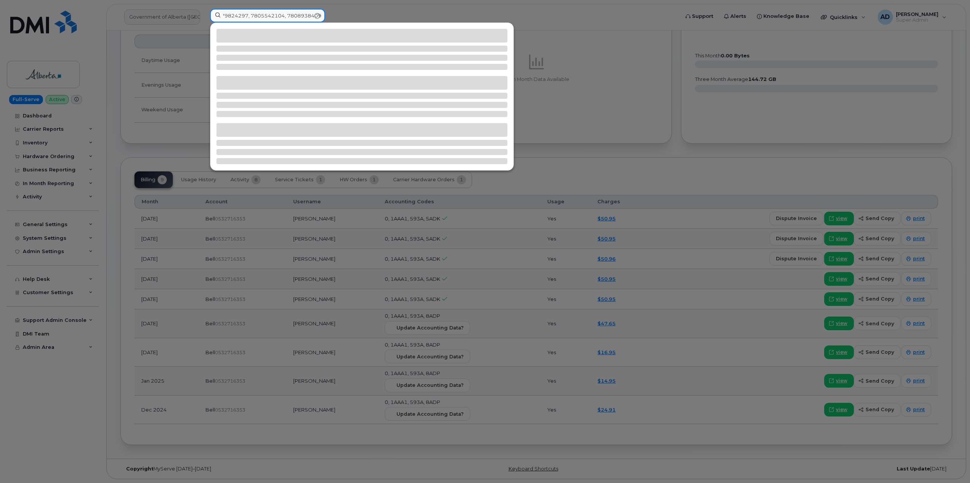
drag, startPoint x: 249, startPoint y: 15, endPoint x: 464, endPoint y: 11, distance: 214.2
click at [464, 11] on div "5877831257, 5879824297, 7805542104, 7808938409" at bounding box center [442, 17] width 476 height 17
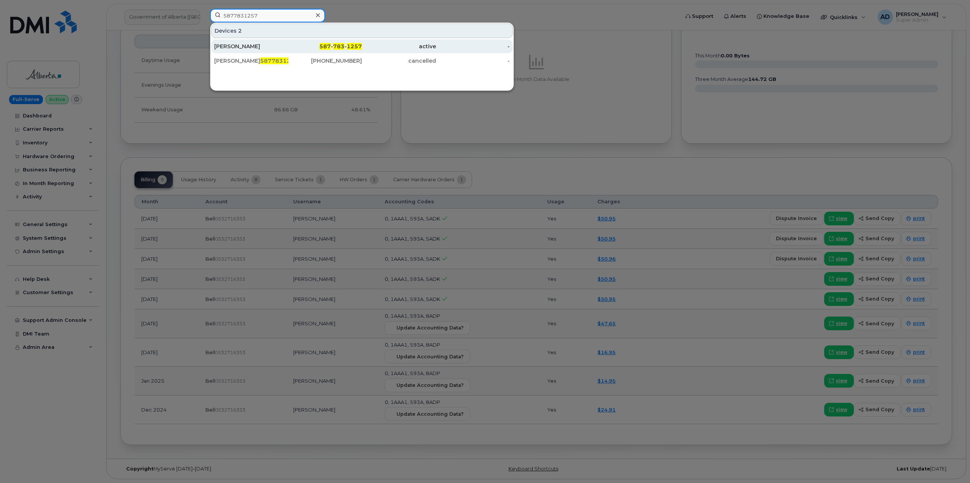
type input "5877831257"
drag, startPoint x: 343, startPoint y: 49, endPoint x: 368, endPoint y: 50, distance: 24.8
click at [343, 49] on span "783" at bounding box center [338, 46] width 11 height 7
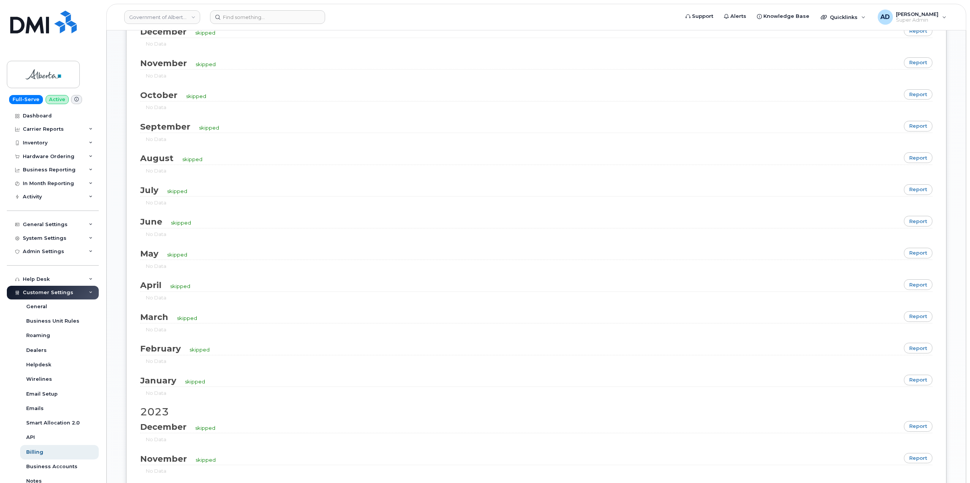
scroll to position [1025, 0]
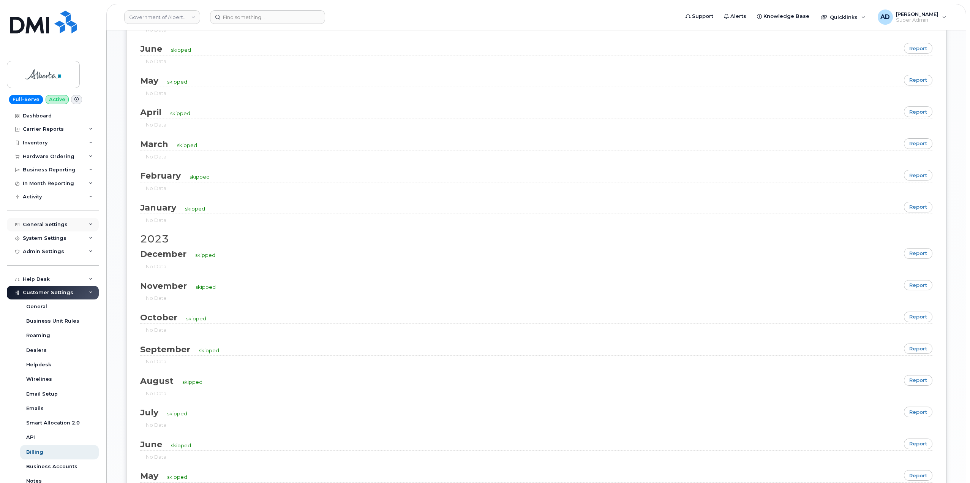
click at [65, 222] on div "General Settings" at bounding box center [53, 225] width 92 height 14
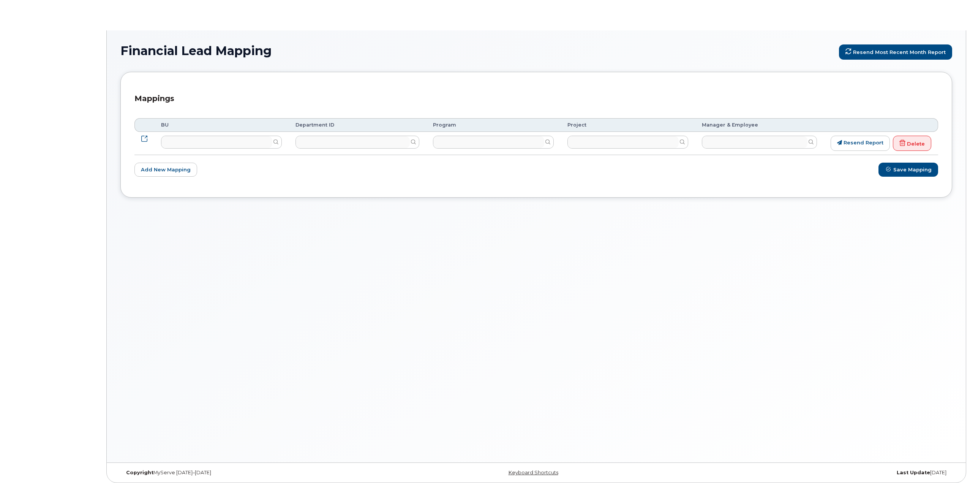
select select
select select "4100854"
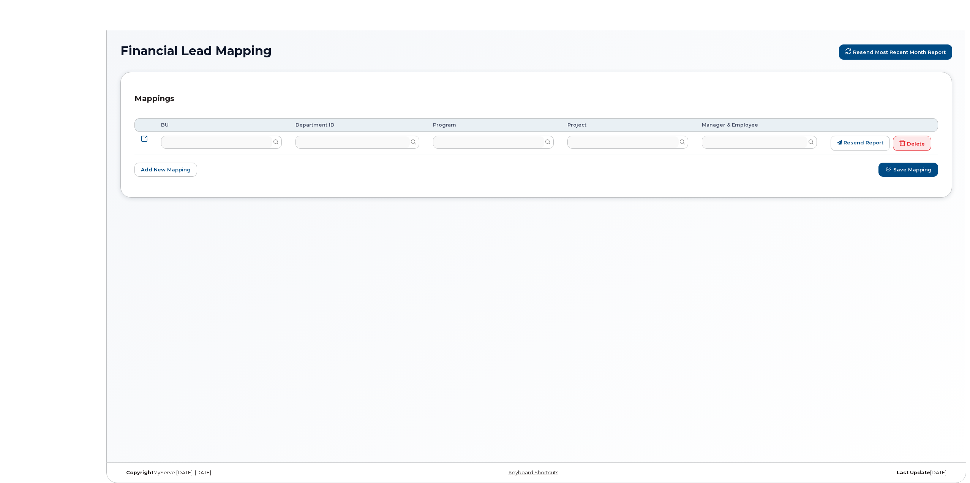
select select "4050556"
select select "4050649"
select select "4050650"
type input "1412585"
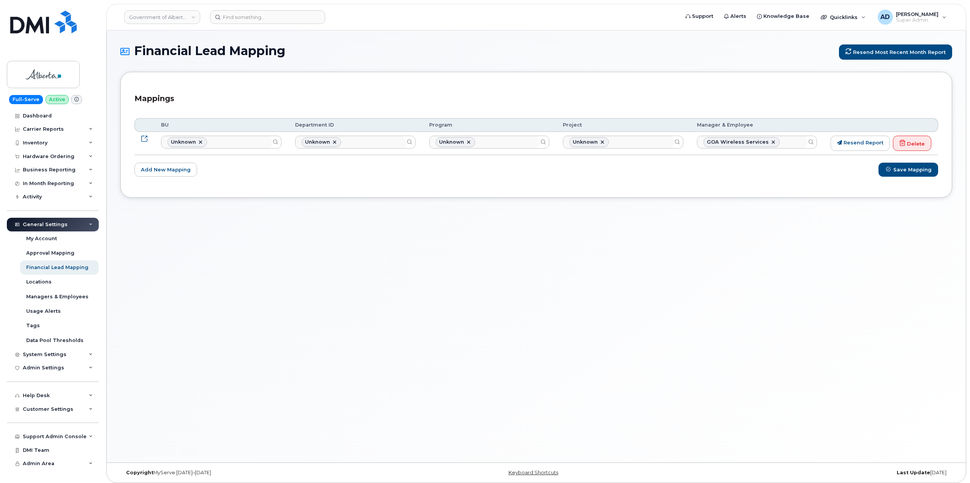
scroll to position [6263, 0]
click at [80, 352] on div "System Settings" at bounding box center [53, 354] width 92 height 14
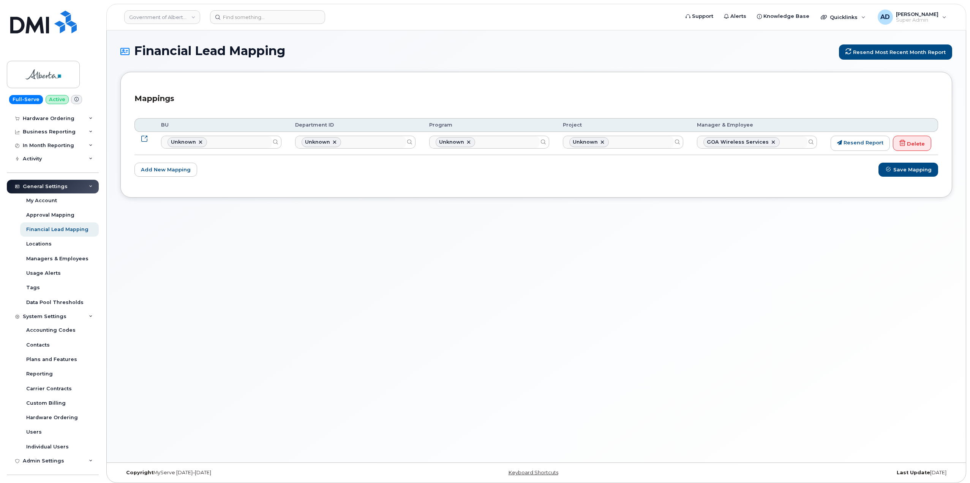
click at [85, 183] on div "General Settings" at bounding box center [53, 187] width 92 height 14
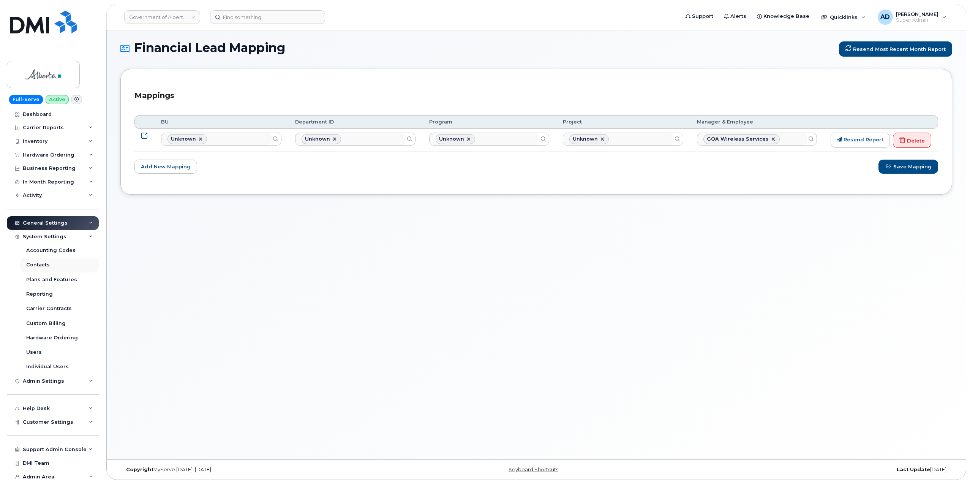
scroll to position [4, 0]
click at [63, 249] on div "Accounting Codes" at bounding box center [50, 250] width 49 height 7
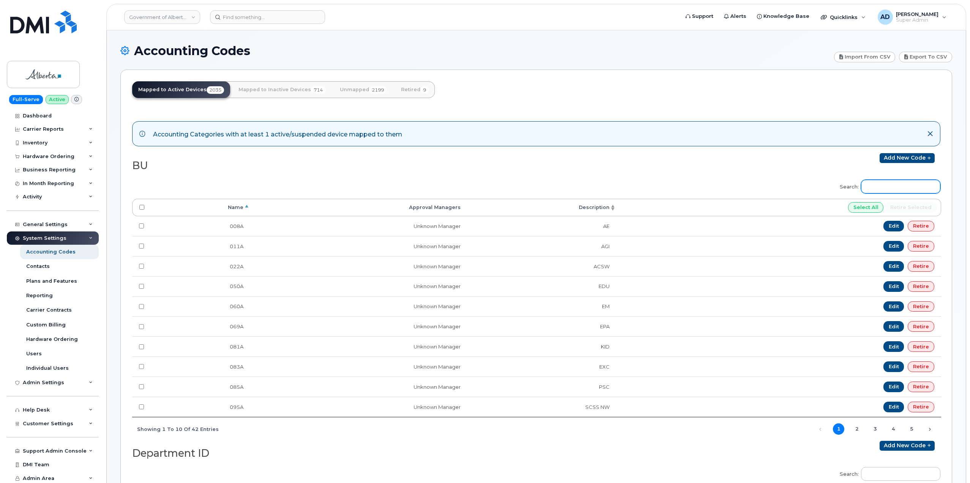
click at [912, 185] on input "Search:" at bounding box center [900, 187] width 79 height 14
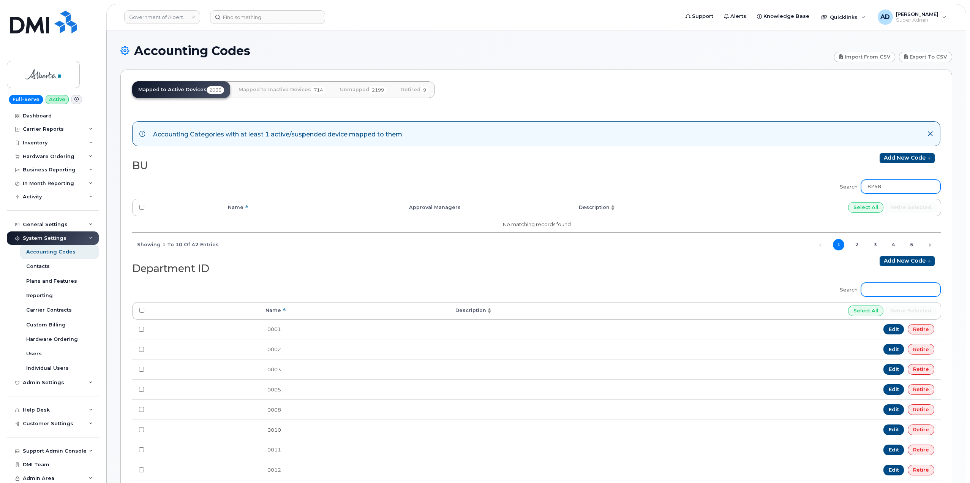
type input "8258"
click at [895, 290] on input "Search:" at bounding box center [900, 289] width 79 height 14
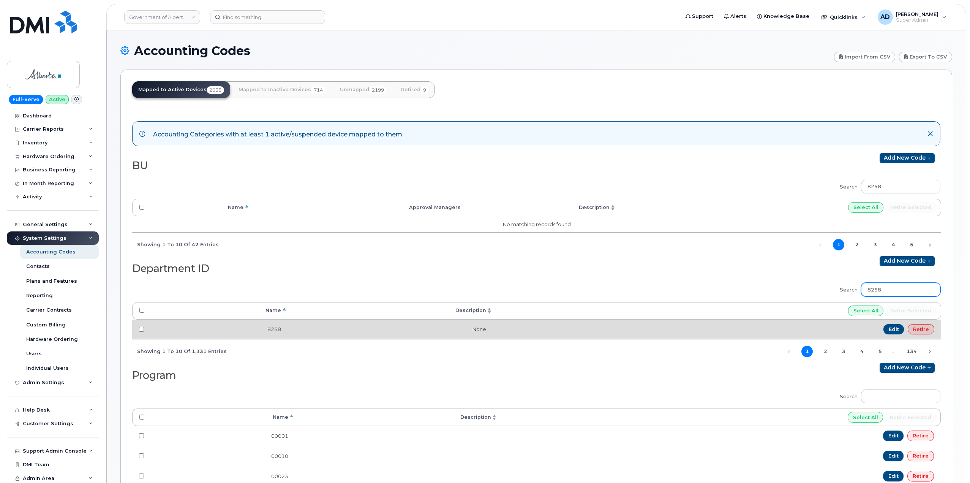
type input "8258"
click at [923, 331] on link "Retire" at bounding box center [920, 329] width 27 height 11
click at [140, 329] on input "checkbox" at bounding box center [141, 329] width 5 height 5
checkbox input "true"
click at [927, 328] on link "Retire" at bounding box center [920, 329] width 27 height 11
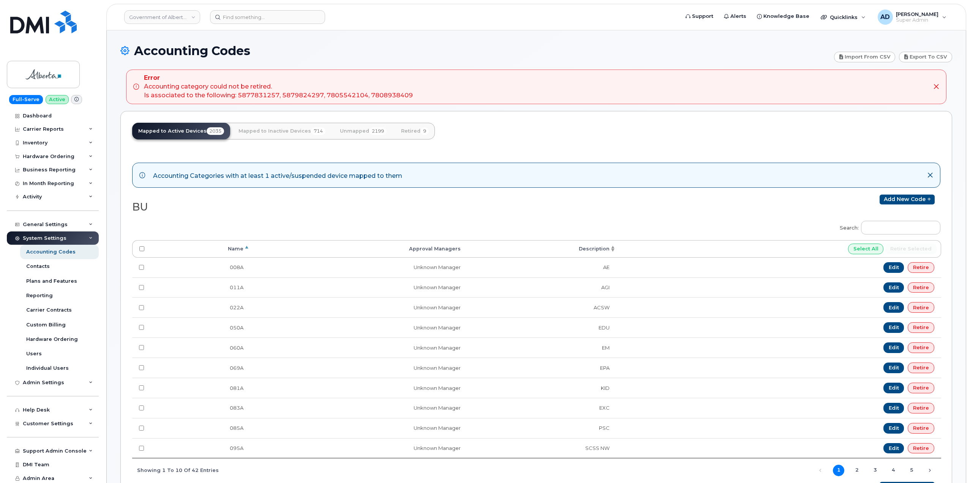
click at [412, 92] on div "Error Accounting category could not be retired. Is associated to the following:…" at bounding box center [278, 87] width 269 height 26
drag, startPoint x: 426, startPoint y: 95, endPoint x: 300, endPoint y: 88, distance: 125.4
click at [299, 87] on div "Error Accounting category could not be retired. Is associated to the following:…" at bounding box center [530, 87] width 794 height 26
click at [367, 92] on div "Error Accounting category could not be retired. Is associated to the following:…" at bounding box center [278, 87] width 269 height 26
drag, startPoint x: 437, startPoint y: 98, endPoint x: 237, endPoint y: 97, distance: 200.5
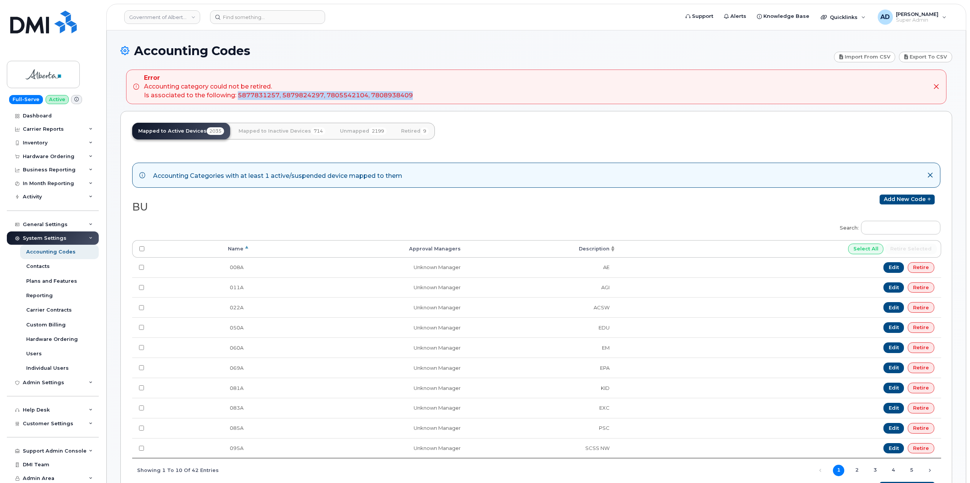
click at [237, 97] on div "Error Accounting category could not be retired. Is associated to the following:…" at bounding box center [530, 87] width 794 height 26
copy div "5877831257, 5879824297, 7805542104, 7808938409"
click at [259, 20] on input at bounding box center [267, 17] width 115 height 14
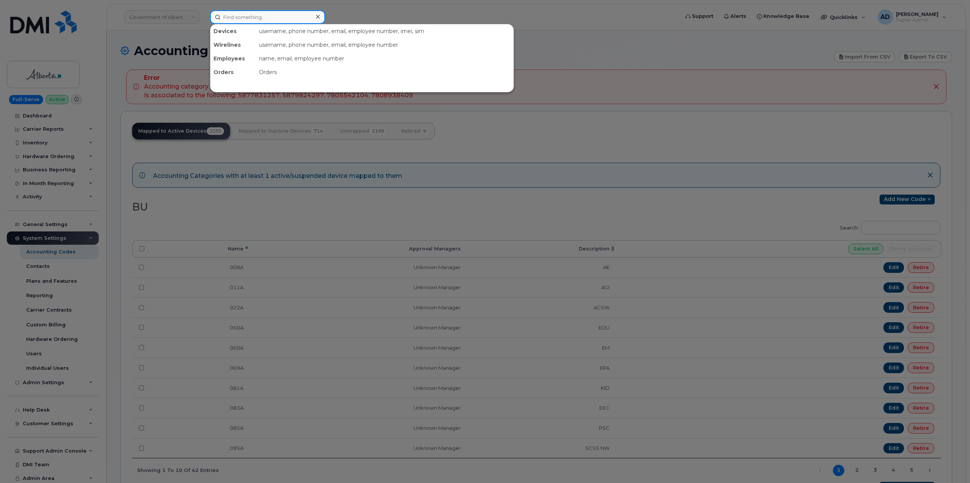
paste input "5877831257"
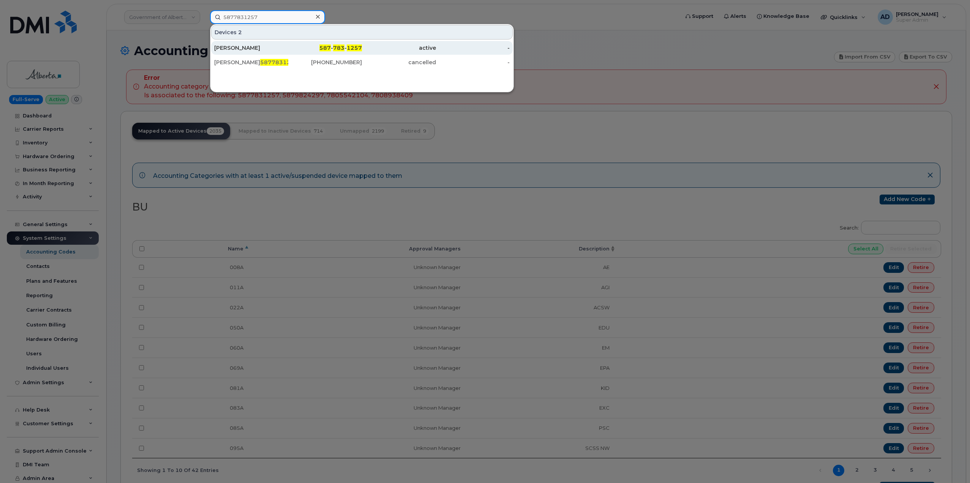
type input "5877831257"
click at [319, 49] on div "587 - 783 - 1257" at bounding box center [325, 48] width 74 height 8
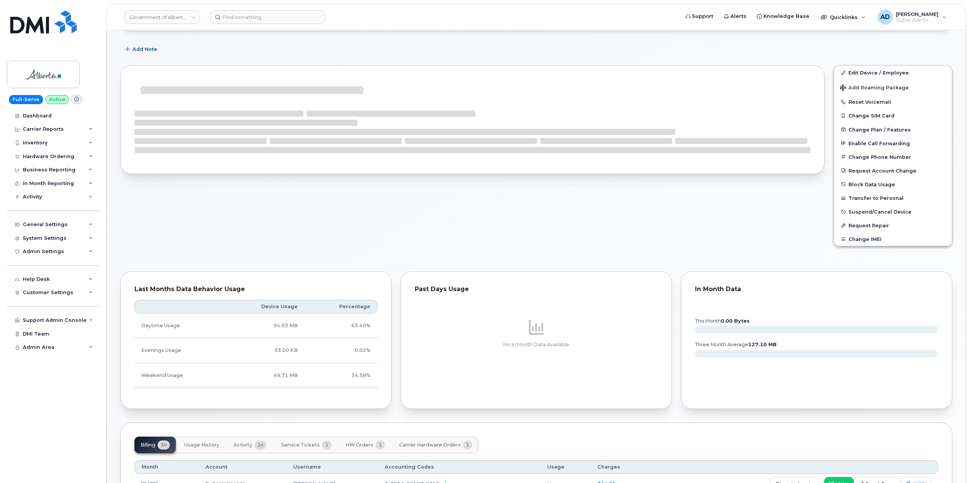
scroll to position [76, 0]
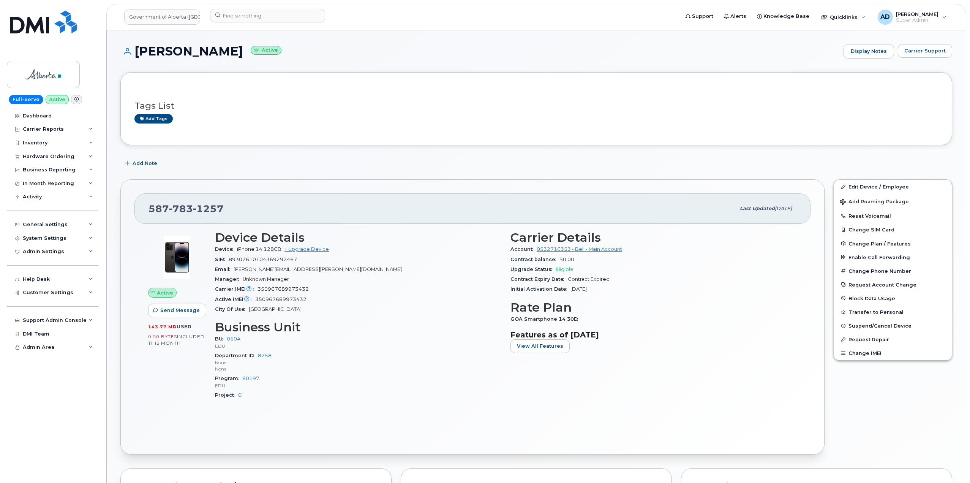
drag, startPoint x: 223, startPoint y: 52, endPoint x: 137, endPoint y: 49, distance: 85.5
click at [137, 50] on h1 "[PERSON_NAME] Active" at bounding box center [479, 50] width 719 height 13
copy h1 "[PERSON_NAME]"
click at [245, 19] on input at bounding box center [267, 16] width 115 height 14
paste input "7805542104"
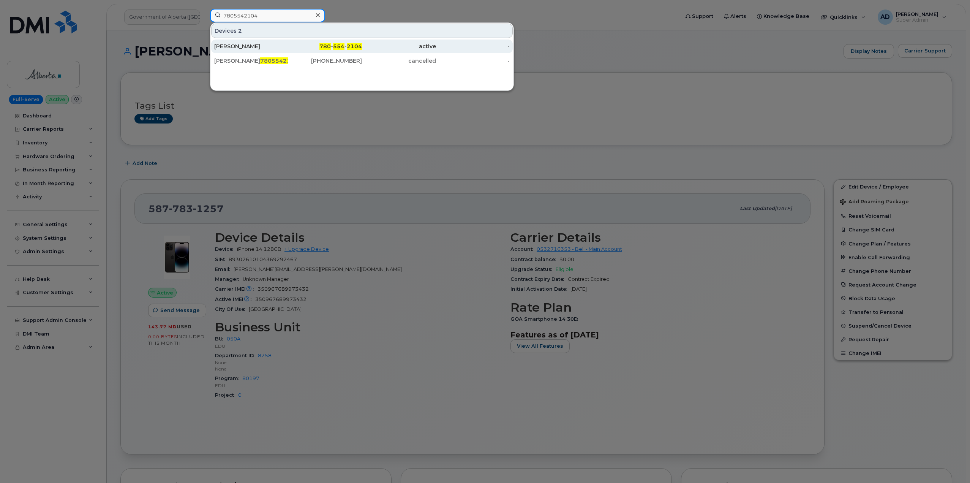
type input "7805542104"
click at [342, 46] on span "554" at bounding box center [338, 46] width 11 height 7
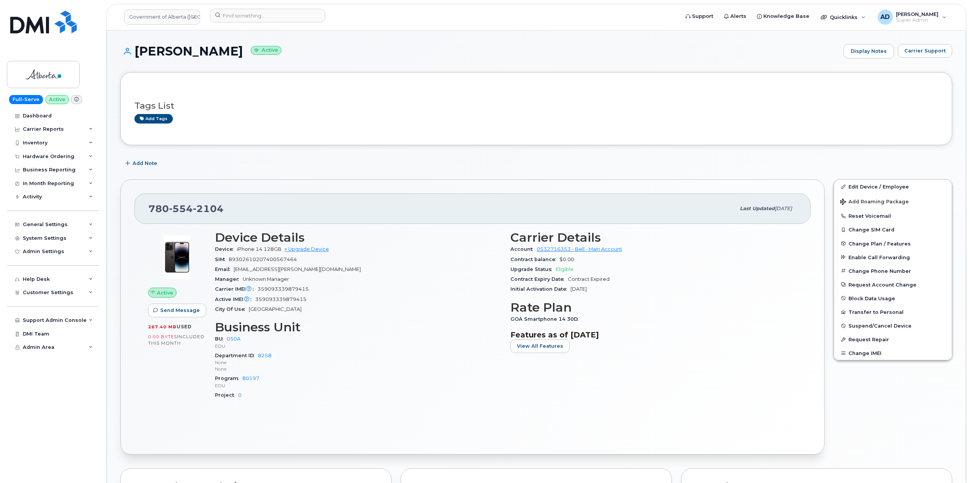
drag, startPoint x: 240, startPoint y: 52, endPoint x: 135, endPoint y: 53, distance: 105.6
click at [135, 53] on h1 "[PERSON_NAME] Active" at bounding box center [479, 50] width 719 height 13
copy h1 "[PERSON_NAME]"
click at [267, 18] on input at bounding box center [267, 16] width 115 height 14
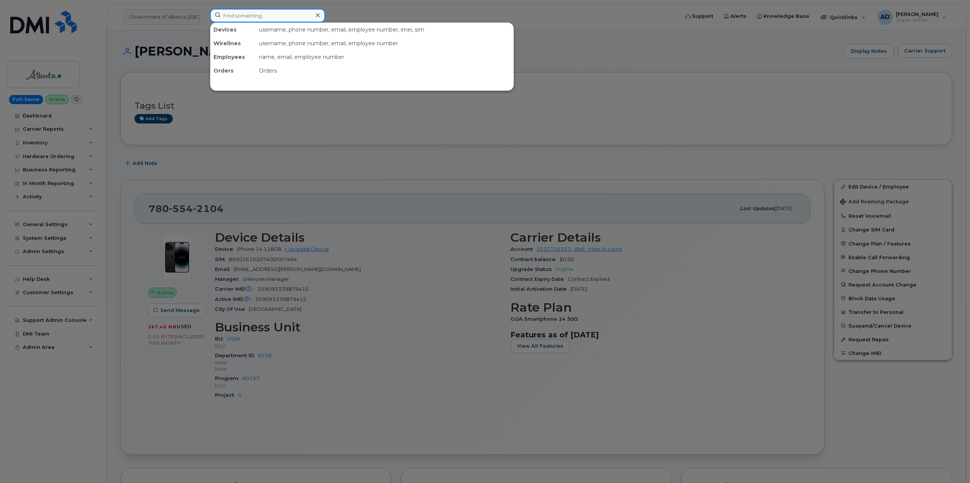
paste input "7808938409"
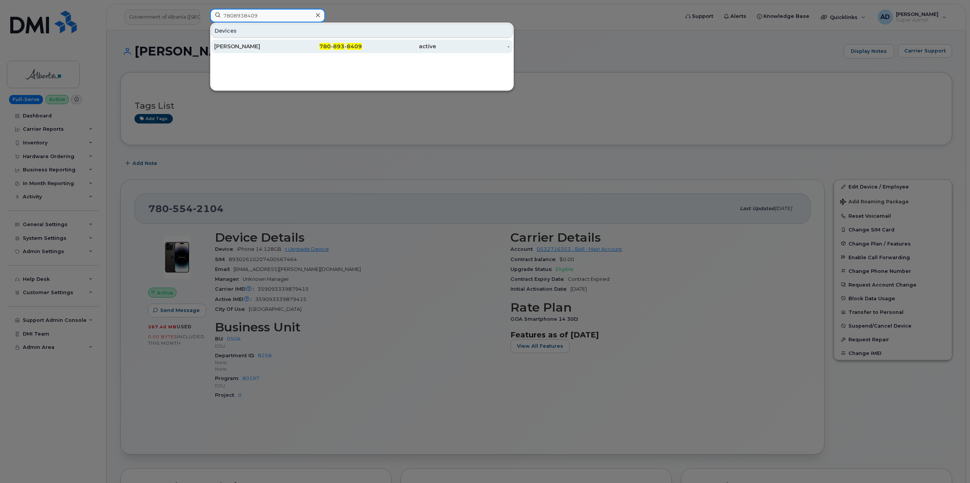
type input "7808938409"
click at [292, 45] on div "780 - 893 - 8409" at bounding box center [325, 47] width 74 height 8
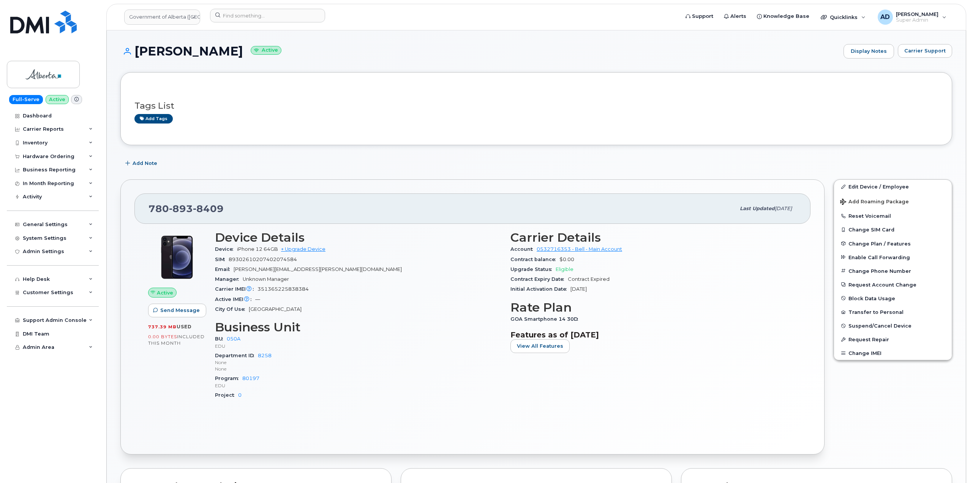
drag, startPoint x: 232, startPoint y: 54, endPoint x: 137, endPoint y: 54, distance: 95.3
click at [137, 54] on h1 "[PERSON_NAME] Active" at bounding box center [479, 50] width 719 height 13
copy h1 "[PERSON_NAME]"
